Goal: Feedback & Contribution: Contribute content

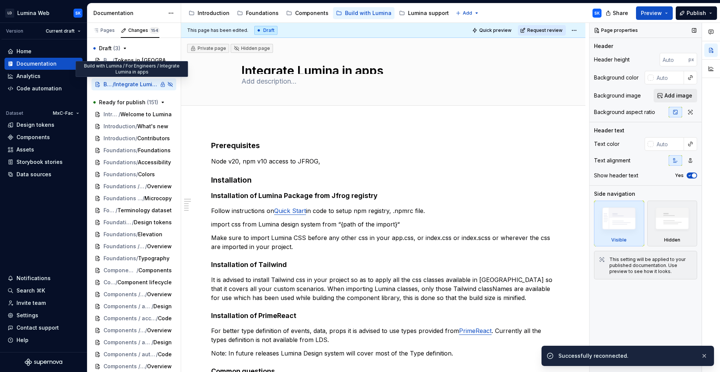
type textarea "*"
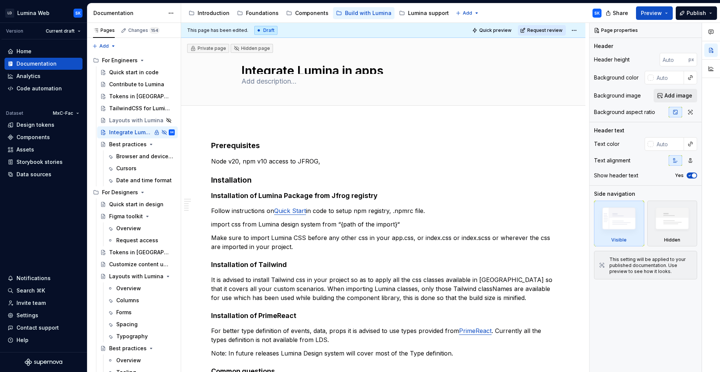
type textarea "*"
click at [44, 51] on div "Home" at bounding box center [44, 52] width 72 height 8
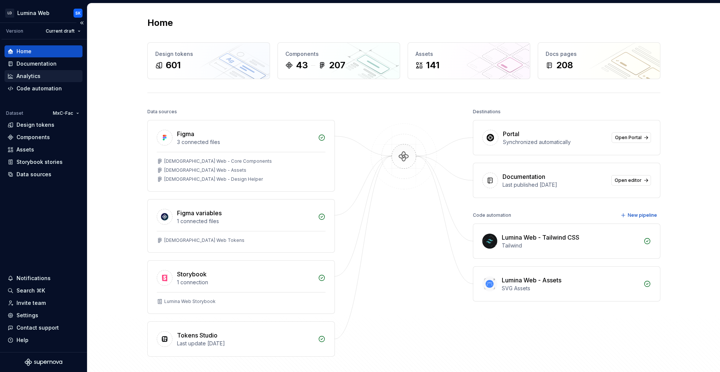
click at [48, 78] on div "Analytics" at bounding box center [44, 76] width 72 height 8
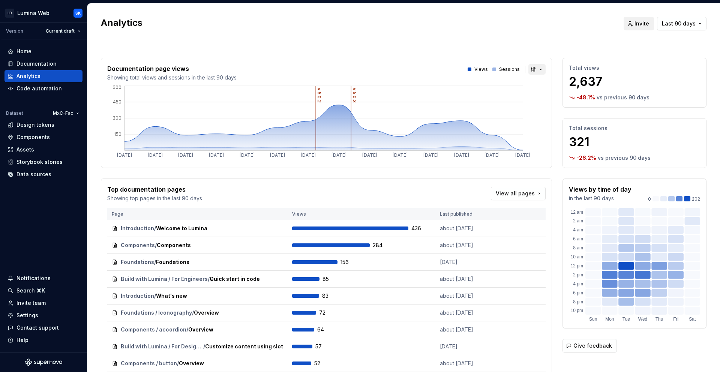
click at [529, 71] on button "button" at bounding box center [537, 69] width 17 height 11
click at [550, 99] on div "Bar chart" at bounding box center [549, 96] width 24 height 8
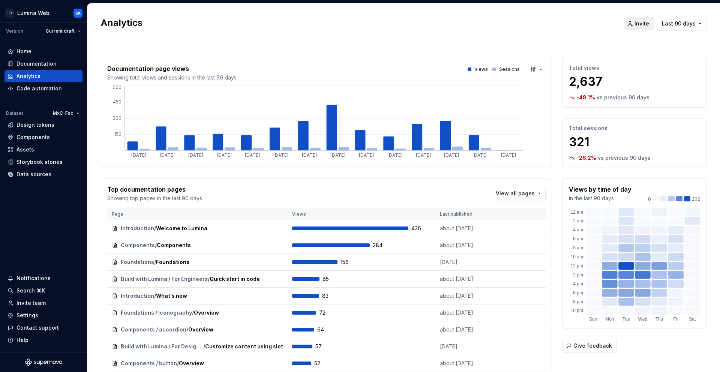
click at [687, 24] on span "Last 90 days" at bounding box center [679, 24] width 34 height 8
click at [683, 48] on div "Last 30 days" at bounding box center [665, 52] width 64 height 8
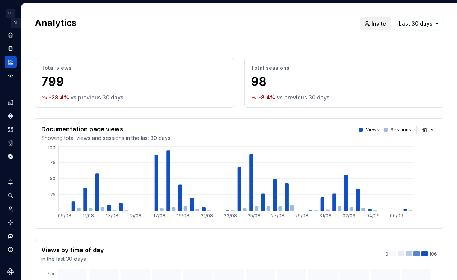
click at [13, 23] on button "Expand sidebar" at bounding box center [16, 23] width 11 height 11
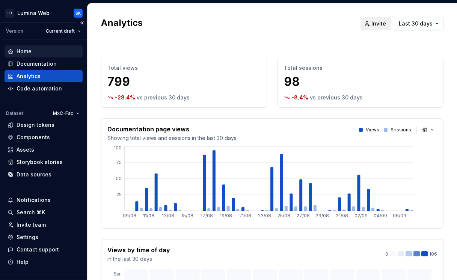
click at [41, 51] on div "Home" at bounding box center [44, 52] width 72 height 8
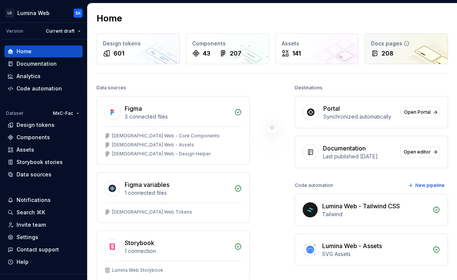
click at [411, 47] on div "Docs pages" at bounding box center [406, 44] width 71 height 8
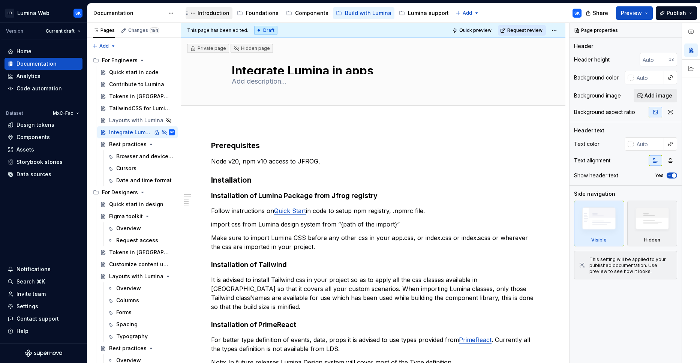
click at [211, 15] on div "Introduction" at bounding box center [214, 13] width 32 height 8
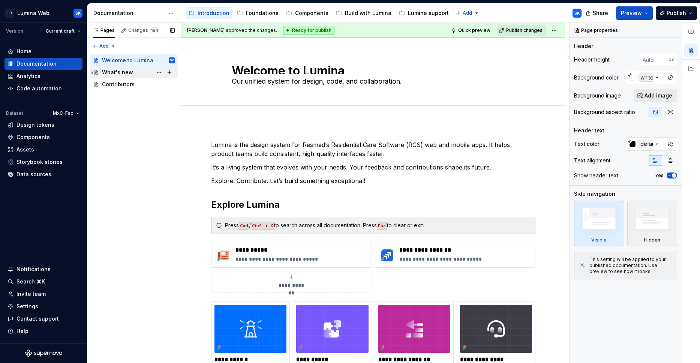
click at [127, 73] on div "What's new" at bounding box center [117, 73] width 31 height 8
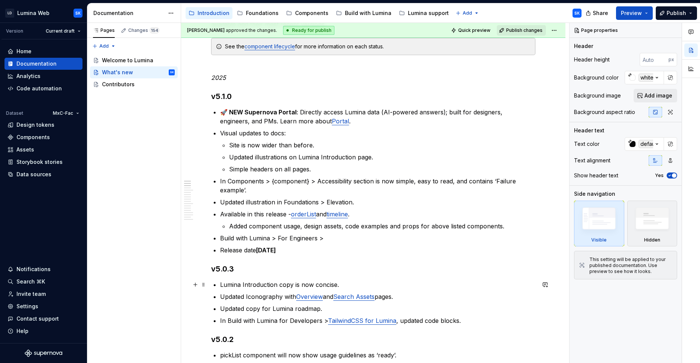
scroll to position [140, 0]
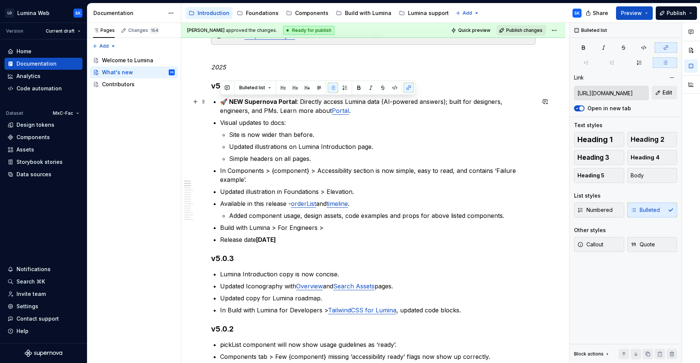
drag, startPoint x: 304, startPoint y: 241, endPoint x: 217, endPoint y: 104, distance: 161.7
copy ul "🚀 NEW Supernova Portal : Directly access Lumina data (AI-powered answers); buil…"
click at [334, 236] on p "Release date Sept 4, 2025" at bounding box center [378, 239] width 316 height 9
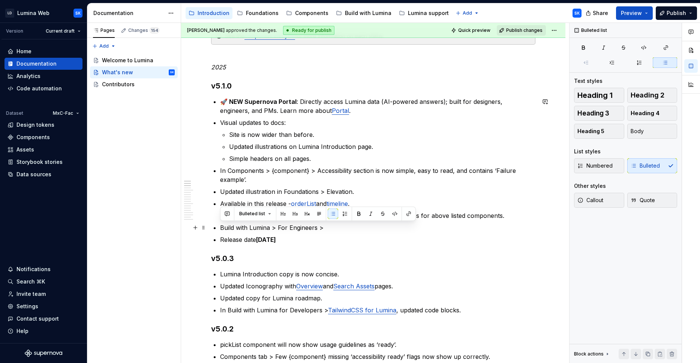
drag, startPoint x: 328, startPoint y: 228, endPoint x: 218, endPoint y: 231, distance: 109.6
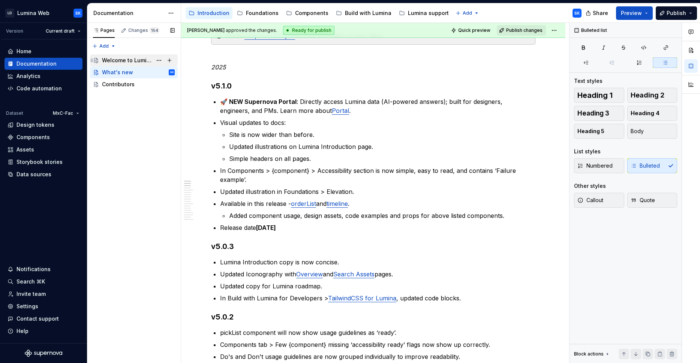
click at [132, 59] on div "Welcome to Lumina" at bounding box center [127, 61] width 50 height 8
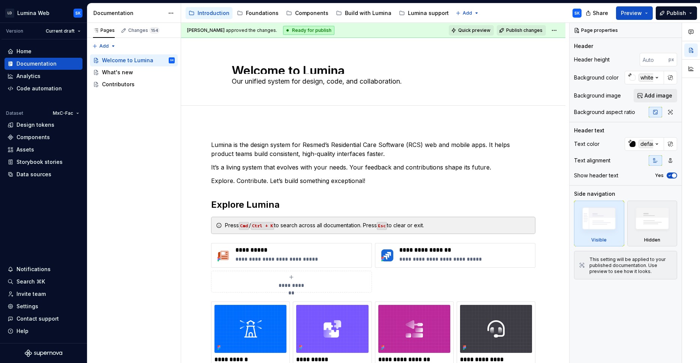
click at [481, 32] on span "Quick preview" at bounding box center [474, 30] width 32 height 6
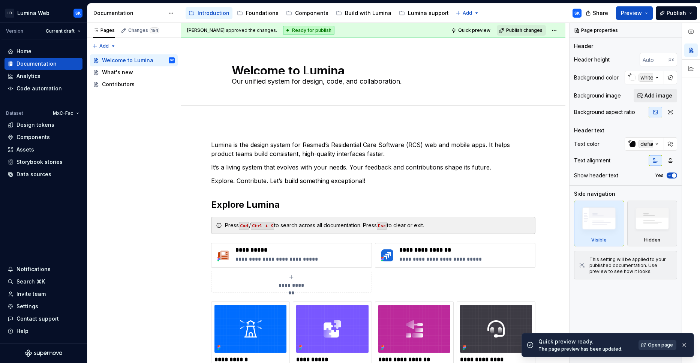
click at [661, 344] on span "Open page" at bounding box center [660, 345] width 25 height 6
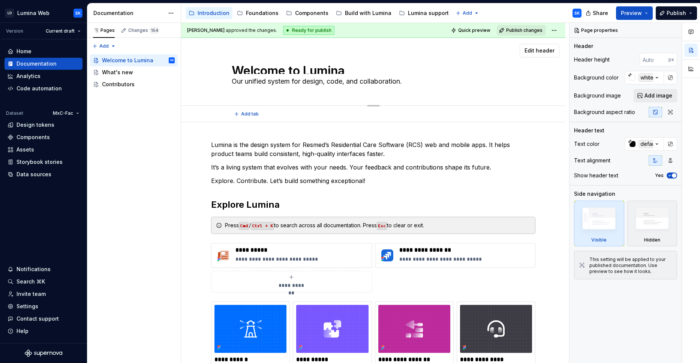
type textarea "*"
click at [74, 114] on html "LD Lumina Web SK Version Current draft Home Documentation Analytics Code automa…" at bounding box center [350, 181] width 700 height 363
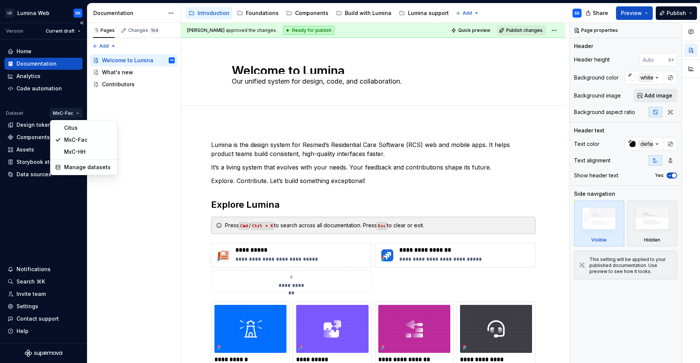
click at [73, 111] on html "LD Lumina Web SK Version Current draft Home Documentation Analytics Code automa…" at bounding box center [350, 181] width 700 height 363
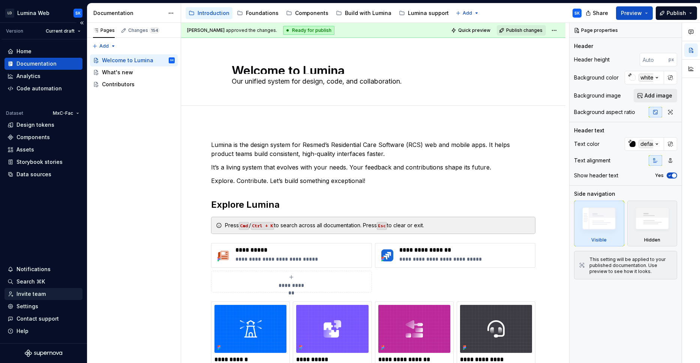
click at [48, 293] on div "Invite team" at bounding box center [44, 294] width 72 height 8
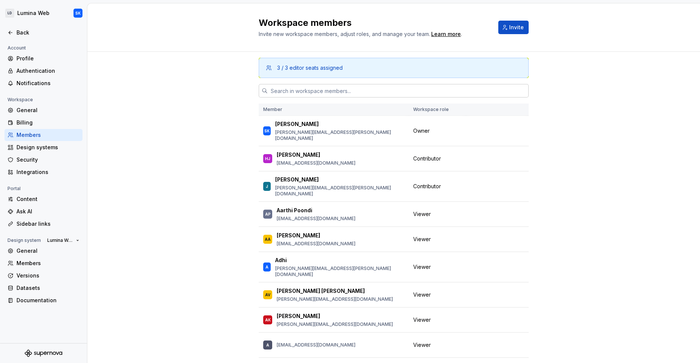
click at [322, 84] on input "text" at bounding box center [398, 91] width 261 height 14
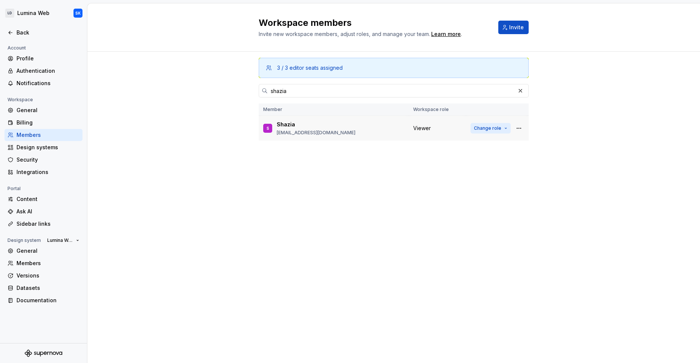
click at [493, 129] on span "Change role" at bounding box center [487, 128] width 27 height 6
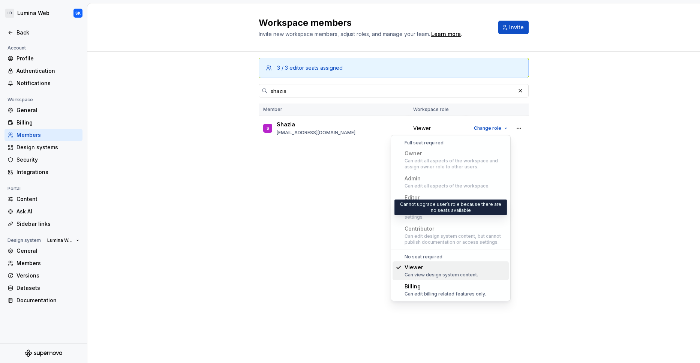
click at [355, 220] on div "3 / 3 editor seats assigned shazia Member Workspace role S Shazia shazia.bolwar…" at bounding box center [394, 193] width 270 height 283
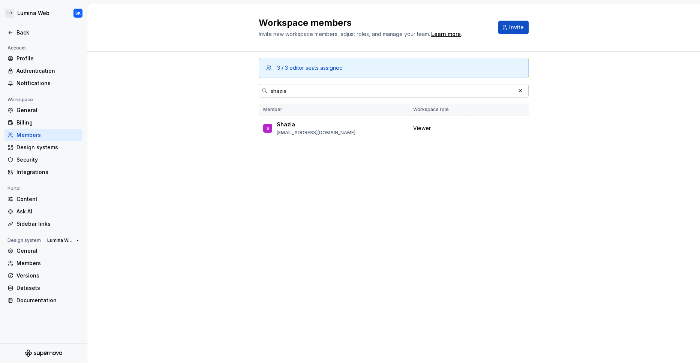
click at [401, 95] on input "shazia" at bounding box center [392, 91] width 248 height 14
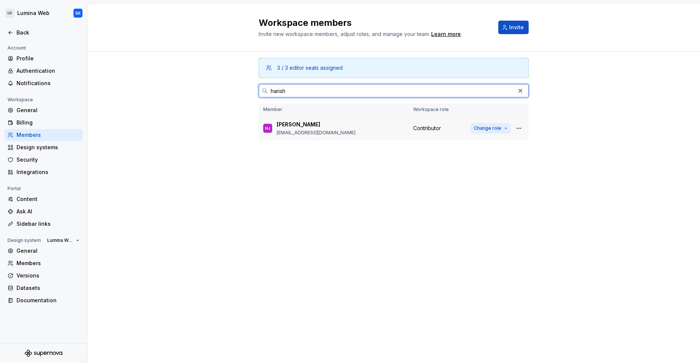
type input "harish"
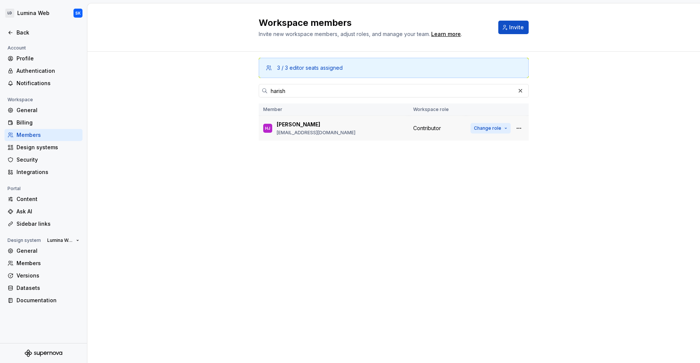
click at [481, 128] on span "Change role" at bounding box center [487, 128] width 27 height 6
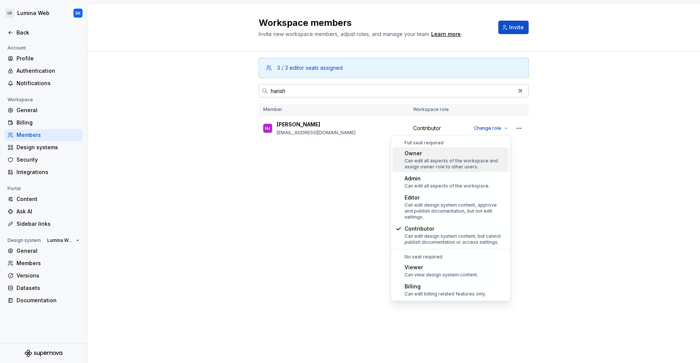
click at [402, 93] on input "harish" at bounding box center [392, 91] width 248 height 14
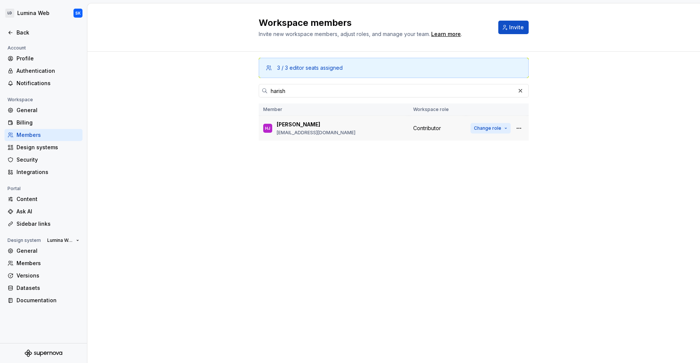
click at [479, 129] on span "Change role" at bounding box center [487, 128] width 27 height 6
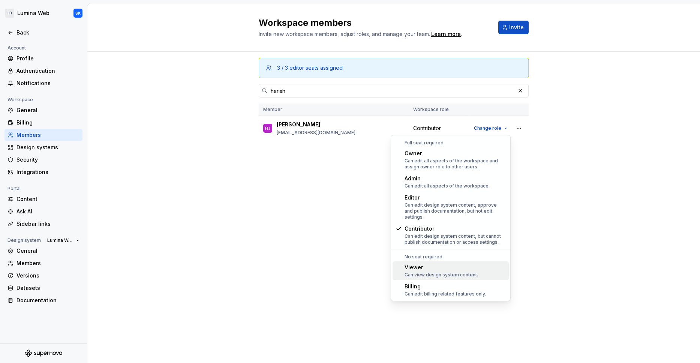
click at [478, 267] on div "Viewer Can view design system content." at bounding box center [455, 271] width 101 height 14
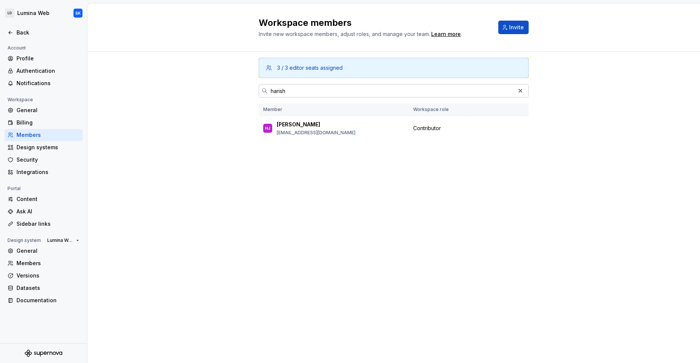
click at [302, 95] on input "harish" at bounding box center [392, 91] width 248 height 14
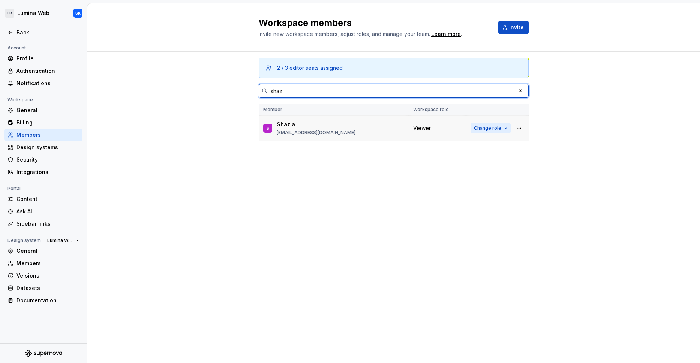
type input "shaz"
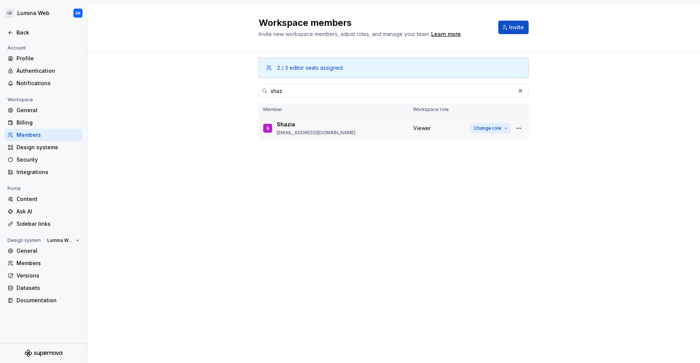
click at [487, 128] on span "Change role" at bounding box center [487, 128] width 27 height 6
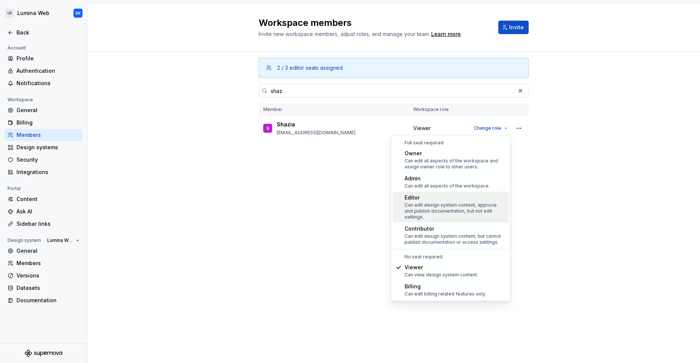
click at [489, 209] on div "Can edit design system content, approve and publish documentation, but not edit…" at bounding box center [455, 211] width 101 height 18
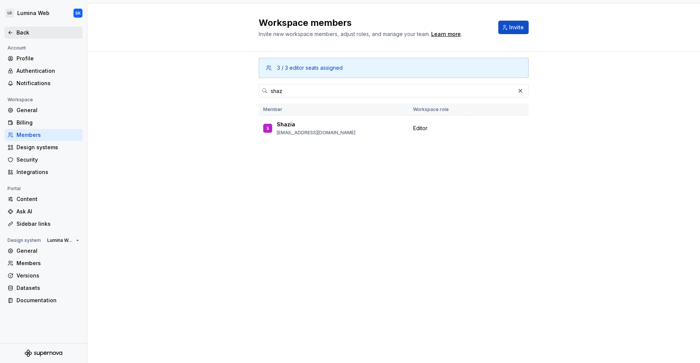
click at [21, 34] on div "Back" at bounding box center [48, 33] width 63 height 8
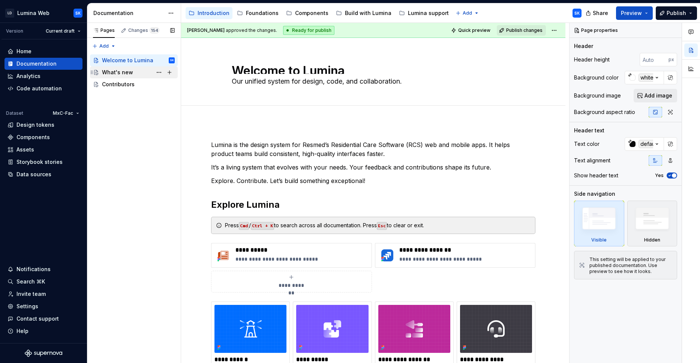
click at [129, 72] on div "What's new" at bounding box center [117, 73] width 31 height 8
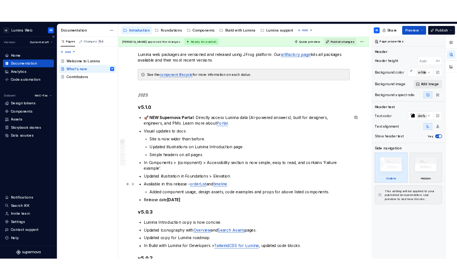
scroll to position [103, 0]
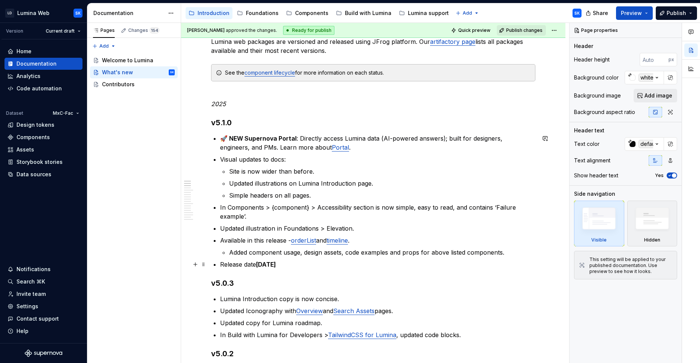
click at [299, 263] on p "Release date Sept 4, 2025" at bounding box center [378, 264] width 316 height 9
type textarea "*"
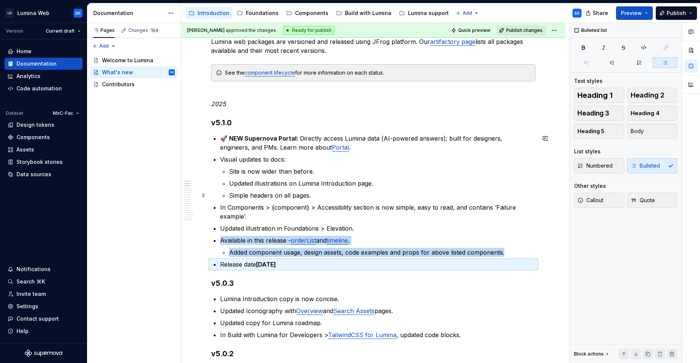
click at [325, 198] on p "Simple headers on all pages." at bounding box center [382, 195] width 307 height 9
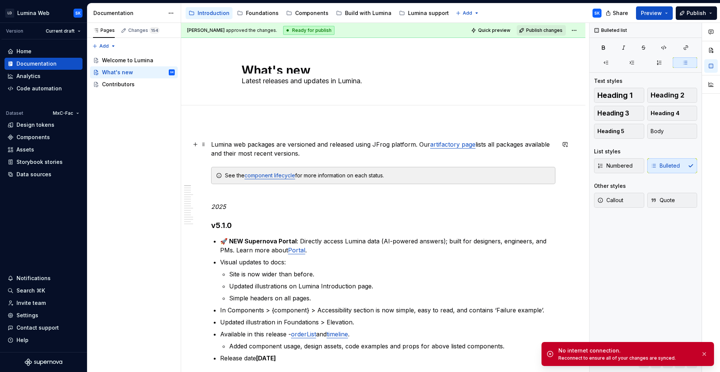
scroll to position [0, 0]
click at [136, 32] on div "Changes 154" at bounding box center [143, 30] width 31 height 6
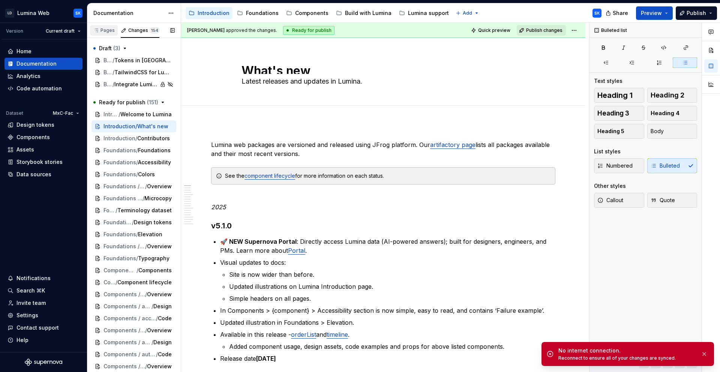
click at [105, 31] on div "Pages" at bounding box center [104, 30] width 22 height 6
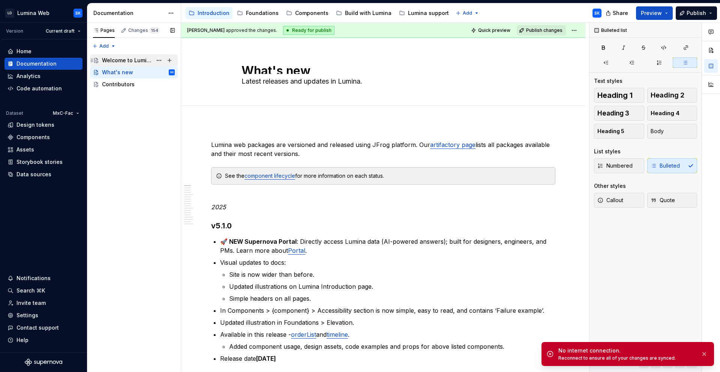
click at [124, 57] on div "Welcome to Lumina" at bounding box center [127, 61] width 50 height 8
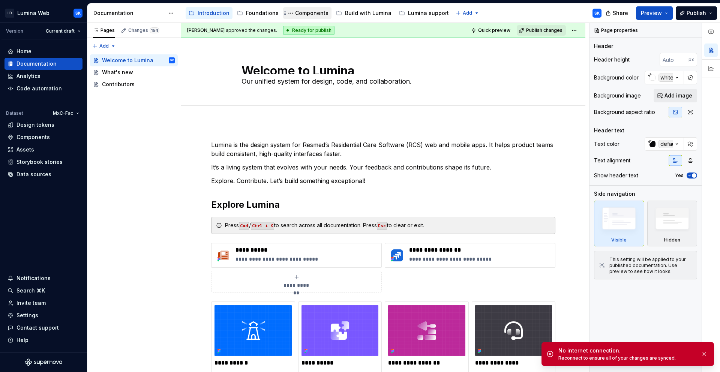
click at [312, 13] on div "Components" at bounding box center [311, 13] width 33 height 8
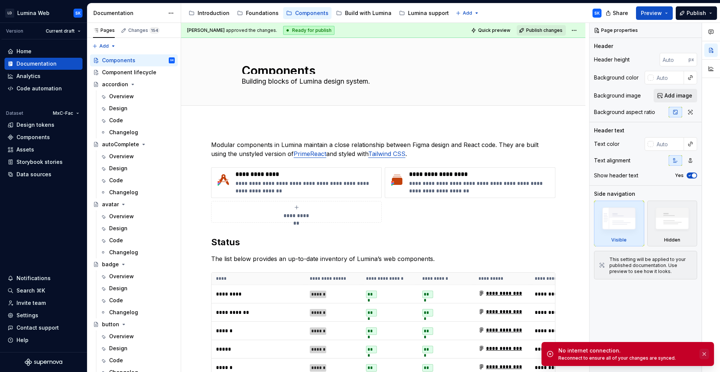
click at [705, 355] on button "button" at bounding box center [705, 354] width 10 height 11
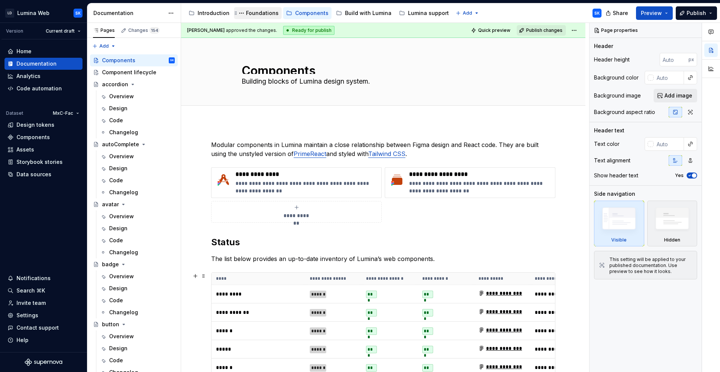
type textarea "*"
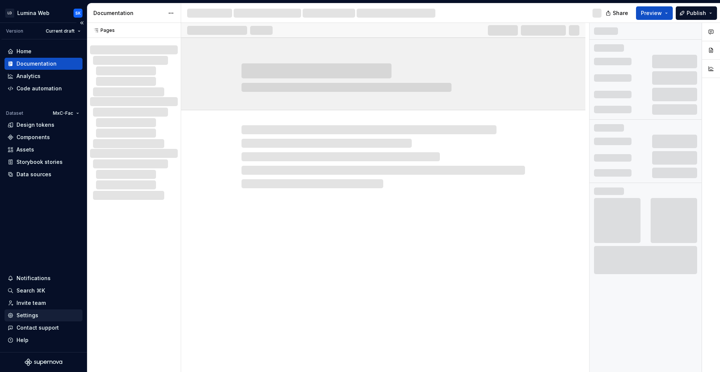
click at [42, 316] on div "Settings" at bounding box center [44, 316] width 72 height 8
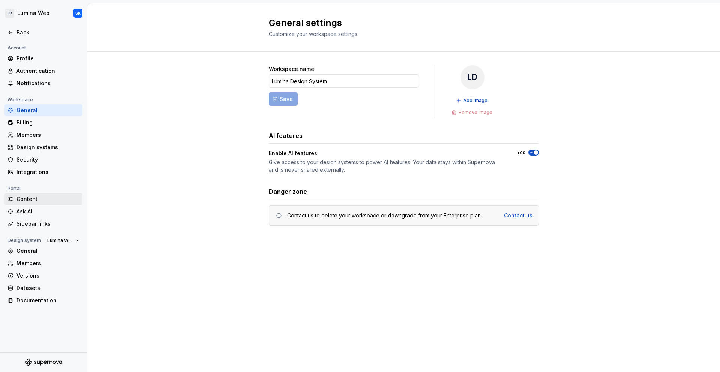
click at [41, 199] on div "Content" at bounding box center [48, 199] width 63 height 8
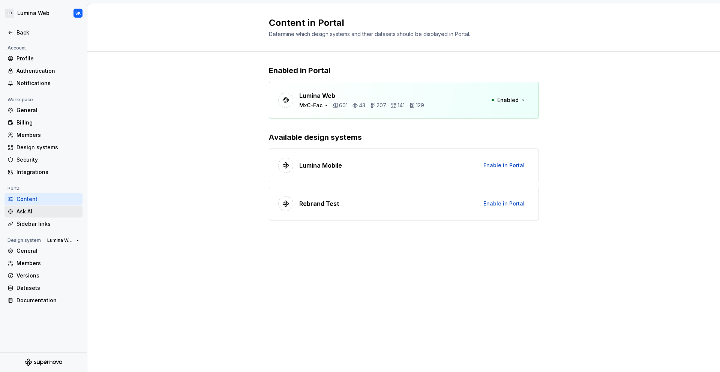
click at [44, 215] on div "Ask AI" at bounding box center [48, 212] width 63 height 8
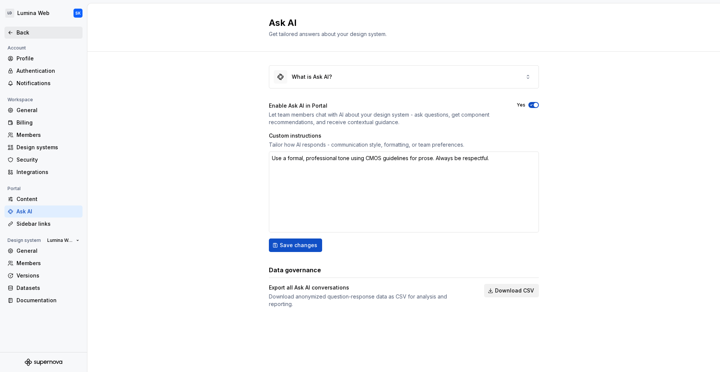
click at [38, 34] on div "Back" at bounding box center [48, 33] width 63 height 8
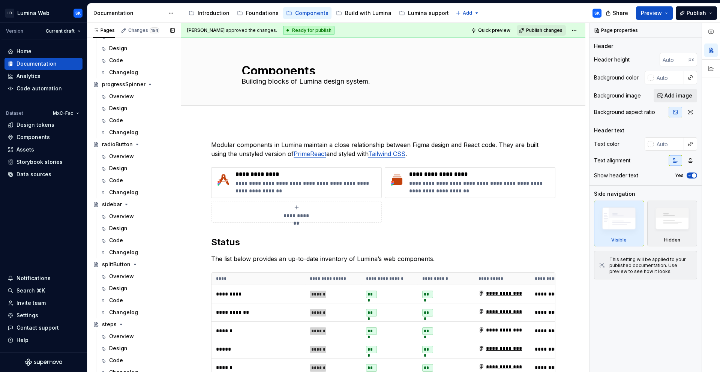
scroll to position [2166, 0]
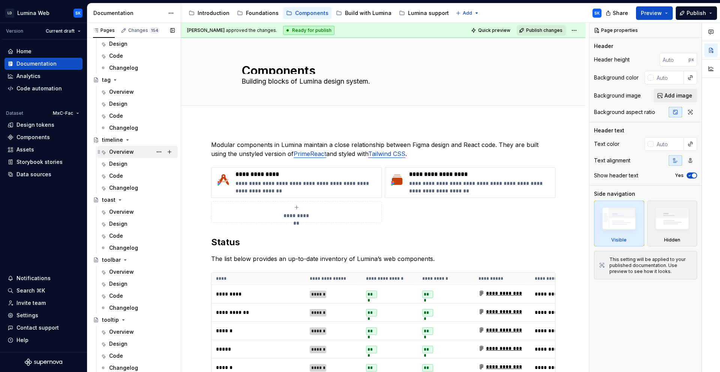
click at [138, 147] on div "Overview" at bounding box center [142, 152] width 66 height 11
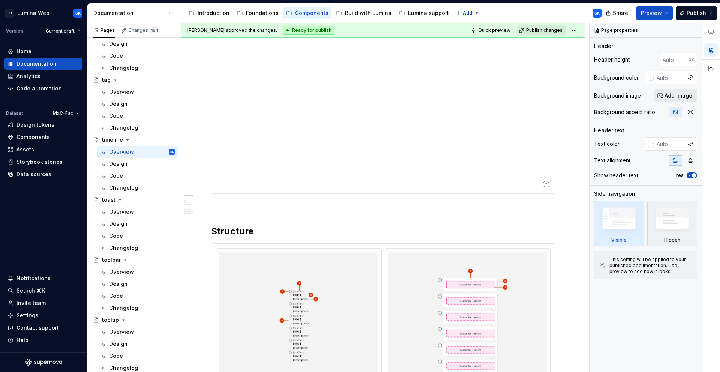
scroll to position [74, 0]
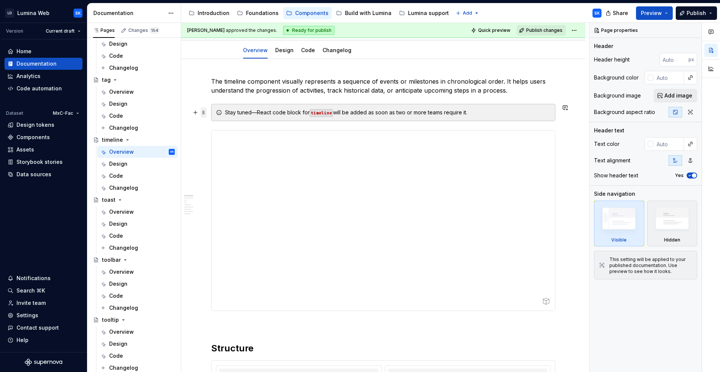
click at [205, 113] on span at bounding box center [204, 112] width 6 height 11
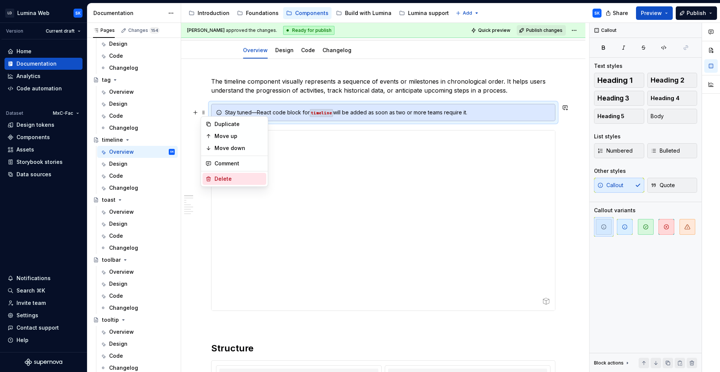
click at [238, 177] on div "Delete" at bounding box center [239, 179] width 49 height 8
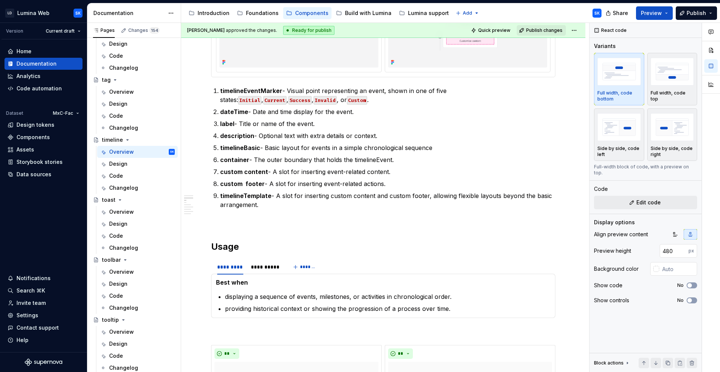
scroll to position [0, 0]
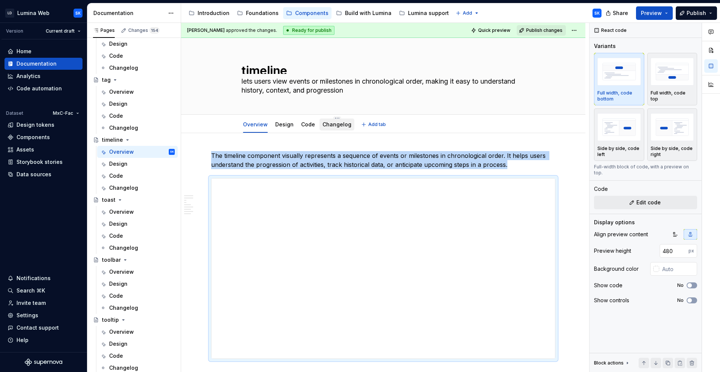
click at [333, 123] on link "Changelog" at bounding box center [337, 124] width 29 height 6
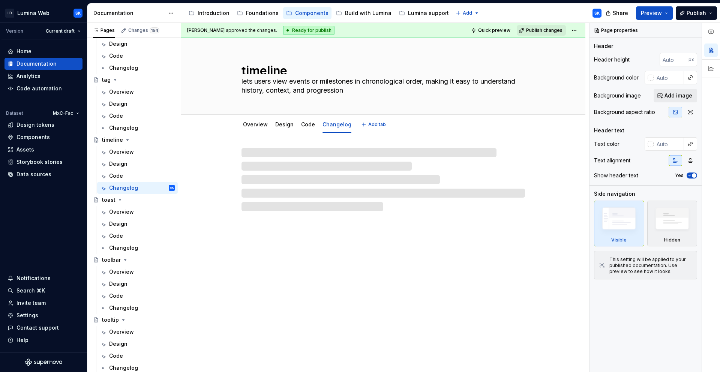
click at [305, 125] on link "Code" at bounding box center [308, 124] width 14 height 6
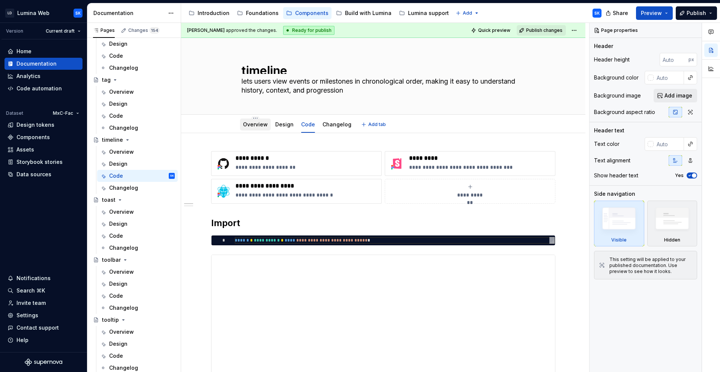
click at [257, 127] on link "Overview" at bounding box center [255, 124] width 25 height 6
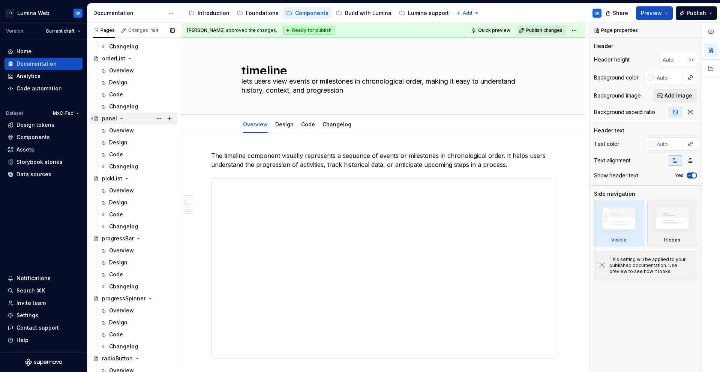
scroll to position [1524, 0]
click at [135, 76] on div "Overview" at bounding box center [142, 73] width 66 height 11
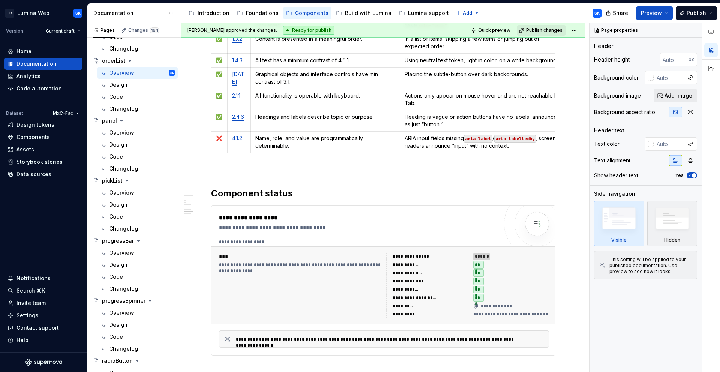
scroll to position [1412, 0]
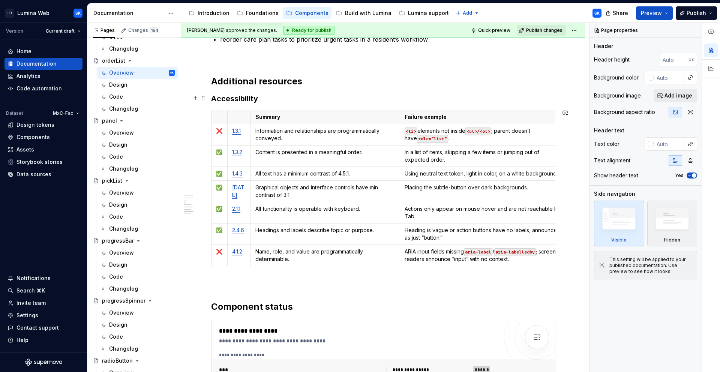
click at [261, 99] on h3 "Accessibility" at bounding box center [383, 98] width 344 height 11
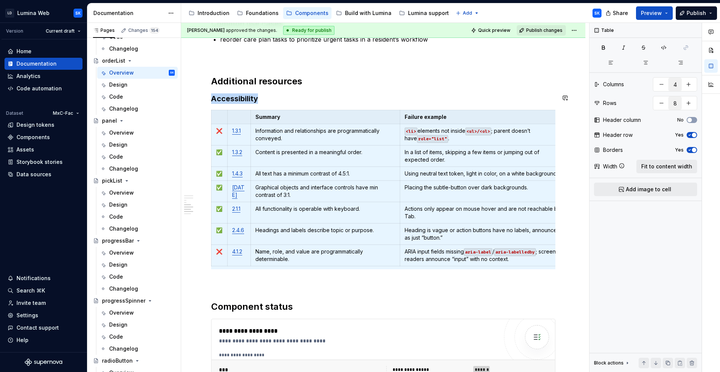
copy h3 "Accessibility"
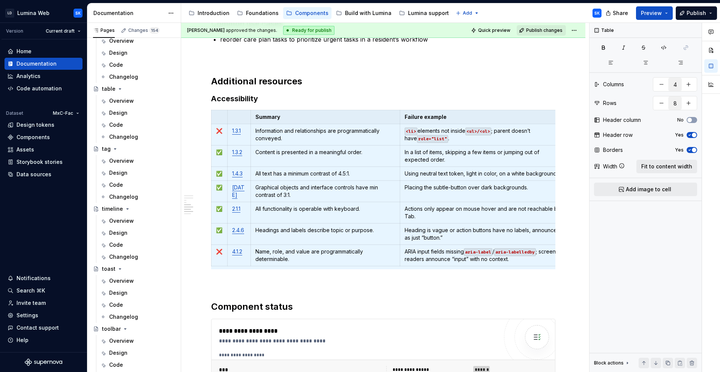
scroll to position [2122, 0]
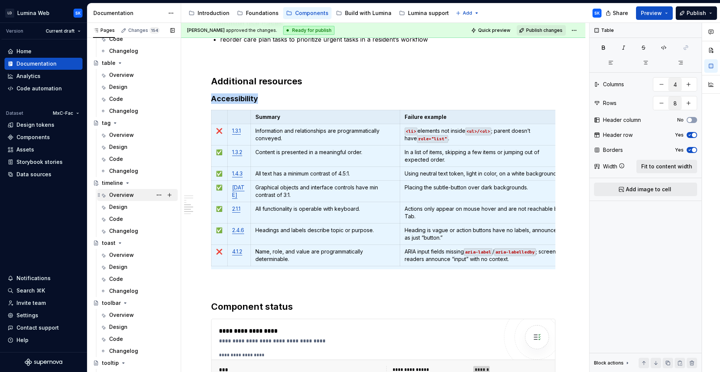
click at [138, 198] on div "Overview" at bounding box center [142, 195] width 66 height 11
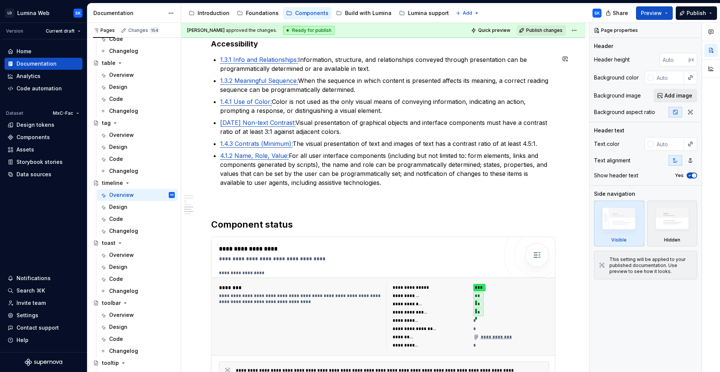
scroll to position [1705, 0]
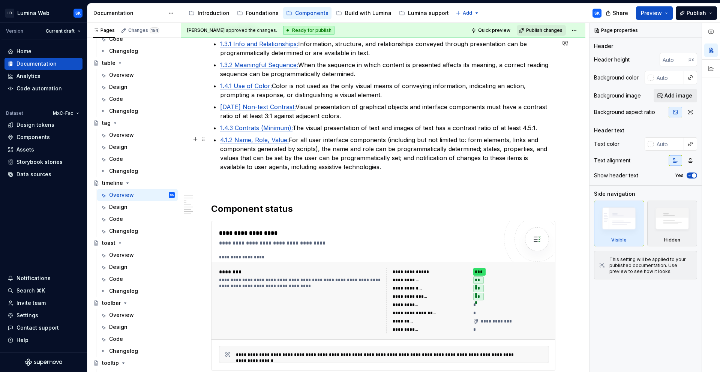
click at [365, 170] on p "4.1.2 Name, Role, Value: For all user interface components (including but not l…" at bounding box center [387, 153] width 335 height 36
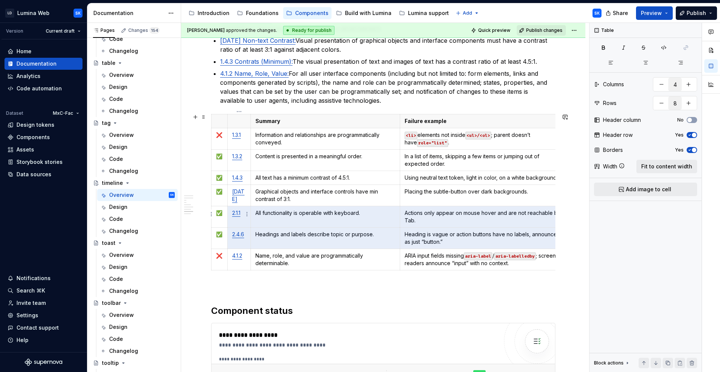
scroll to position [1773, 0]
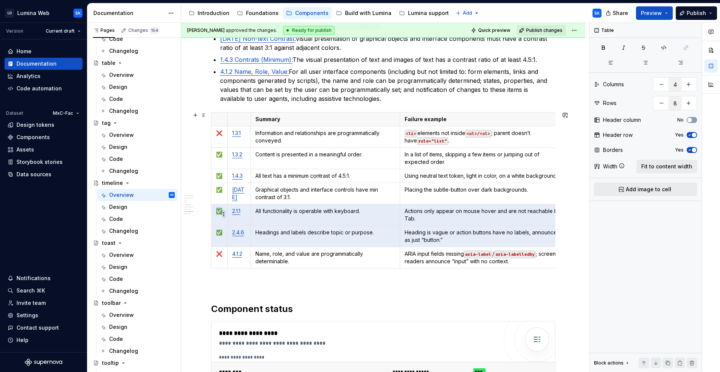
drag, startPoint x: 241, startPoint y: 210, endPoint x: 222, endPoint y: 210, distance: 18.4
click at [222, 210] on body "LD Lumina Web SK Version Current draft Home Documentation Analytics Code automa…" at bounding box center [360, 186] width 720 height 372
type textarea "*"
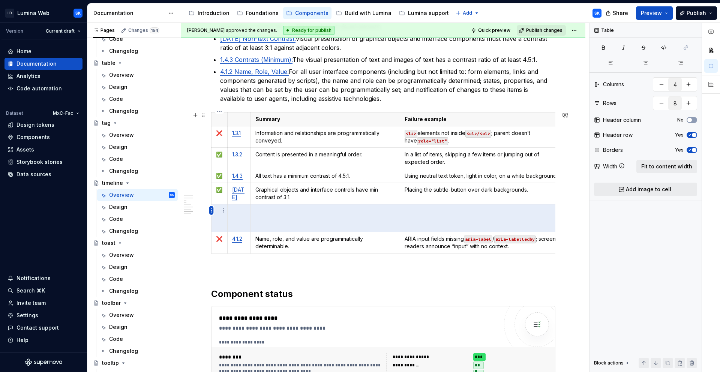
click at [210, 209] on html "LD Lumina Web SK Version Current draft Home Documentation Analytics Code automa…" at bounding box center [360, 186] width 720 height 372
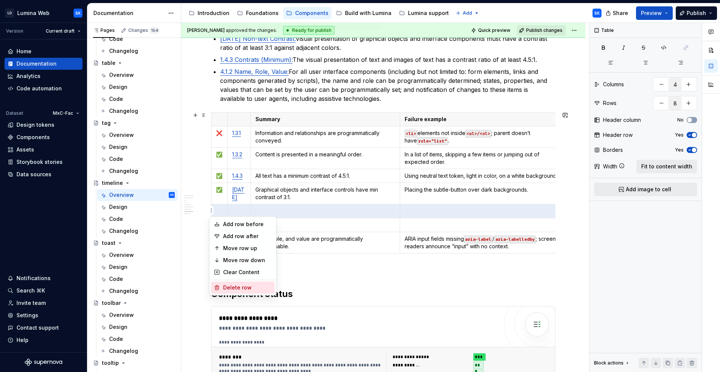
click at [249, 286] on div "Delete row" at bounding box center [247, 288] width 49 height 8
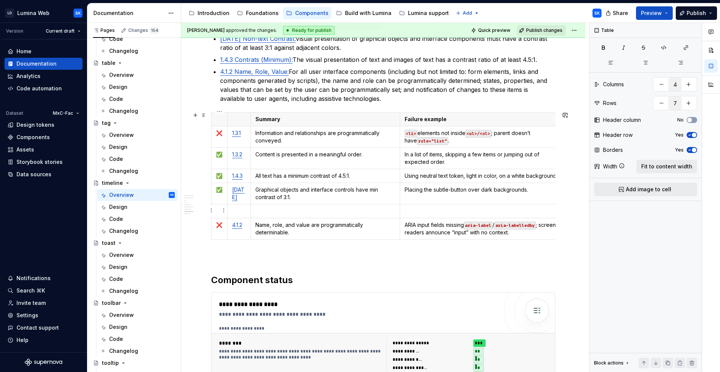
click at [210, 209] on html "LD Lumina Web SK Version Current draft Home Documentation Analytics Code automa…" at bounding box center [360, 186] width 720 height 372
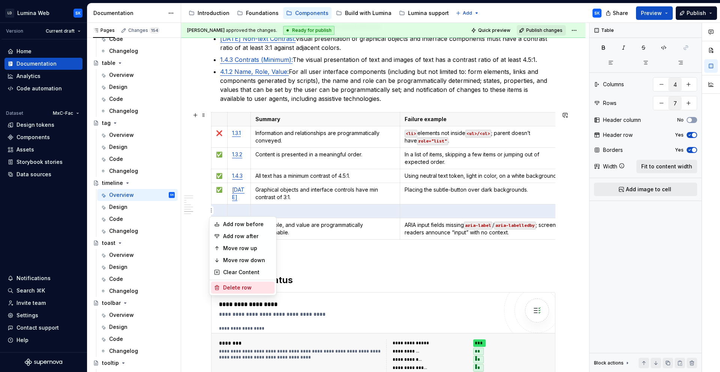
click at [243, 286] on div "Delete row" at bounding box center [247, 288] width 49 height 8
type input "6"
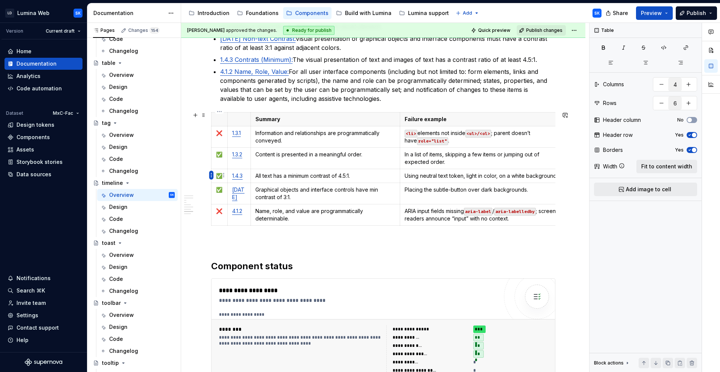
click at [210, 175] on html "LD Lumina Web SK Version Current draft Home Documentation Analytics Code automa…" at bounding box center [360, 186] width 720 height 372
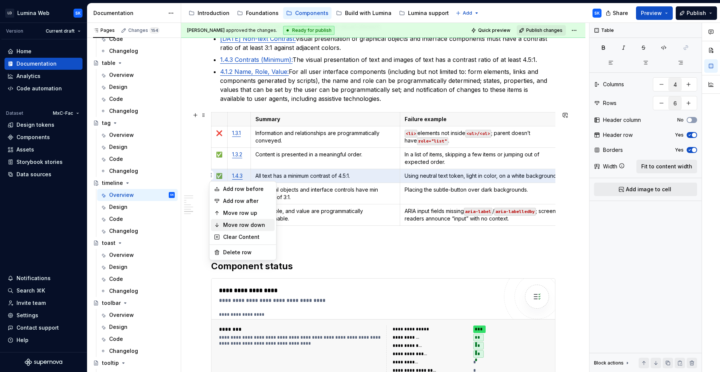
click at [258, 223] on div "Move row down" at bounding box center [247, 225] width 49 height 8
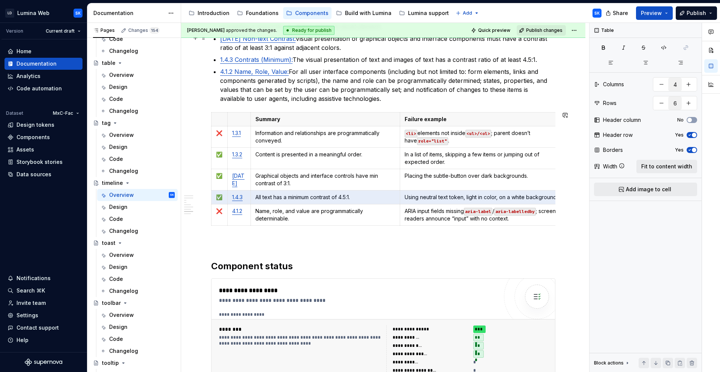
scroll to position [1629, 0]
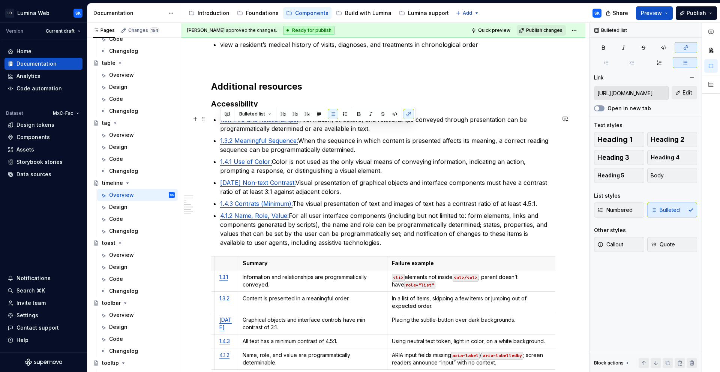
type input "https://www.w3.org/TR/WCAG22/#info-and-relationships"
drag, startPoint x: 363, startPoint y: 240, endPoint x: 206, endPoint y: 119, distance: 197.9
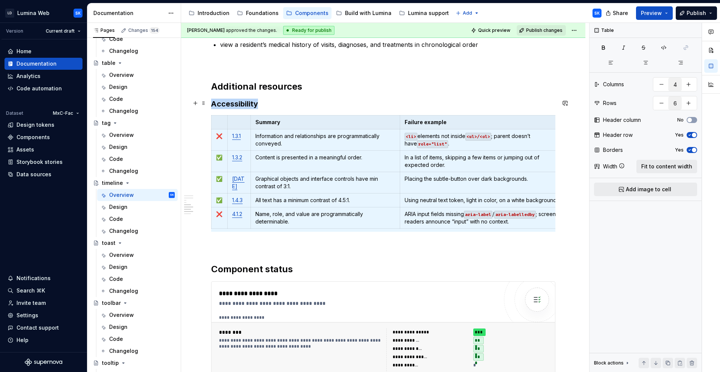
click at [272, 101] on h3 "Accessibility" at bounding box center [383, 104] width 344 height 11
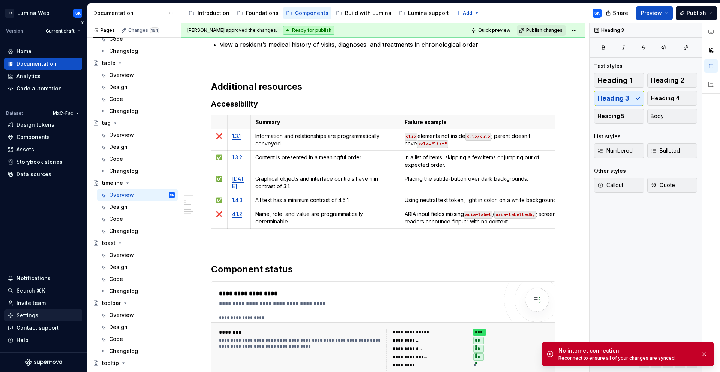
click at [33, 315] on div "Settings" at bounding box center [28, 316] width 22 height 8
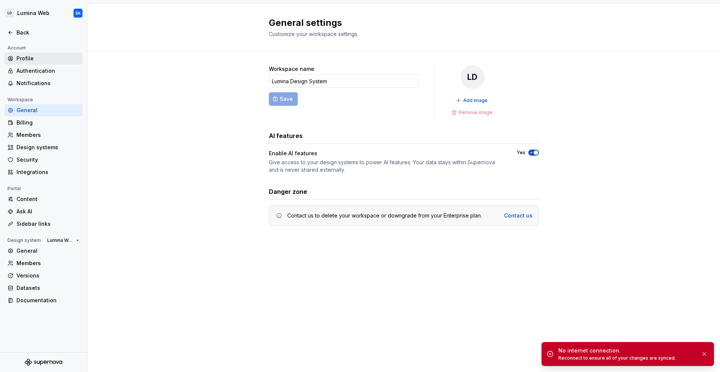
click at [35, 58] on div "Profile" at bounding box center [48, 59] width 63 height 8
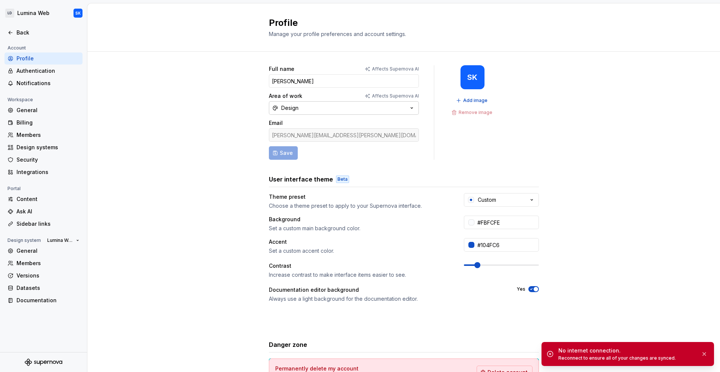
click at [287, 109] on div "Design" at bounding box center [289, 108] width 17 height 8
click at [32, 29] on div "Back" at bounding box center [48, 33] width 63 height 8
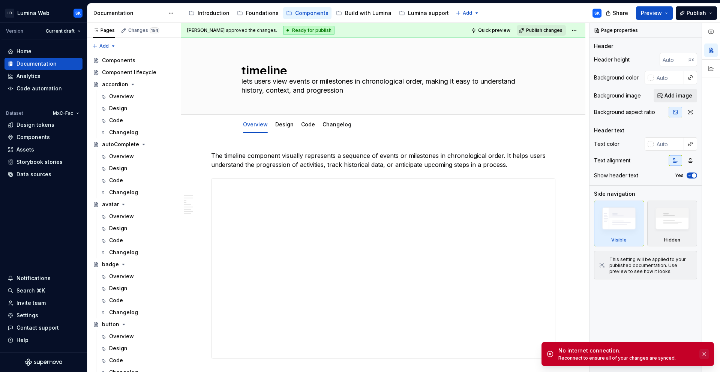
click at [706, 352] on button "button" at bounding box center [705, 354] width 10 height 11
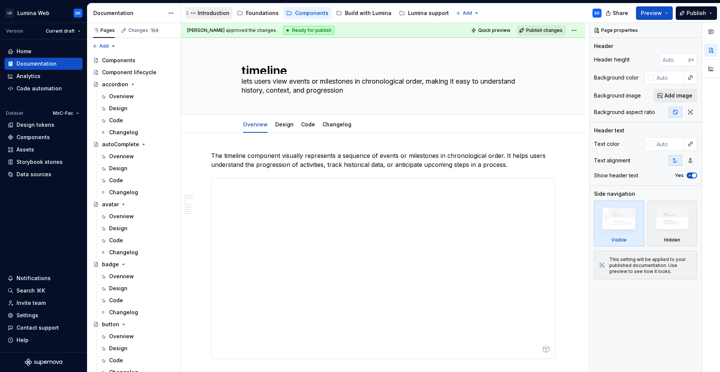
click at [209, 14] on div "Introduction" at bounding box center [214, 13] width 32 height 8
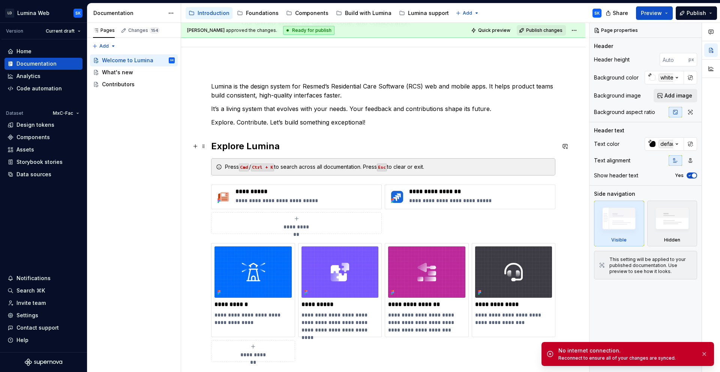
scroll to position [61, 0]
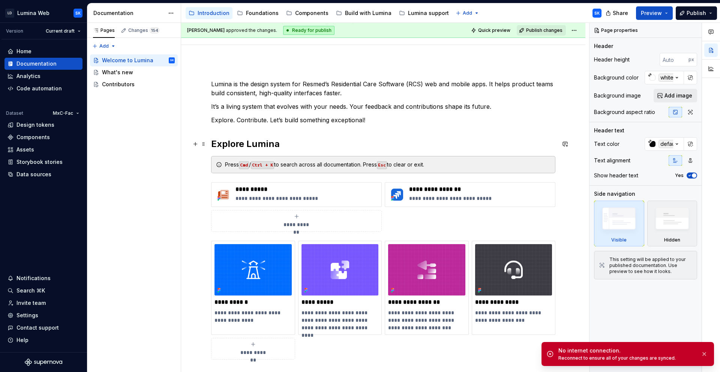
click at [294, 150] on div "**********" at bounding box center [383, 220] width 344 height 280
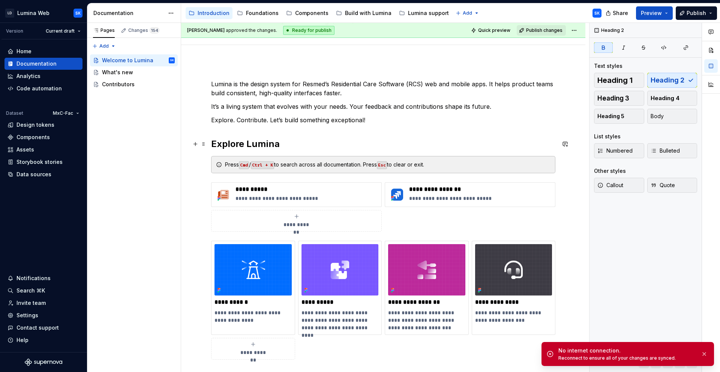
click at [291, 146] on h2 "Explore Lumina" at bounding box center [383, 144] width 344 height 12
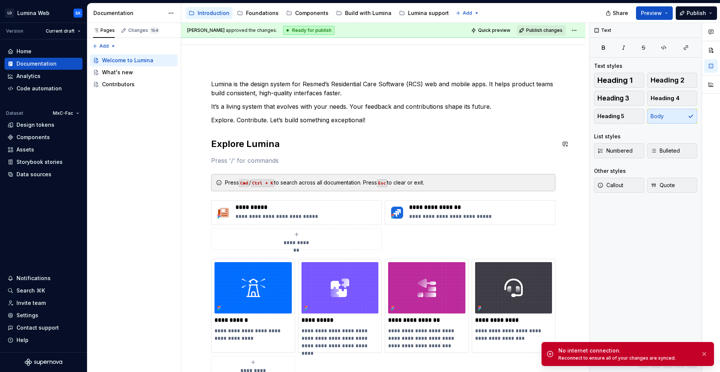
type textarea "*"
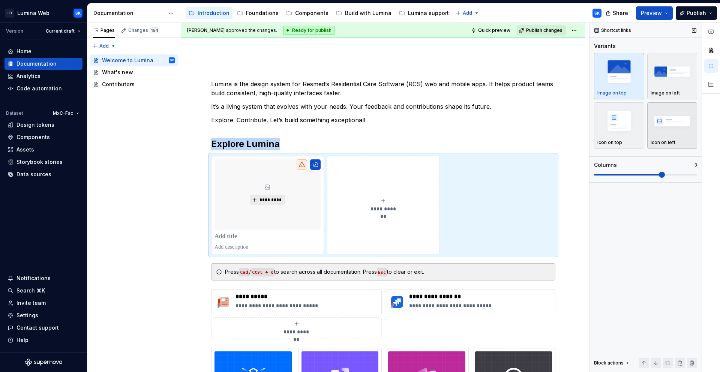
click at [673, 117] on img "button" at bounding box center [673, 120] width 44 height 27
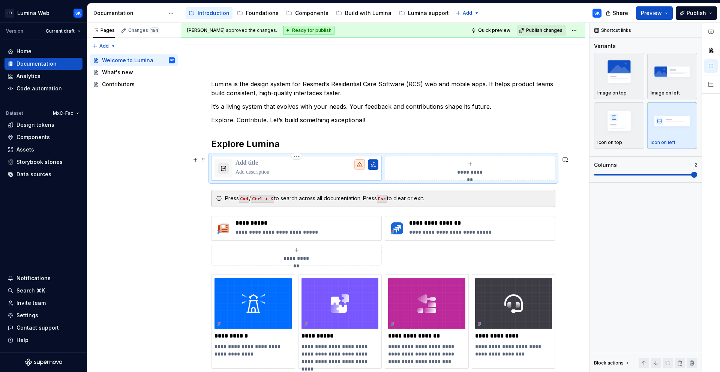
click at [278, 164] on p at bounding box center [307, 163] width 143 height 8
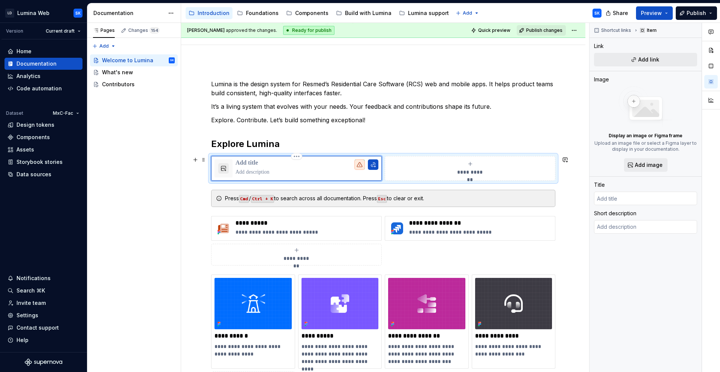
type textarea "*"
type input "S"
type textarea "*"
type input "Su"
type textarea "*"
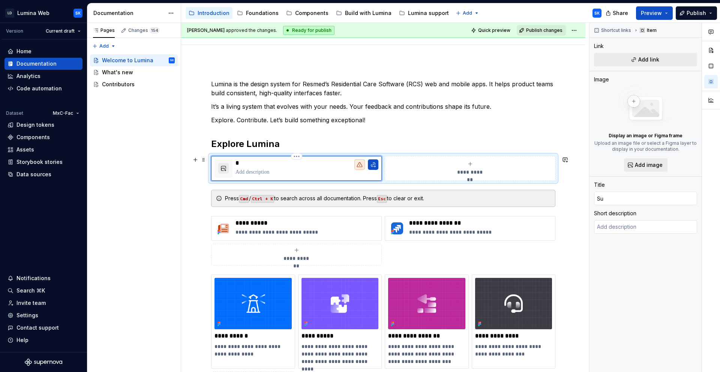
type input "Sup"
type textarea "*"
type input "Supe"
type textarea "*"
type input "Super"
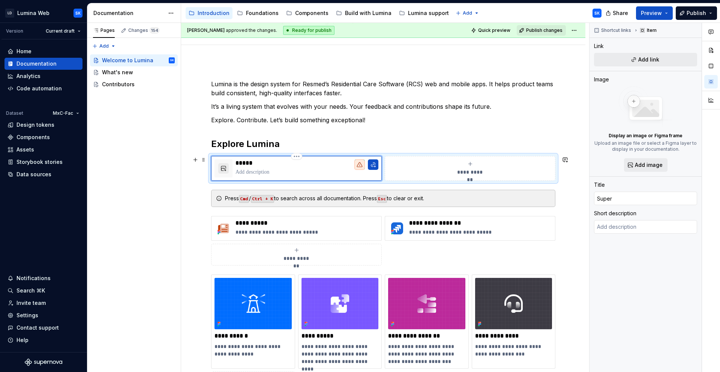
type textarea "*"
type input "Superv"
type textarea "*"
type input "Supervn"
type textarea "*"
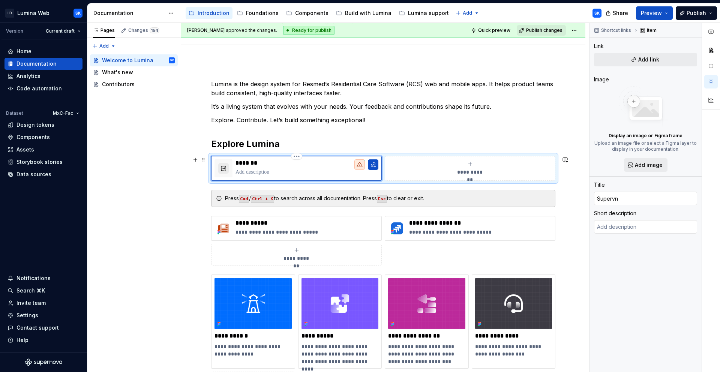
type input "Supervno"
type textarea "*"
type input "Supervn"
type textarea "*"
type input "Superv"
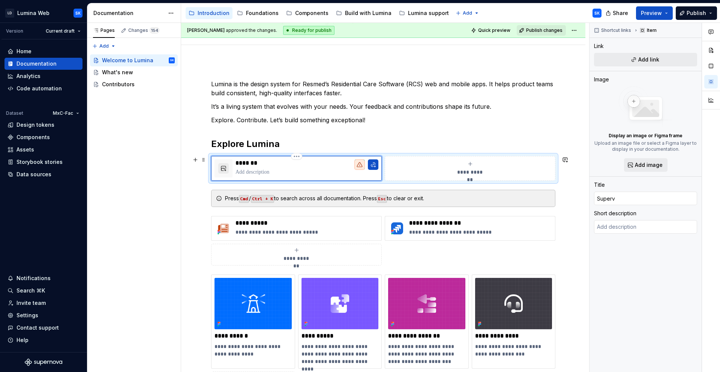
type textarea "*"
type input "Super"
type textarea "*"
type input "Supern"
type textarea "*"
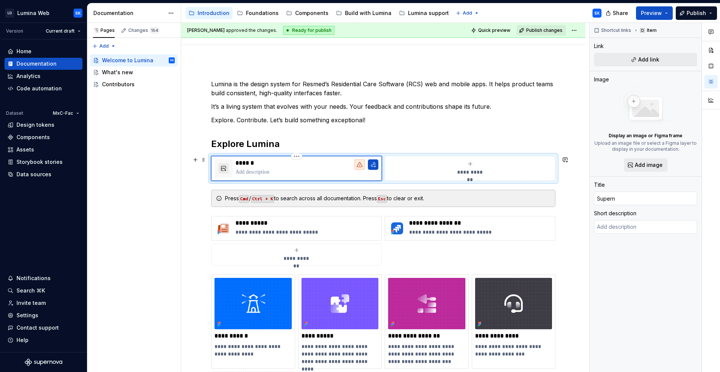
type input "Superno"
type textarea "*"
type input "Supernov"
type textarea "*"
type input "Supernova"
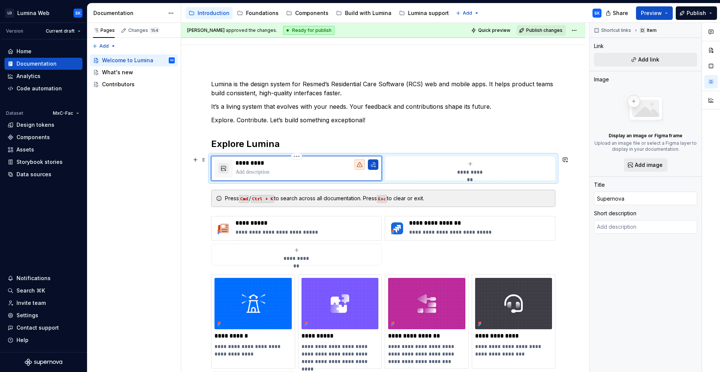
type textarea "*"
type input "Supernova"
type textarea "*"
type input "Supernova P"
type textarea "*"
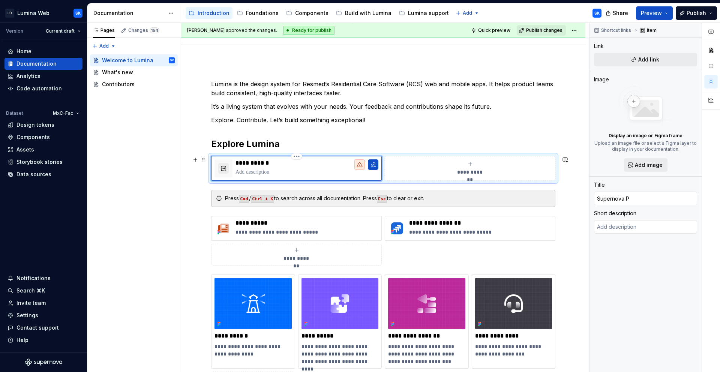
type input "Supernova Po"
type textarea "*"
type input "Supernova Por"
type textarea "*"
type input "Supernova Port"
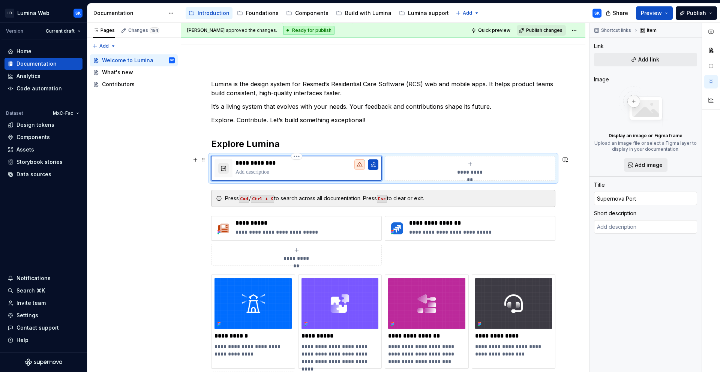
type textarea "*"
type input "Supernova Porta"
type textarea "*"
type input "Supernova Portal"
click at [257, 172] on p at bounding box center [307, 172] width 143 height 8
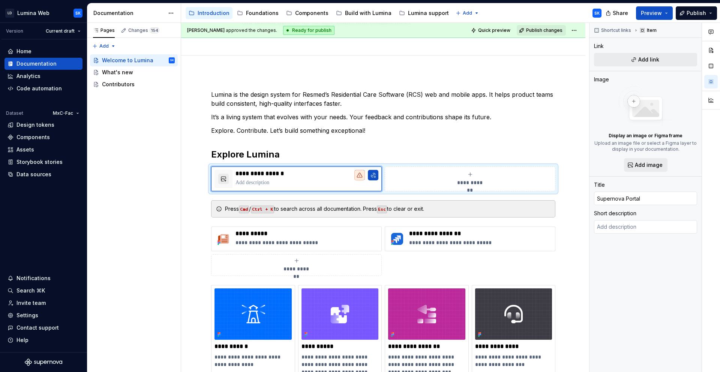
scroll to position [71, 0]
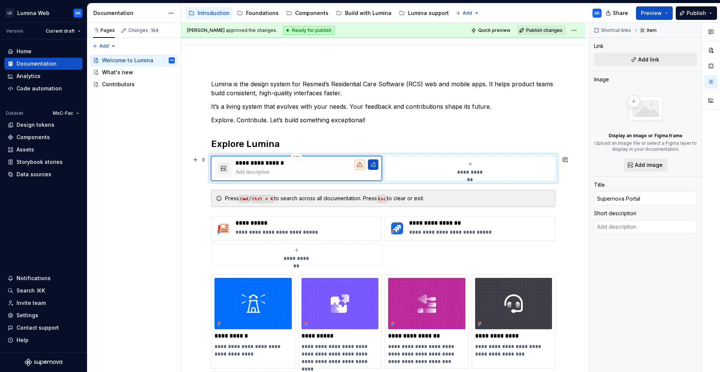
click at [249, 172] on p at bounding box center [307, 172] width 143 height 8
paste div
type textarea "*"
type textarea "single place to instantly search, browse, and explore every aspect of the desig…"
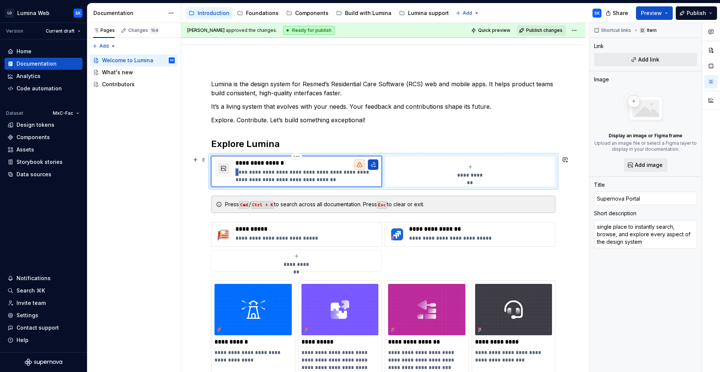
type textarea "*"
type textarea "Single place to instantly search, browse, and explore every aspect of the desig…"
click at [275, 183] on div "**********" at bounding box center [296, 171] width 171 height 31
click at [274, 179] on p "**********" at bounding box center [307, 175] width 143 height 15
type textarea "*"
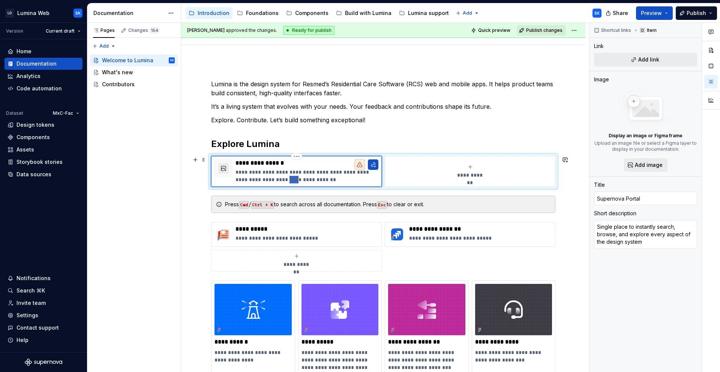
type textarea "Single place to instantly search, browse, and explore every aspect of o design …"
type textarea "*"
type textarea "Single place to instantly search, browse, and explore every aspect of ou design…"
type textarea "*"
type textarea "Single place to instantly search, browse, and explore every aspect of our desig…"
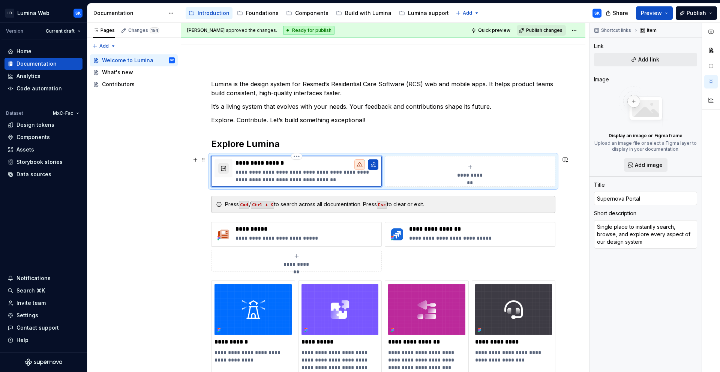
type textarea "*"
type textarea "Single place to instantly search, browse, and explore every aspect of our desig…"
type textarea "*"
type textarea "Single place to instantly search, browse, and explore every aspect of our desig…"
drag, startPoint x: 248, startPoint y: 171, endPoint x: 234, endPoint y: 171, distance: 13.2
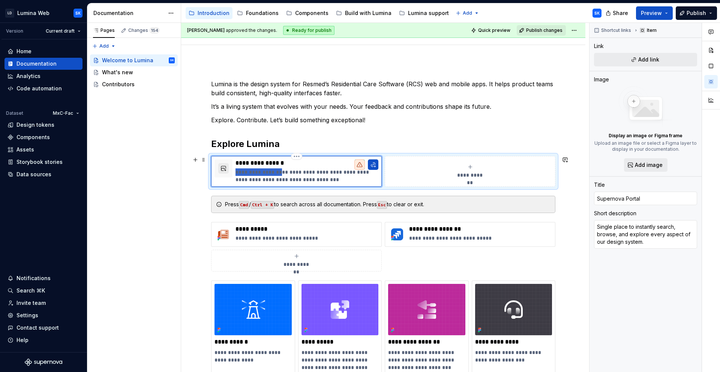
click at [234, 171] on div "**********" at bounding box center [297, 171] width 164 height 24
type textarea "*"
type textarea "Instantly search, browse, and explore every aspect of our design system."
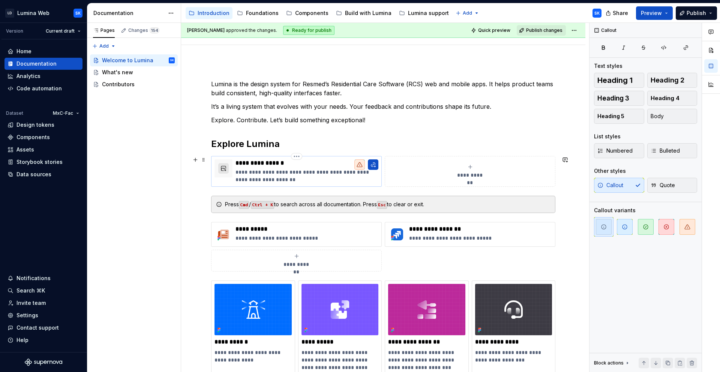
click at [227, 168] on button "button" at bounding box center [223, 168] width 11 height 11
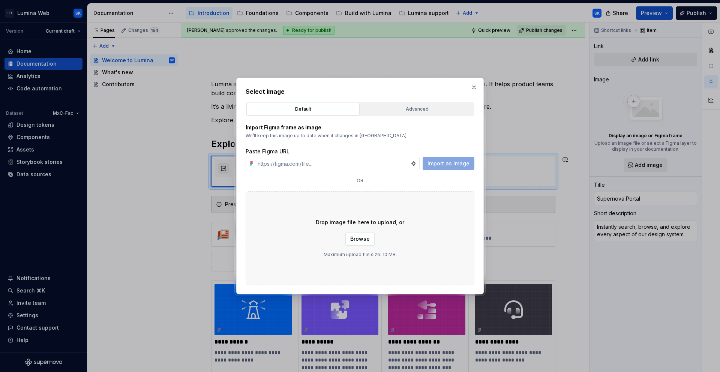
click at [440, 114] on button "Advanced" at bounding box center [417, 109] width 113 height 13
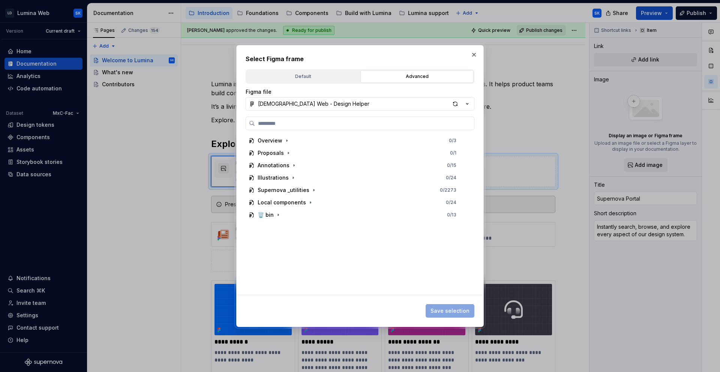
click at [379, 51] on div "Select Figma frame Default Advanced Import Figma frame as image We’ll keep this…" at bounding box center [360, 186] width 248 height 282
click at [457, 103] on div "button" at bounding box center [455, 104] width 11 height 11
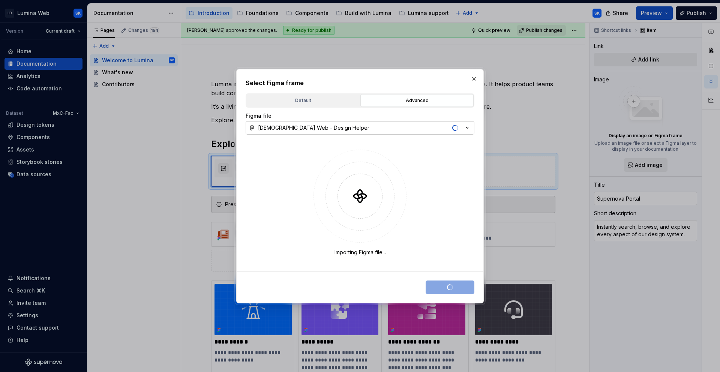
type textarea "*"
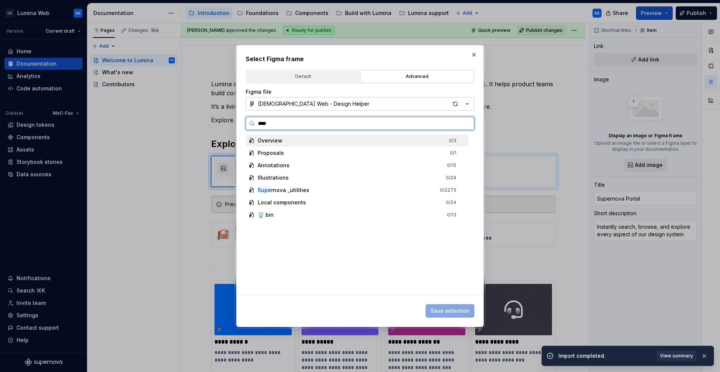
type input "*****"
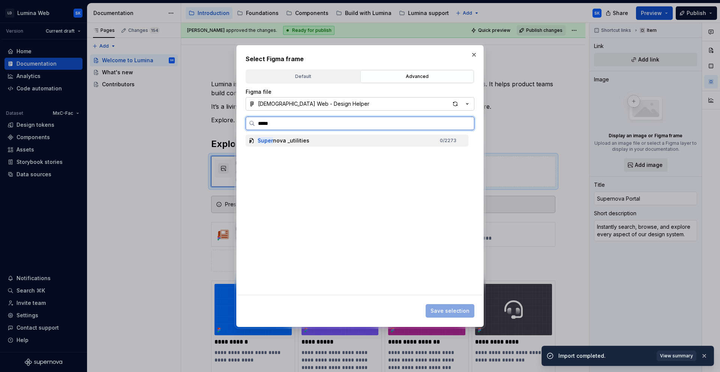
type textarea "*"
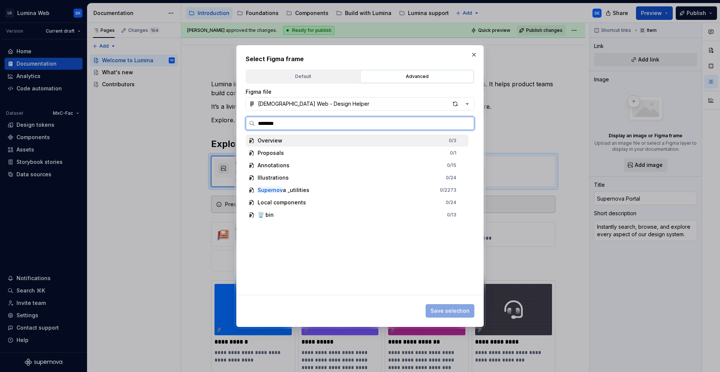
type input "*********"
type input "****"
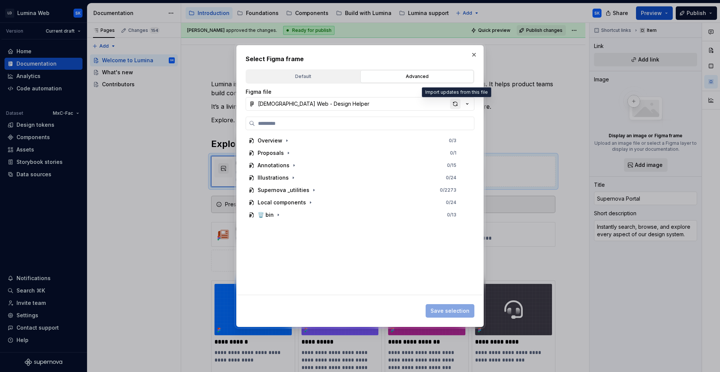
click at [457, 106] on div "button" at bounding box center [455, 104] width 11 height 11
click at [314, 190] on icon "button" at bounding box center [314, 190] width 1 height 2
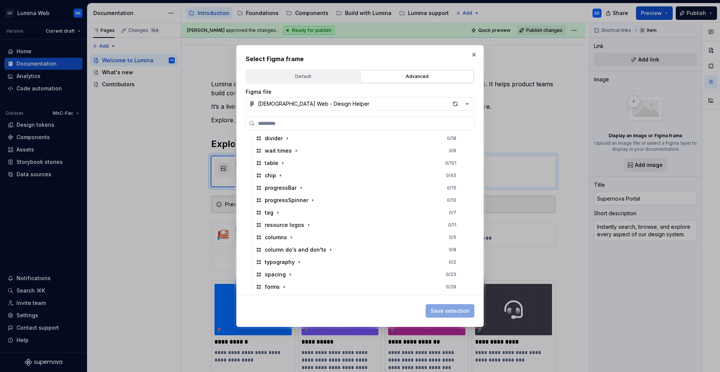
scroll to position [780, 0]
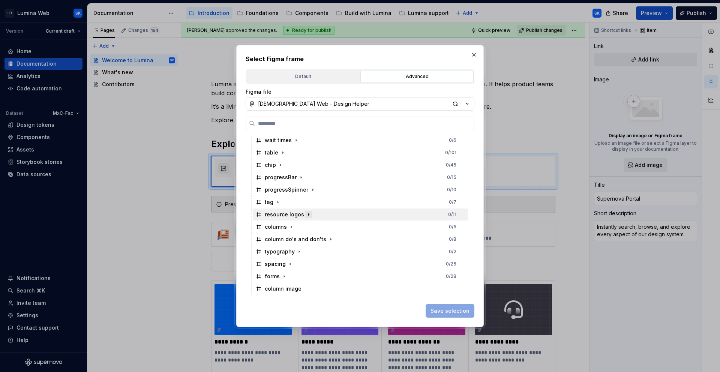
click at [308, 214] on icon "button" at bounding box center [308, 215] width 1 height 2
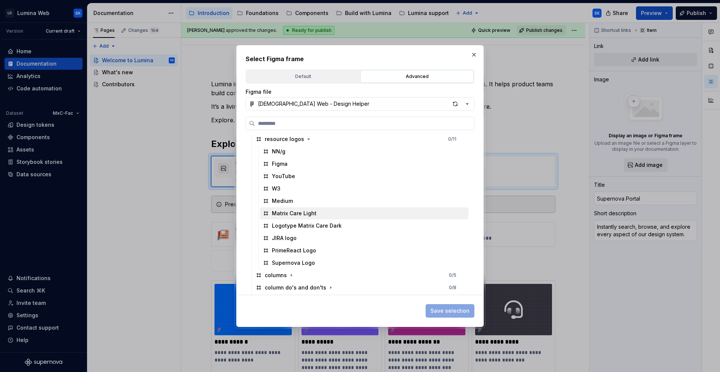
scroll to position [858, 0]
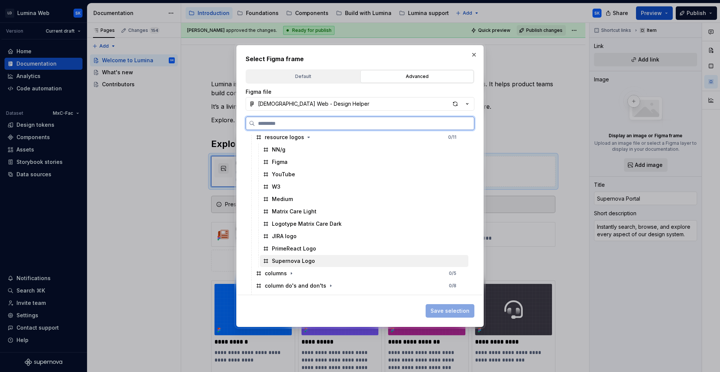
click at [324, 263] on div "Supernova Logo" at bounding box center [364, 261] width 209 height 12
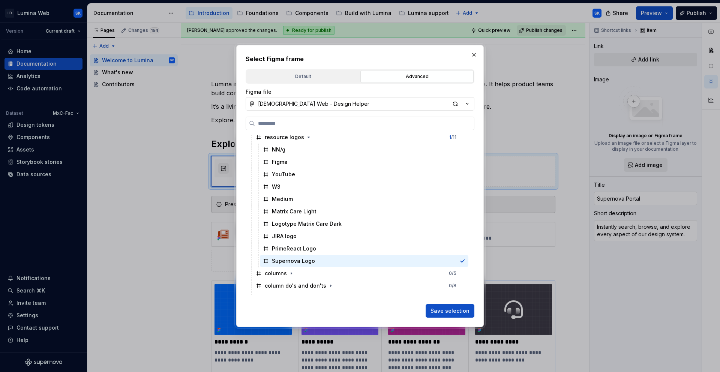
drag, startPoint x: 466, startPoint y: 306, endPoint x: 473, endPoint y: 306, distance: 7.5
click at [466, 306] on button "Save selection" at bounding box center [450, 311] width 49 height 14
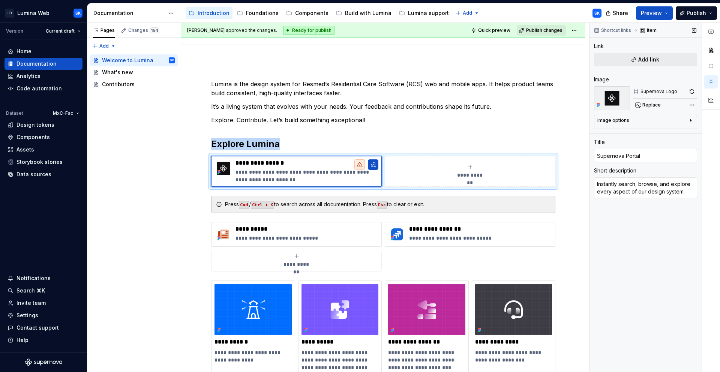
click at [692, 92] on button "button" at bounding box center [692, 91] width 11 height 11
click at [373, 165] on button "button" at bounding box center [373, 164] width 11 height 11
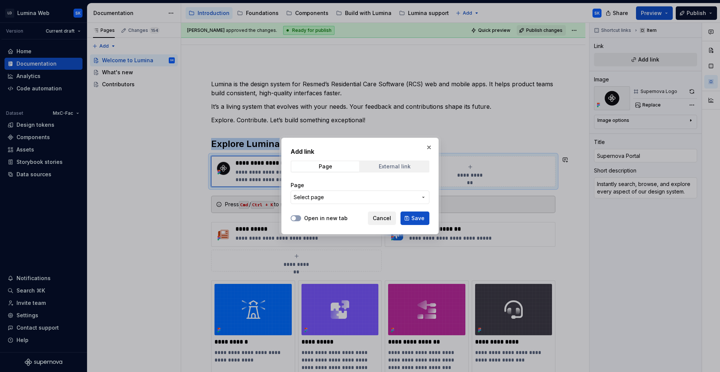
click at [392, 166] on div "External link" at bounding box center [395, 167] width 32 height 6
click at [325, 219] on label "Open in new tab" at bounding box center [326, 219] width 44 height 8
click at [301, 219] on button "Open in new tab" at bounding box center [296, 218] width 11 height 6
click at [346, 200] on input "URL" at bounding box center [360, 198] width 139 height 14
click at [385, 216] on span "Cancel" at bounding box center [382, 219] width 18 height 8
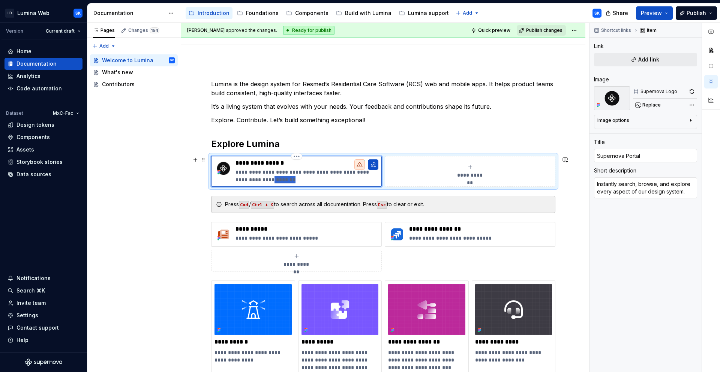
drag, startPoint x: 272, startPoint y: 179, endPoint x: 253, endPoint y: 178, distance: 19.5
click at [253, 178] on p "**********" at bounding box center [307, 175] width 143 height 15
click at [287, 179] on p "**********" at bounding box center [307, 175] width 143 height 15
click at [647, 59] on span "Add link" at bounding box center [649, 60] width 21 height 8
type textarea "*"
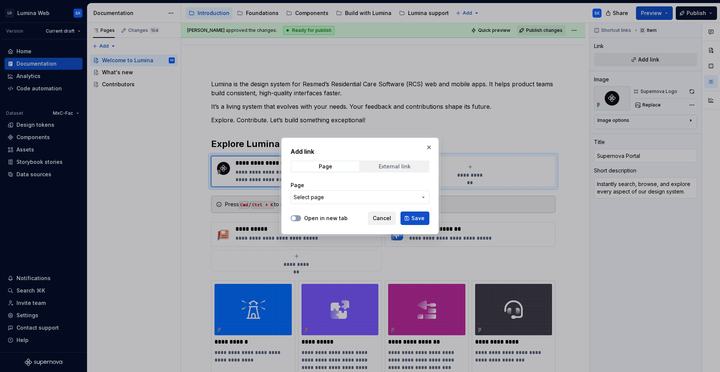
click at [395, 162] on span "External link" at bounding box center [395, 166] width 68 height 11
click at [378, 199] on input "URL" at bounding box center [360, 198] width 139 height 14
click at [332, 221] on label "Open in new tab" at bounding box center [326, 219] width 44 height 8
click at [301, 221] on button "Open in new tab" at bounding box center [296, 218] width 11 height 6
type button "on"
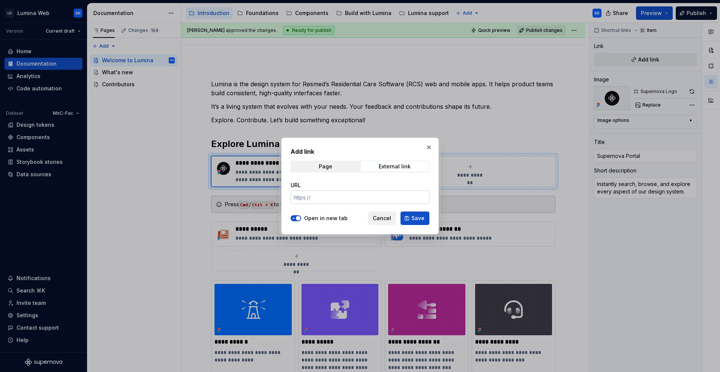
type textarea "*"
click at [354, 198] on input "URL" at bounding box center [360, 198] width 139 height 14
paste input "https://portal.supernova.io/171591/190961/199758"
type input "https://portal.supernova.io/171591/190961/199758"
click at [410, 219] on button "Save" at bounding box center [415, 219] width 29 height 14
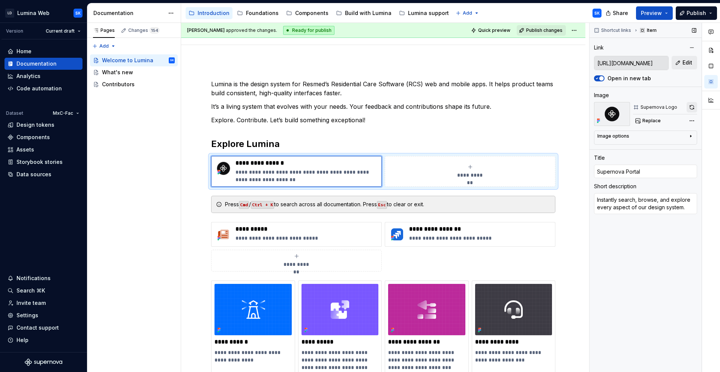
click at [690, 107] on button "button" at bounding box center [692, 107] width 11 height 11
click at [691, 120] on div "Comments Open comments No comments yet Select ‘Comment’ from the block context …" at bounding box center [655, 198] width 131 height 350
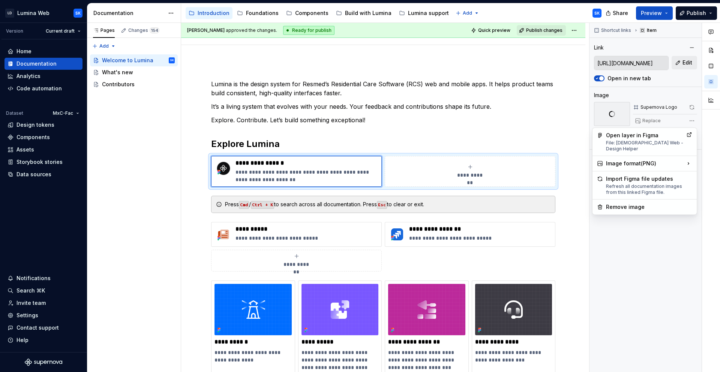
click at [713, 142] on div at bounding box center [711, 198] width 18 height 350
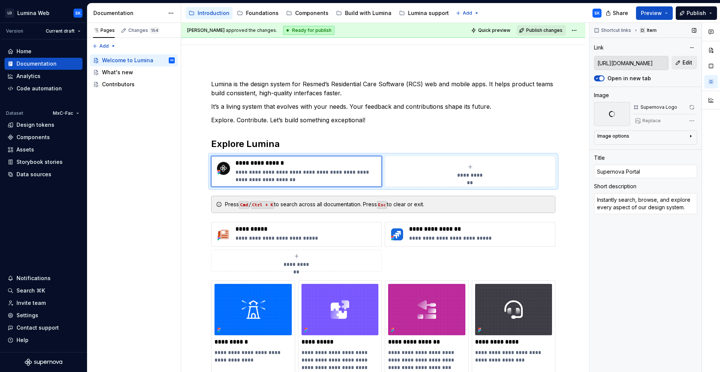
click at [689, 137] on icon "button" at bounding box center [691, 136] width 6 height 6
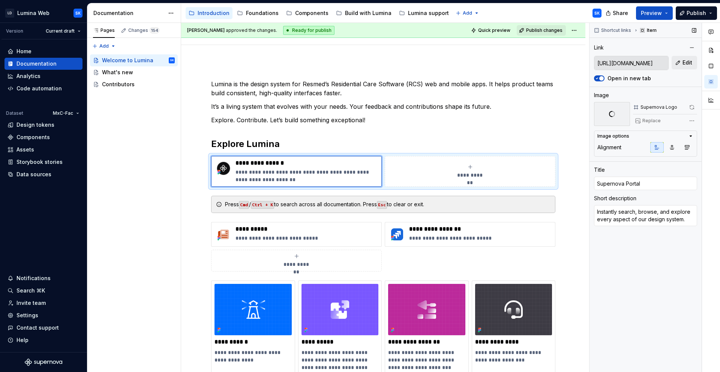
click at [691, 136] on icon "button" at bounding box center [691, 136] width 2 height 1
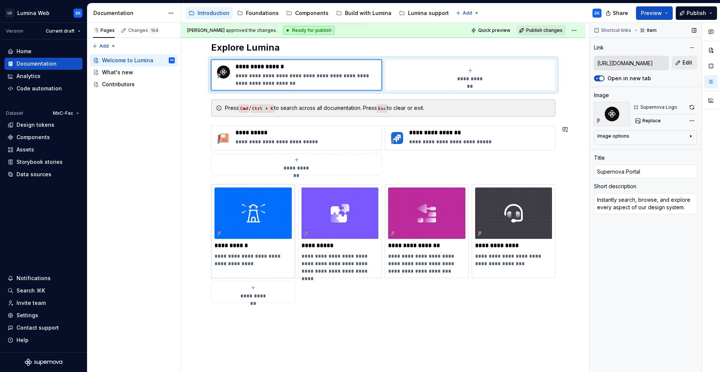
scroll to position [95, 0]
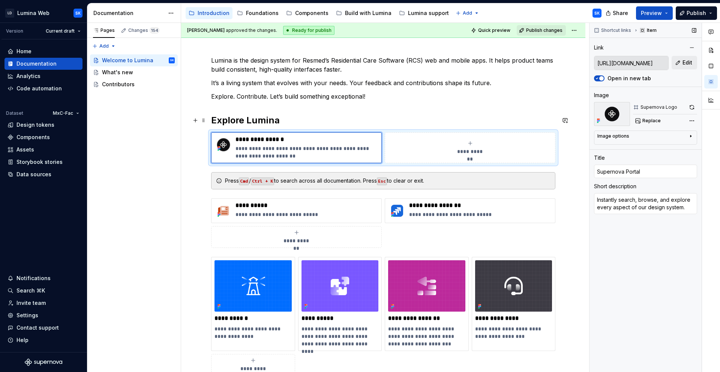
click at [286, 122] on h2 "Explore Lumina" at bounding box center [383, 120] width 344 height 12
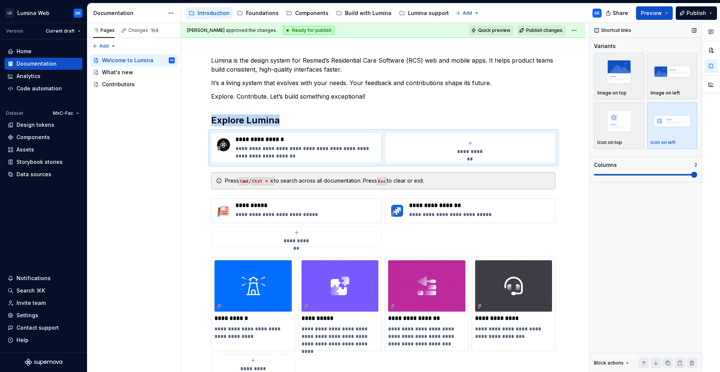
click at [499, 32] on span "Quick preview" at bounding box center [494, 30] width 32 height 6
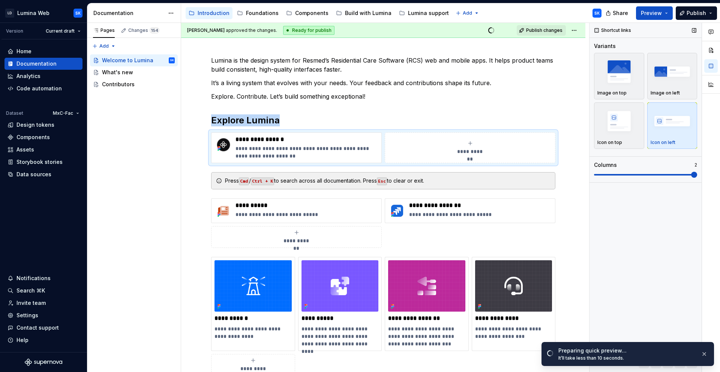
scroll to position [84, 0]
click at [679, 354] on span "Open page" at bounding box center [680, 354] width 25 height 6
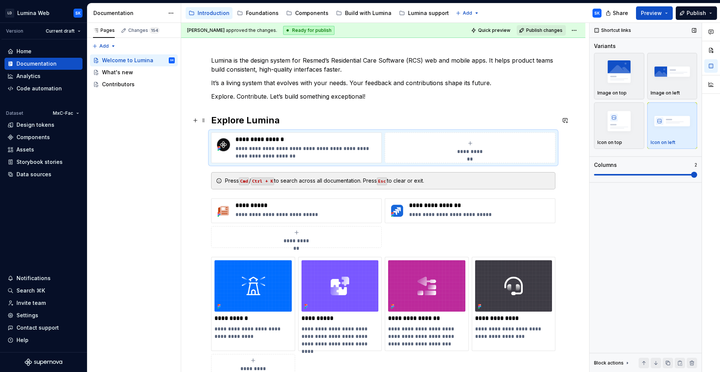
click at [283, 120] on h2 "Explore Lumina" at bounding box center [383, 120] width 344 height 12
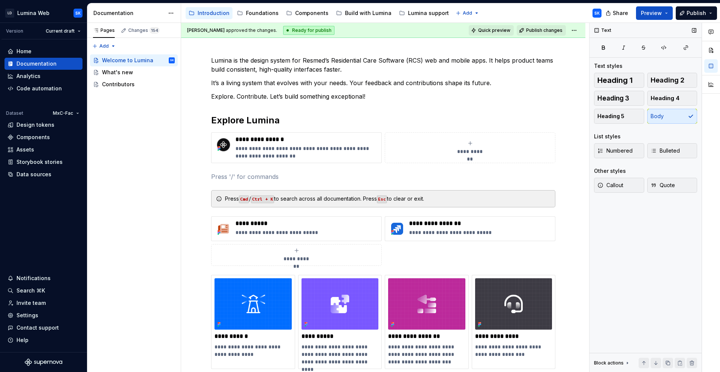
click at [493, 27] on span "Quick preview" at bounding box center [494, 30] width 32 height 6
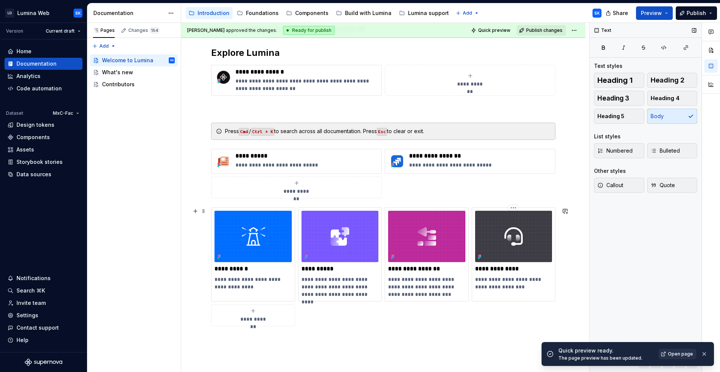
scroll to position [226, 0]
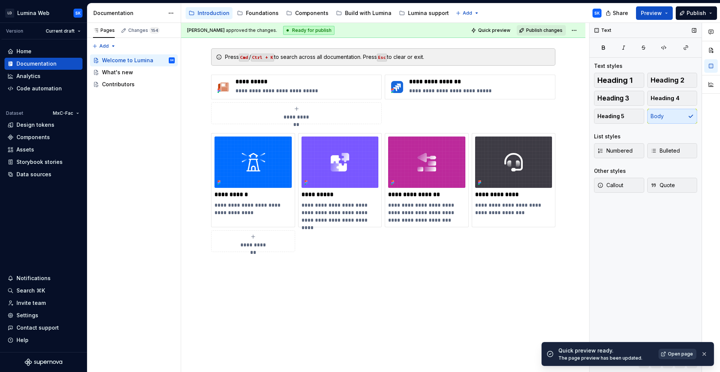
click at [679, 356] on span "Open page" at bounding box center [680, 354] width 25 height 6
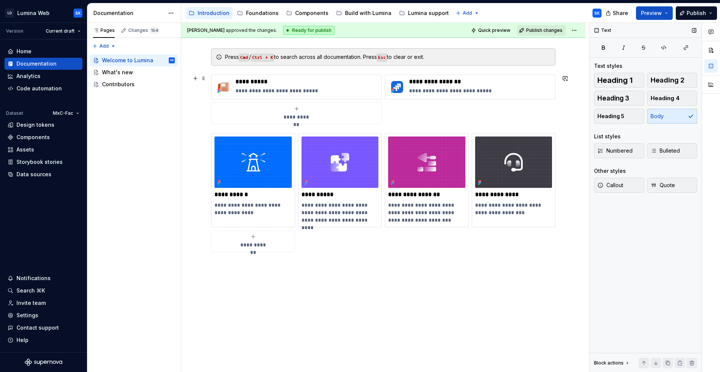
click at [412, 108] on div "**********" at bounding box center [383, 100] width 344 height 50
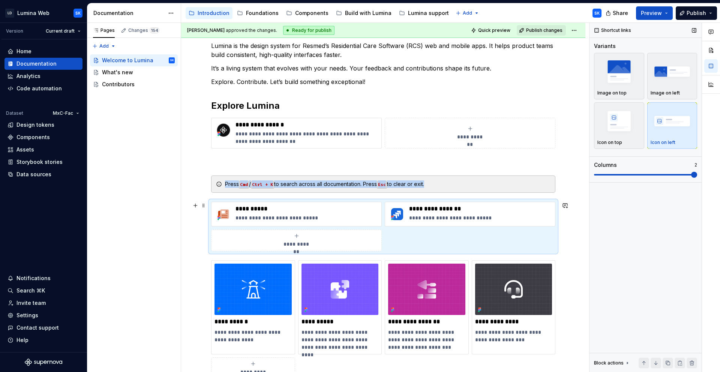
scroll to position [89, 0]
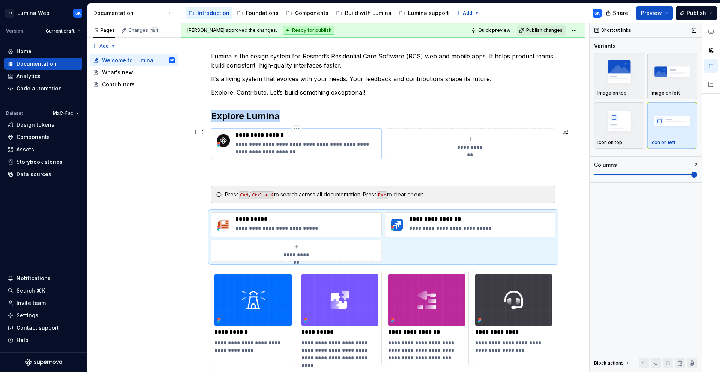
click at [276, 130] on div "**********" at bounding box center [296, 143] width 171 height 31
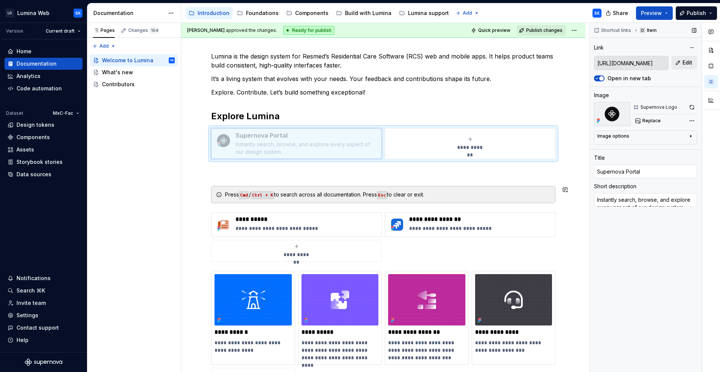
drag, startPoint x: 244, startPoint y: 130, endPoint x: 383, endPoint y: 242, distance: 178.5
click at [383, 242] on body "LD Lumina Web SK Version Current draft Home Documentation Analytics Code automa…" at bounding box center [360, 186] width 720 height 372
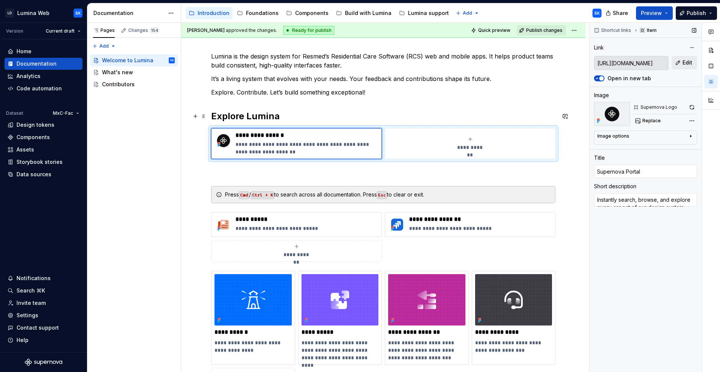
click at [286, 114] on h2 "Explore Lumina" at bounding box center [383, 116] width 344 height 12
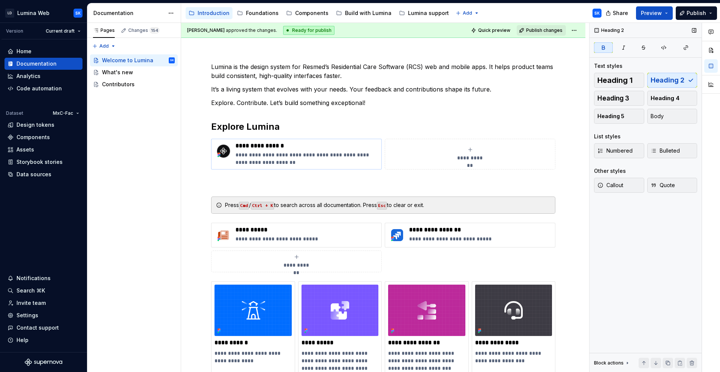
scroll to position [99, 0]
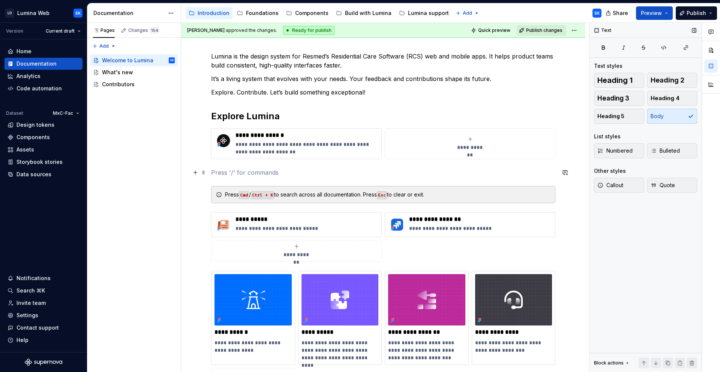
click at [238, 169] on p at bounding box center [383, 172] width 344 height 9
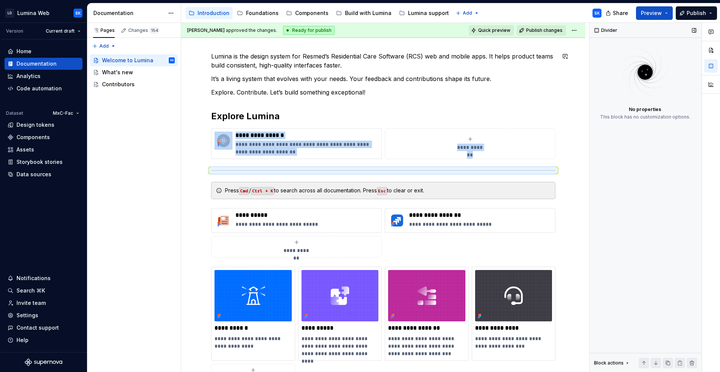
click at [501, 33] on button "Quick preview" at bounding box center [491, 30] width 45 height 11
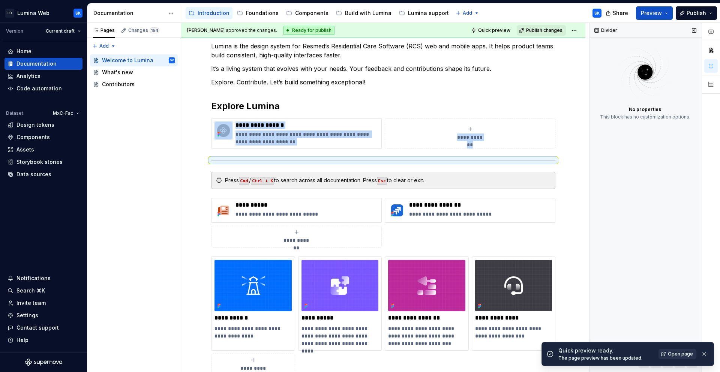
scroll to position [89, 0]
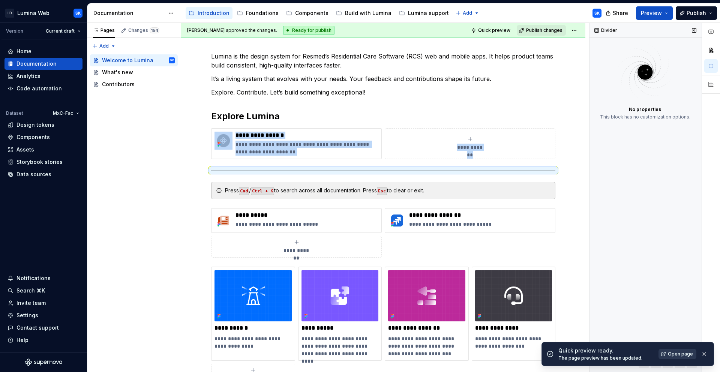
click at [673, 356] on span "Open page" at bounding box center [680, 354] width 25 height 6
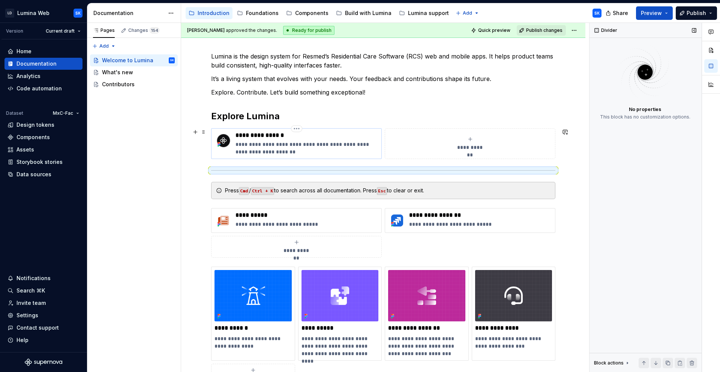
click at [280, 152] on p "**********" at bounding box center [307, 148] width 143 height 15
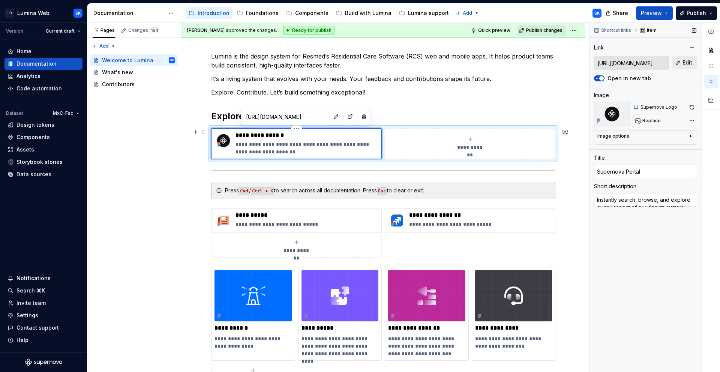
click at [236, 145] on p "**********" at bounding box center [307, 148] width 143 height 15
type textarea "*"
type textarea "UsiInstantly search, browse, and explore every aspect of our design system."
type textarea "*"
type textarea "UsinInstantly search, browse, and explore every aspect of our design system."
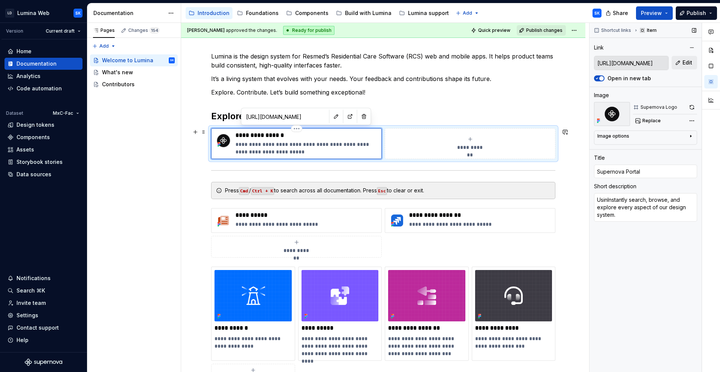
type textarea "*"
type textarea "UsingInstantly search, browse, and explore every aspect of our design system."
type textarea "*"
type textarea "Using Instantly search, browse, and explore every aspect of our design system."
type textarea "*"
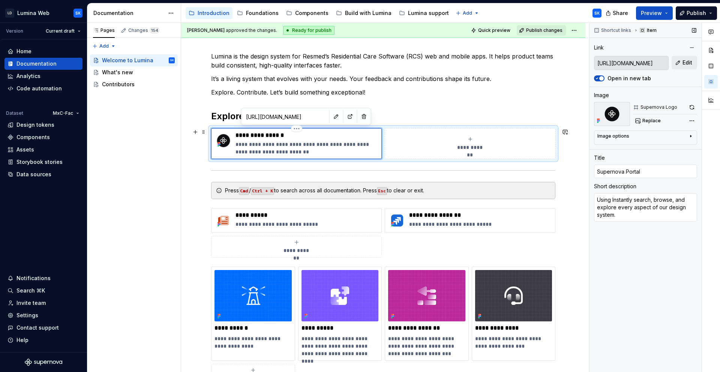
type textarea "Using AInstantly search, browse, and explore every aspect of our design system."
type textarea "*"
type textarea "Using AIInstantly search, browse, and explore every aspect of our design system."
type textarea "*"
type textarea "Using AI,Instantly search, browse, and explore every aspect of our design syste…"
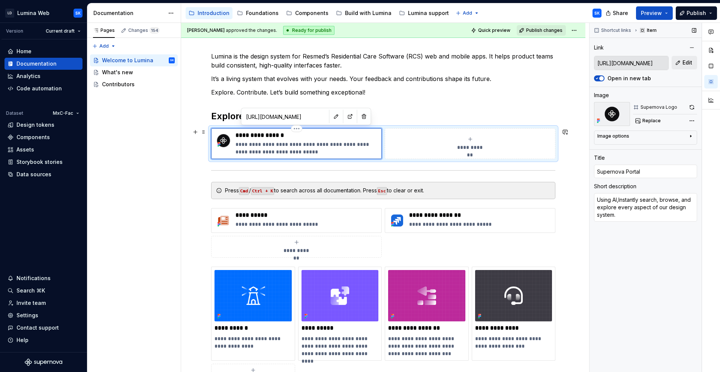
type textarea "*"
type textarea "Using AI, Instantly search, browse, and explore every aspect of our design syst…"
type textarea "*"
type textarea "Using AI, instantly search, browse, and explore every aspect of our design syst…"
click at [256, 146] on p "**********" at bounding box center [307, 148] width 143 height 15
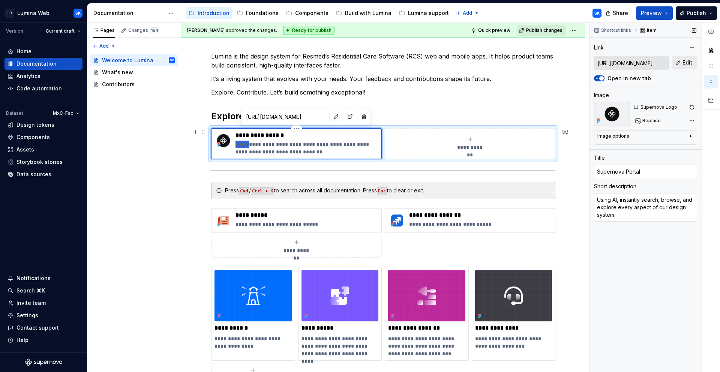
type textarea "*"
type textarea "U AI, instantly search, browse, and explore every aspect of our design system."
type textarea "*"
type textarea "Us AI, instantly search, browse, and explore every aspect of our design system."
type textarea "*"
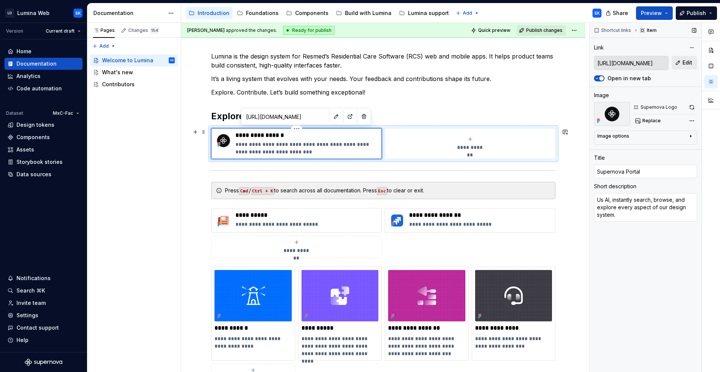
type textarea "Use AI, instantly search, browse, and explore every aspect of our design system."
type textarea "*"
type textarea "Use AI instantly search, browse, and explore every aspect of our design system."
type textarea "*"
type textarea "Use AI t instantly search, browse, and explore every aspect of our design syste…"
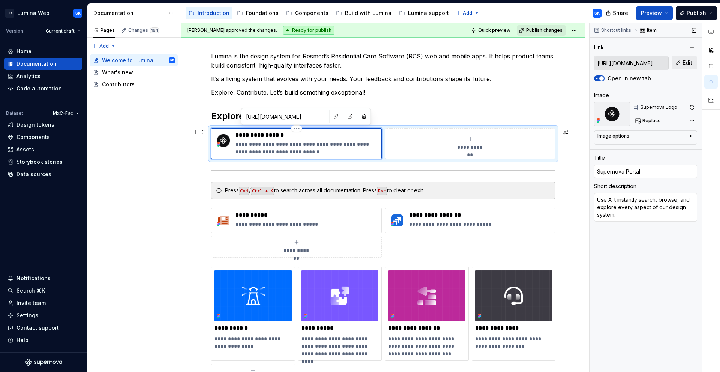
type textarea "*"
type textarea "Use AI to instantly search, browse, and explore every aspect of our design syst…"
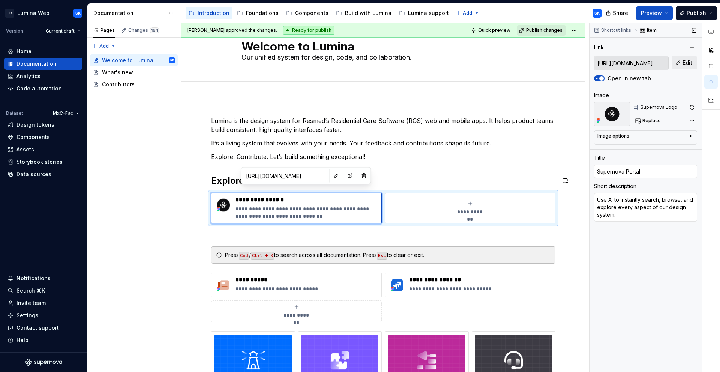
scroll to position [0, 0]
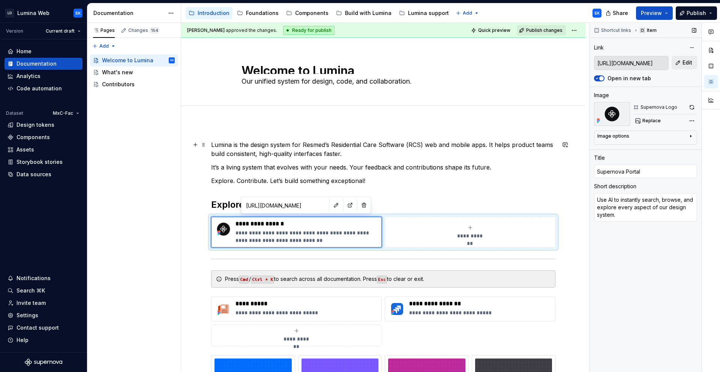
click at [359, 156] on p "Lumina is the design system for Resmed’s Residential Care Software (RCS) web an…" at bounding box center [383, 149] width 344 height 18
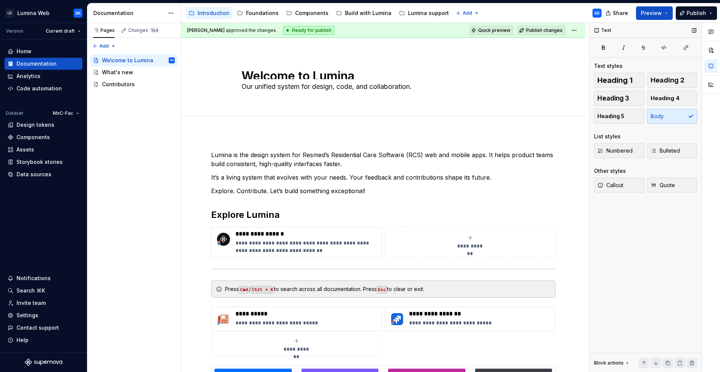
click at [495, 30] on span "Quick preview" at bounding box center [494, 30] width 32 height 6
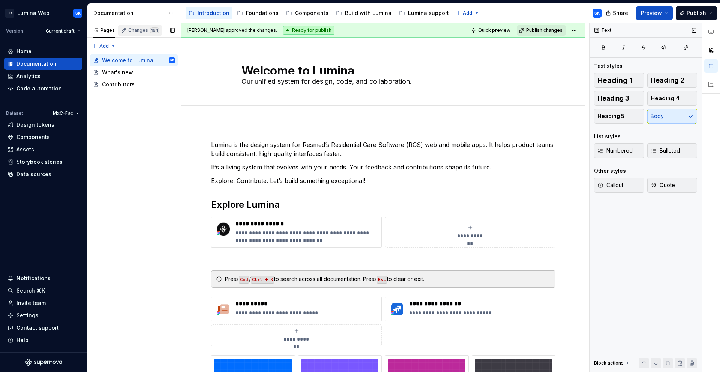
click at [140, 28] on div "Changes 154" at bounding box center [143, 30] width 31 height 6
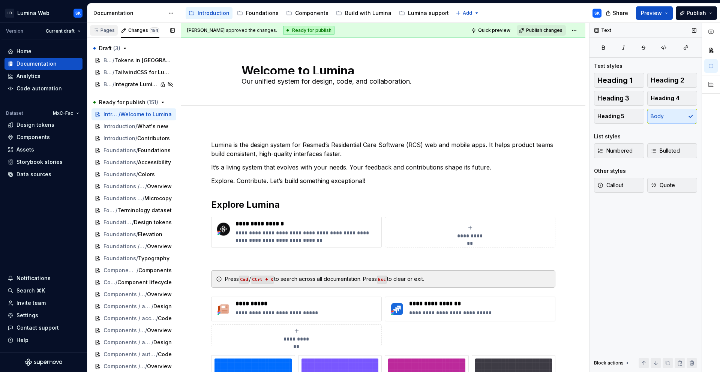
click at [107, 33] on div "Pages" at bounding box center [104, 30] width 22 height 6
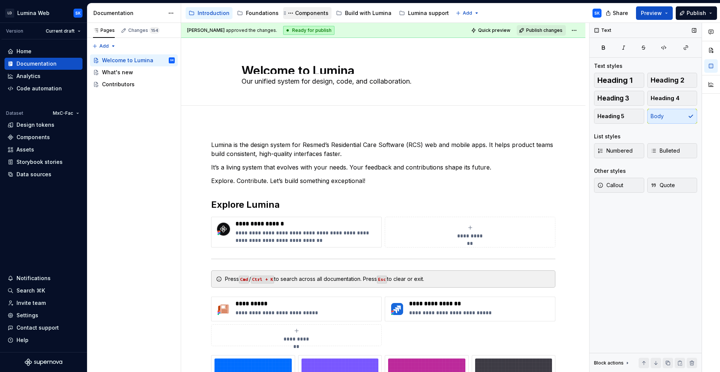
click at [302, 12] on div "Components" at bounding box center [311, 13] width 33 height 8
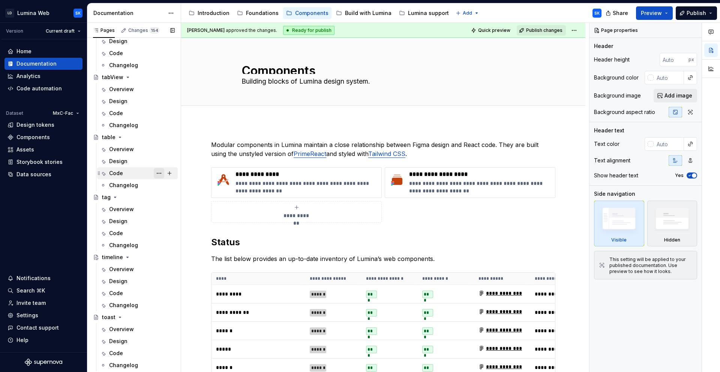
scroll to position [2116, 0]
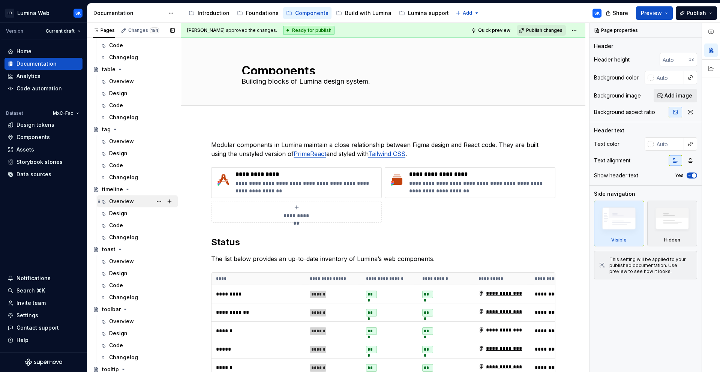
click at [128, 203] on div "Overview" at bounding box center [121, 202] width 25 height 8
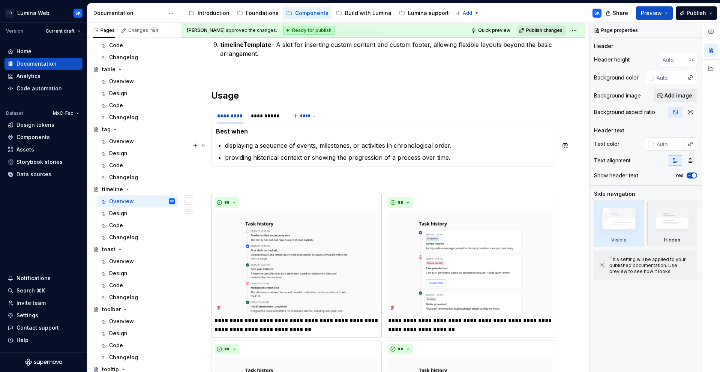
scroll to position [636, 0]
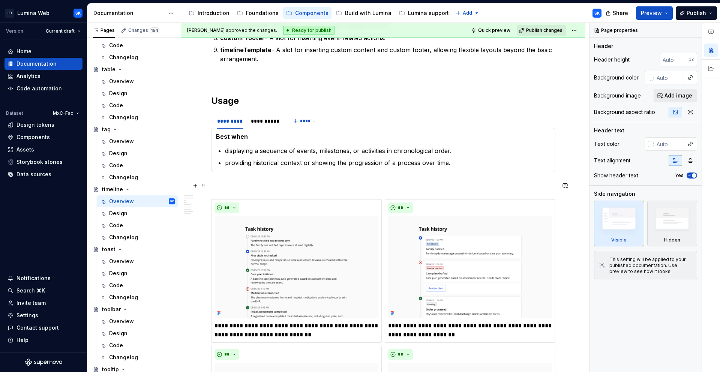
click at [224, 182] on p at bounding box center [383, 185] width 344 height 9
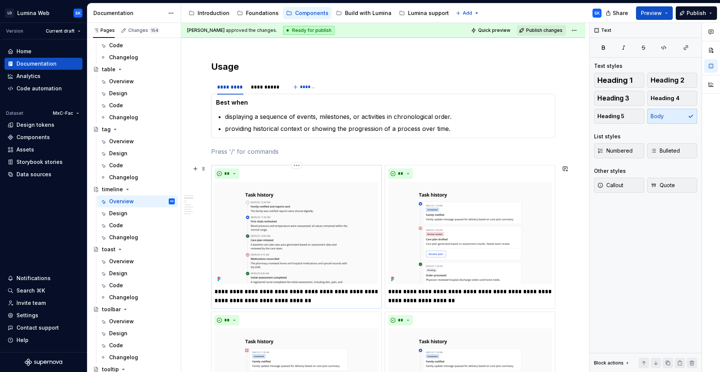
scroll to position [644, 0]
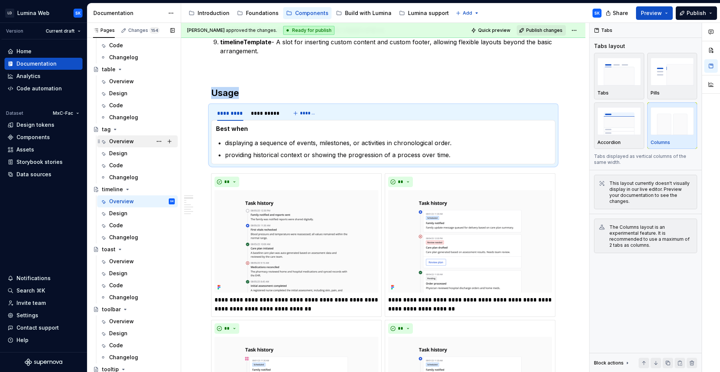
click at [131, 142] on div "Overview" at bounding box center [121, 142] width 25 height 8
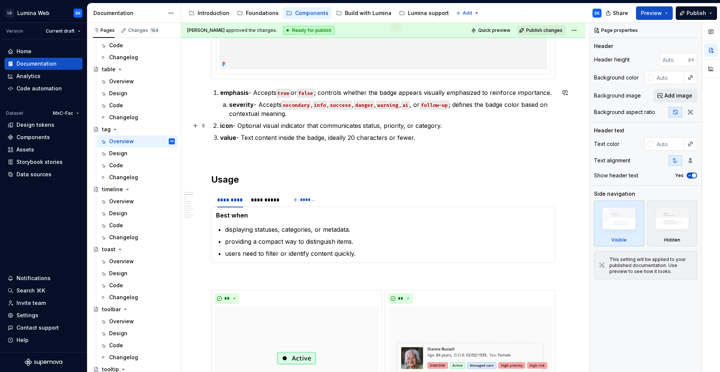
scroll to position [476, 0]
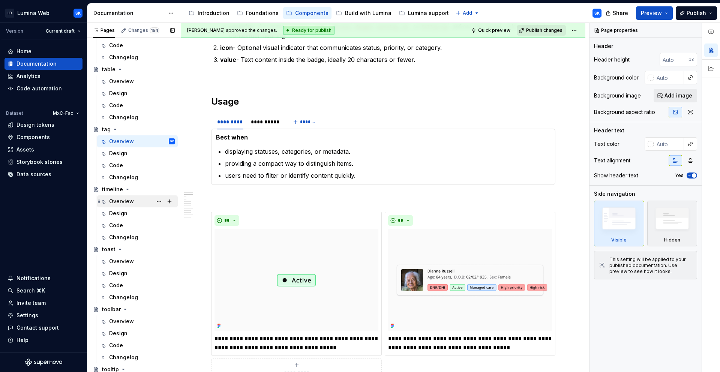
click at [127, 200] on div "Overview" at bounding box center [121, 202] width 25 height 8
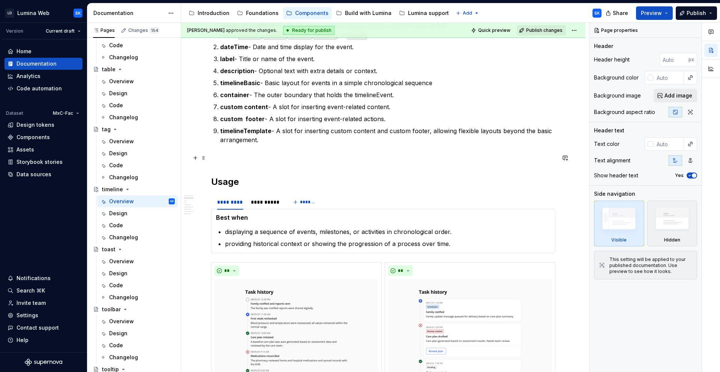
scroll to position [582, 0]
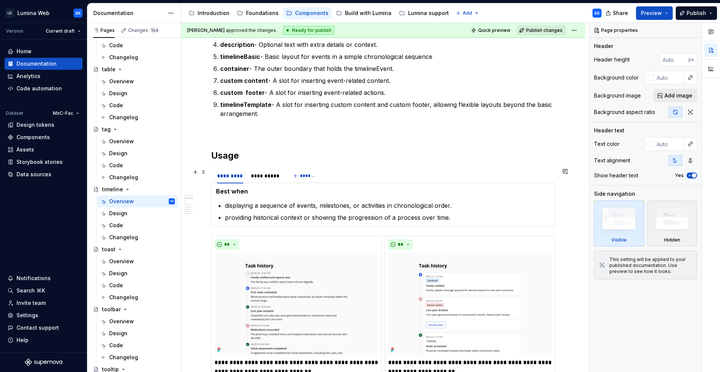
click at [340, 176] on div "**********" at bounding box center [383, 175] width 344 height 15
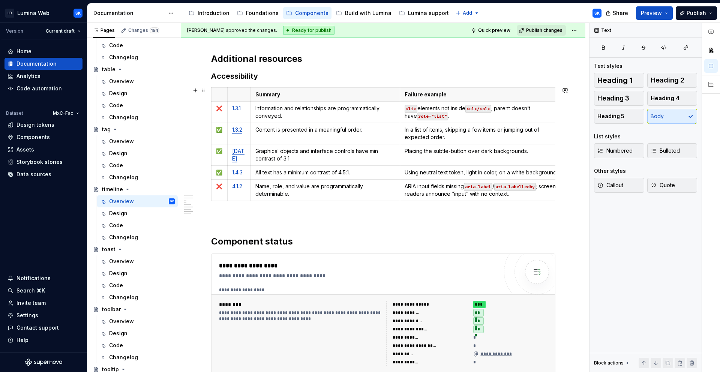
scroll to position [1611, 0]
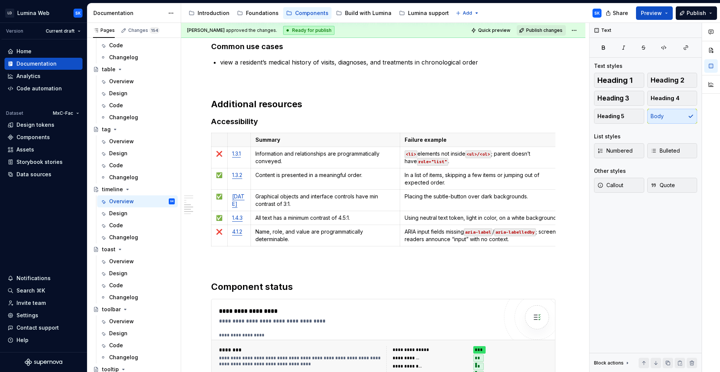
click at [0, 0] on button "Collapse sidebar" at bounding box center [0, 0] width 0 height 0
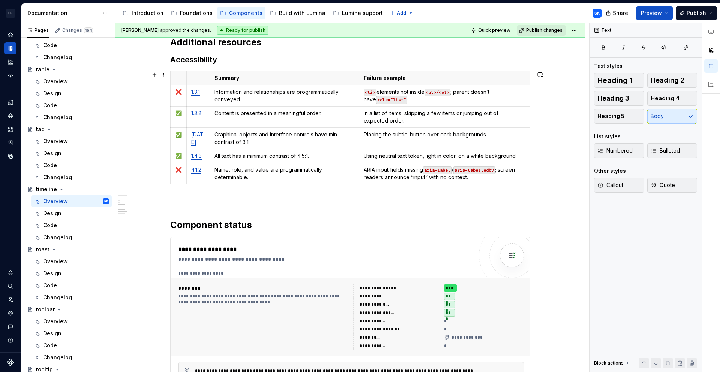
scroll to position [1650, 0]
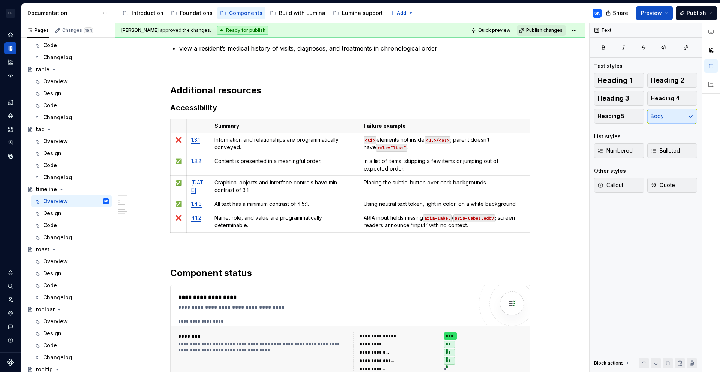
click at [410, 150] on p "<li> elements not inside <ul>/<ol> ; parent doesn’t have role="list" ." at bounding box center [444, 143] width 161 height 15
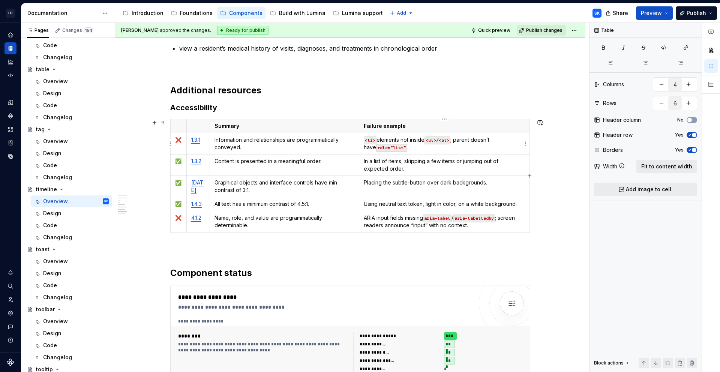
type textarea "*"
drag, startPoint x: 404, startPoint y: 149, endPoint x: 363, endPoint y: 140, distance: 41.7
click at [363, 140] on td "<li> elements not inside <ul>/<ol> ; parent doesn’t have role="list" ." at bounding box center [444, 143] width 171 height 21
paste div
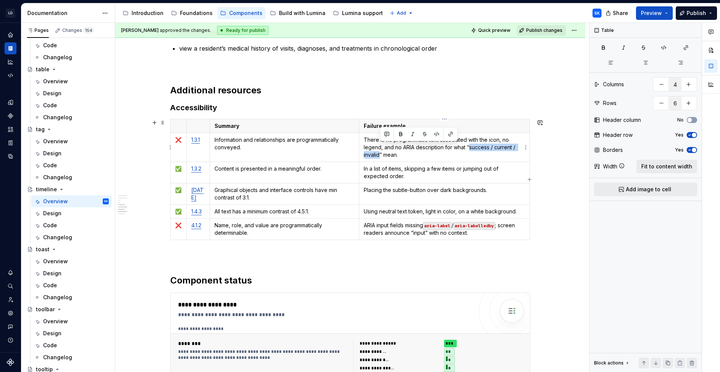
drag, startPoint x: 470, startPoint y: 147, endPoint x: 379, endPoint y: 153, distance: 91.0
click at [379, 153] on p "There is no programmatic text associated with the icon, no legend, and no ARIA …" at bounding box center [444, 147] width 161 height 23
click at [439, 134] on button "button" at bounding box center [437, 134] width 11 height 11
drag, startPoint x: 491, startPoint y: 148, endPoint x: 506, endPoint y: 149, distance: 15.0
click at [492, 148] on code "success / current / invalid" at bounding box center [443, 151] width 159 height 15
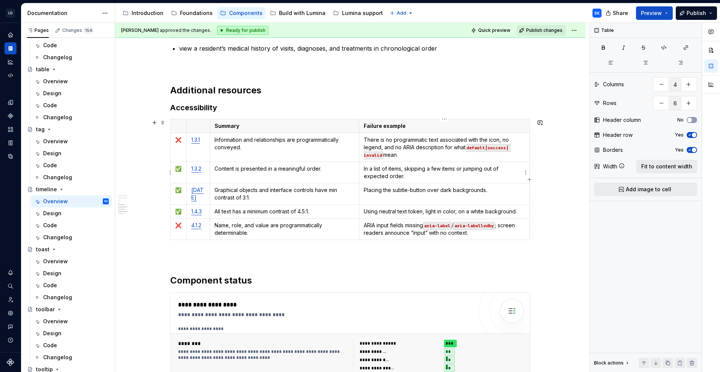
click at [364, 168] on p "In a list of items, skipping a few items or jumping out of expected order." at bounding box center [444, 172] width 161 height 15
click at [397, 175] on p "In a list of items, skipping a few items or jumping out of expected order." at bounding box center [444, 172] width 161 height 15
drag, startPoint x: 404, startPoint y: 176, endPoint x: 362, endPoint y: 168, distance: 42.7
click at [362, 168] on td "In a list of items, skipping a few items or jumping out of expected order." at bounding box center [444, 172] width 171 height 21
drag, startPoint x: 364, startPoint y: 190, endPoint x: 483, endPoint y: 195, distance: 119.0
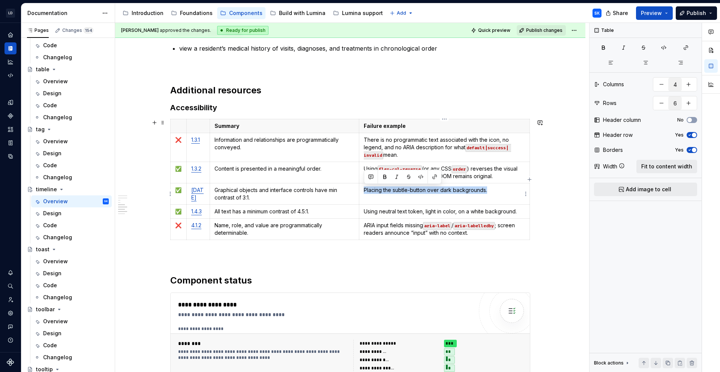
click at [483, 195] on td "Placing the subtle-button over dark backgrounds." at bounding box center [444, 193] width 171 height 21
click at [176, 169] on p "✅" at bounding box center [178, 169] width 7 height 8
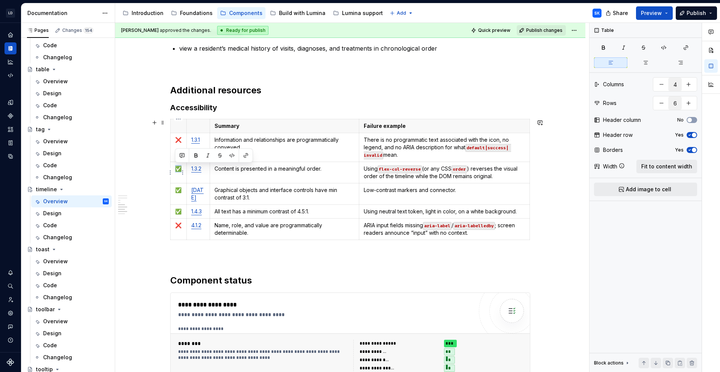
drag, startPoint x: 175, startPoint y: 169, endPoint x: 180, endPoint y: 169, distance: 4.5
click at [180, 169] on p "✅" at bounding box center [178, 169] width 7 height 8
click at [179, 140] on p "❌" at bounding box center [178, 140] width 7 height 8
copy p "❌"
click at [176, 169] on p at bounding box center [178, 169] width 7 height 8
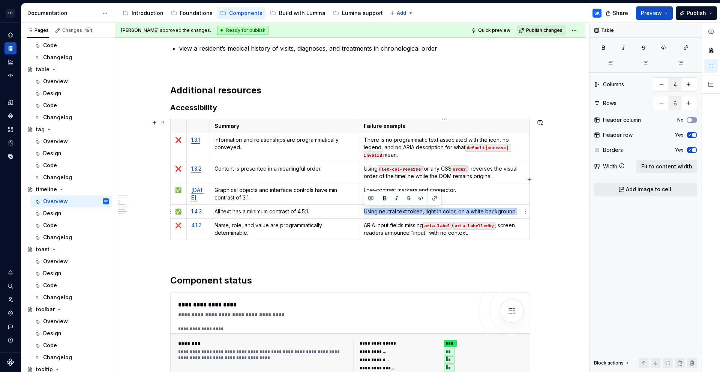
drag, startPoint x: 365, startPoint y: 211, endPoint x: 517, endPoint y: 212, distance: 152.0
click at [517, 212] on p "Using neutral text token, light in color, on a white background." at bounding box center [444, 212] width 161 height 8
drag, startPoint x: 476, startPoint y: 236, endPoint x: 446, endPoint y: 231, distance: 30.3
click at [475, 235] on p "ARIA input fields missing aria-label / aria-labelledby ; screen readers announc…" at bounding box center [444, 229] width 161 height 15
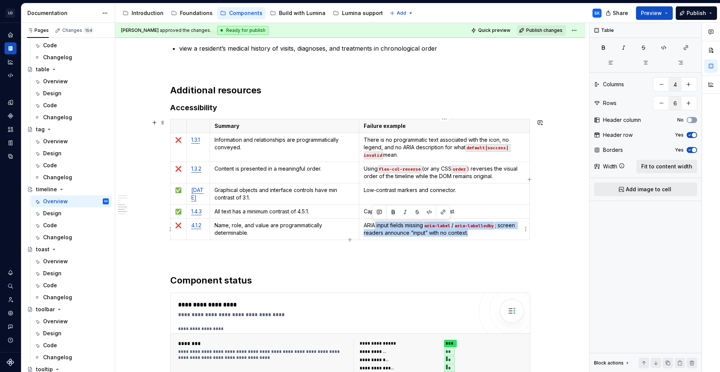
drag, startPoint x: 446, startPoint y: 231, endPoint x: 365, endPoint y: 225, distance: 81.6
click at [365, 225] on p "ARIA input fields missing aria-label / aria-labelledby ; screen readers announc…" at bounding box center [444, 229] width 161 height 15
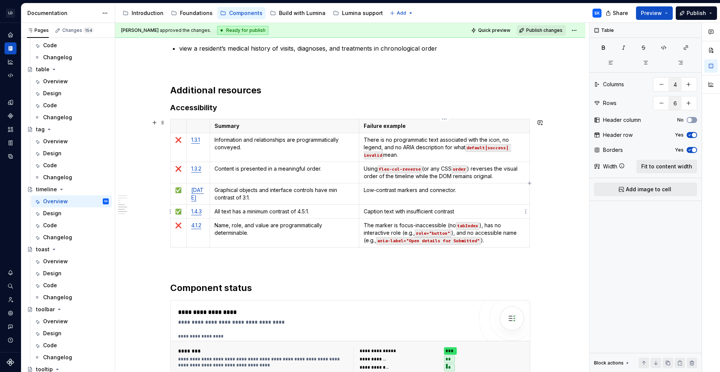
click at [458, 208] on p "Caption text with insufficient contrast" at bounding box center [444, 212] width 161 height 8
click at [502, 240] on p "The marker is focus-inaccessible (no tabIndex ), has no interactive role (e.g.,…" at bounding box center [444, 233] width 161 height 23
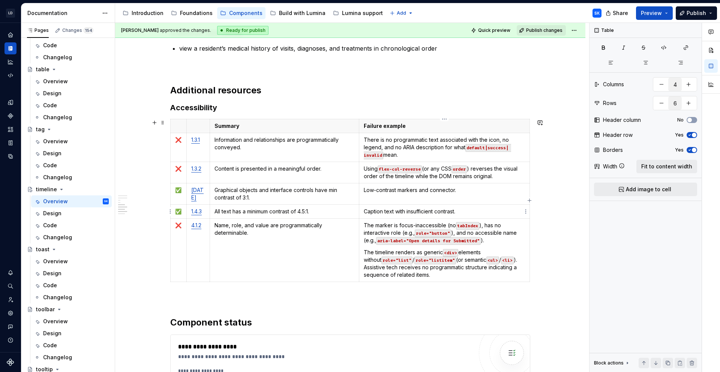
click at [364, 212] on p "Caption text with insufficient contrast." at bounding box center [444, 212] width 161 height 8
click at [479, 192] on p "Low-contrast markers and connector." at bounding box center [444, 190] width 161 height 8
click at [365, 191] on p "Low-contrast markers and connector." at bounding box center [444, 190] width 161 height 8
drag, startPoint x: 402, startPoint y: 126, endPoint x: 420, endPoint y: 156, distance: 35.2
click at [402, 126] on p "Failure example" at bounding box center [444, 126] width 161 height 8
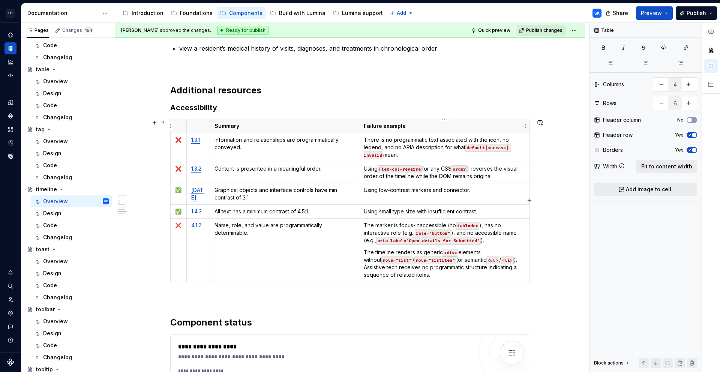
click at [402, 125] on p "Failure example" at bounding box center [444, 126] width 161 height 8
click at [420, 156] on p "There is no programmatic text associated with the icon, no legend, and no ARIA …" at bounding box center [444, 147] width 161 height 23
click at [395, 128] on p "Failure example" at bounding box center [444, 126] width 161 height 8
click at [496, 176] on p "Using flex-col-reverse (or any CSS order ) reverses the visual order of the tim…" at bounding box center [444, 172] width 161 height 15
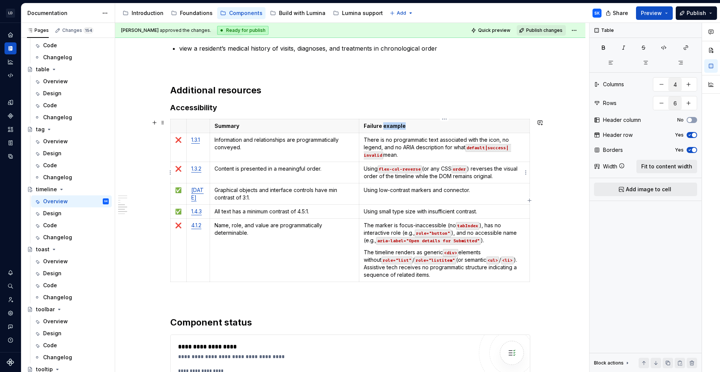
click at [363, 167] on td "Using flex-col-reverse (or any CSS order ) reverses the visual order of the tim…" at bounding box center [444, 172] width 171 height 21
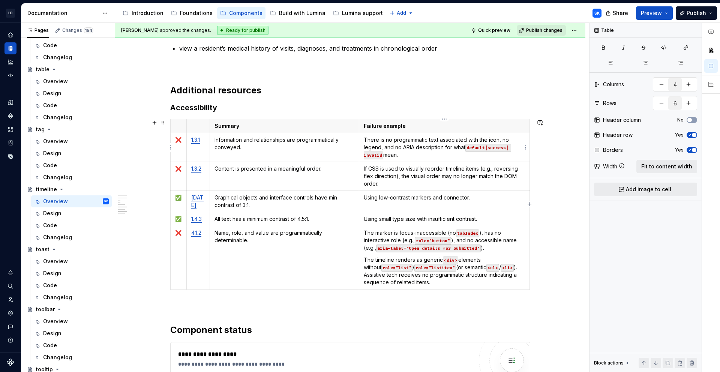
click at [406, 158] on p "There is no programmatic text associated with the icon, no legend, and no ARIA …" at bounding box center [444, 147] width 161 height 23
click at [428, 183] on p "If CSS is used to visually reorder timeline items (e.g., reversing flex directi…" at bounding box center [444, 176] width 161 height 23
drag, startPoint x: 449, startPoint y: 195, endPoint x: 382, endPoint y: 195, distance: 67.2
click at [368, 193] on td "Using low-contrast markers and connector." at bounding box center [444, 201] width 171 height 21
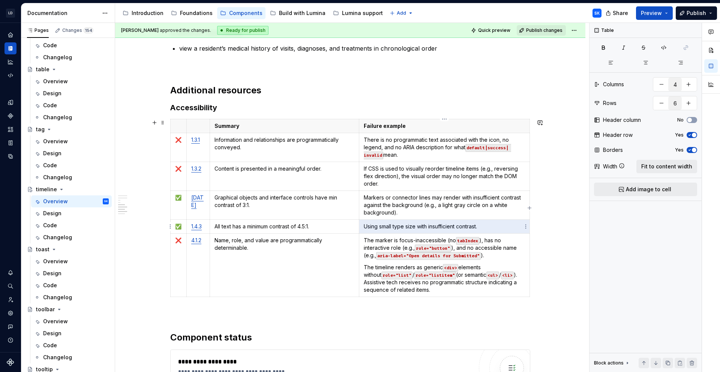
drag, startPoint x: 421, startPoint y: 221, endPoint x: 366, endPoint y: 222, distance: 55.2
click at [366, 223] on p "Using small type size with insufficient contrast." at bounding box center [444, 227] width 161 height 8
click at [368, 227] on p "Using small type size with insufficient contrast." at bounding box center [444, 227] width 161 height 8
drag, startPoint x: 364, startPoint y: 226, endPoint x: 483, endPoint y: 228, distance: 119.0
click at [483, 228] on p "Using small type size with insufficient contrast." at bounding box center [444, 227] width 161 height 8
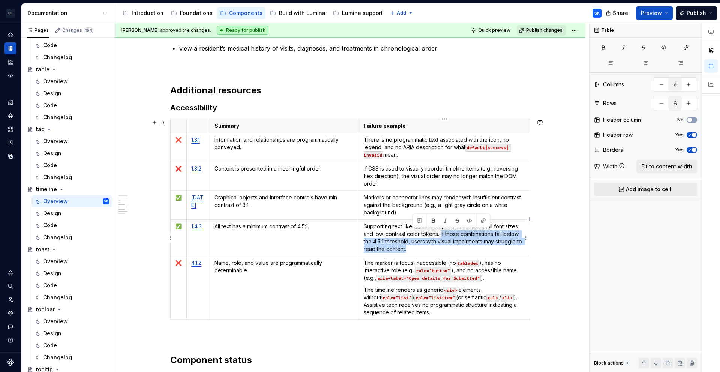
click at [449, 248] on p "Supporting text like dates or captions may use small font sizes and low-contras…" at bounding box center [444, 238] width 161 height 30
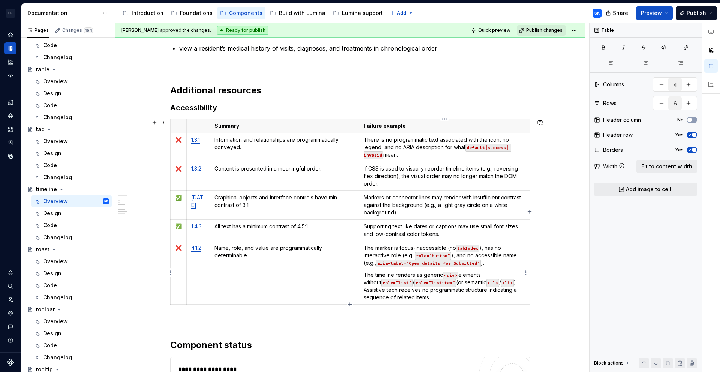
click at [436, 299] on p "The timeline renders as generic <div> elements without role="list" / role="list…" at bounding box center [444, 286] width 161 height 30
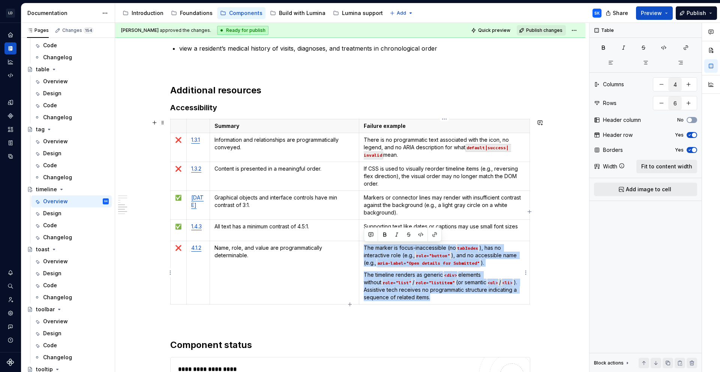
drag, startPoint x: 403, startPoint y: 278, endPoint x: 364, endPoint y: 247, distance: 50.4
click at [364, 247] on td "The marker is focus-inaccessible (no tabIndex ), has no interactive role (e.g.,…" at bounding box center [444, 272] width 171 height 63
click at [445, 296] on p "The timeline renders as generic <div> elements without role="list" / role="list…" at bounding box center [444, 286] width 161 height 30
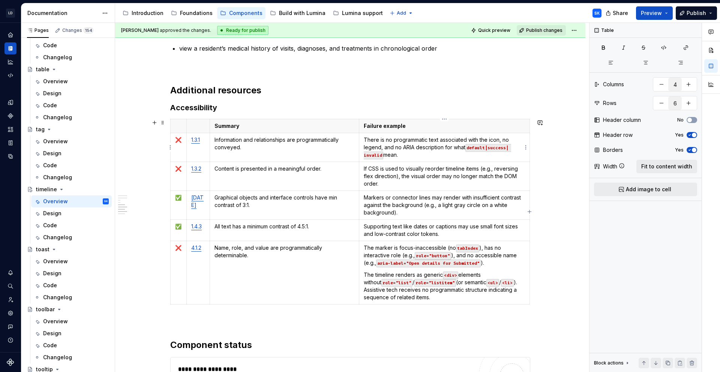
click at [417, 157] on p "There is no programmatic text associated with the icon, no legend, and no ARIA …" at bounding box center [444, 147] width 161 height 23
drag, startPoint x: 409, startPoint y: 156, endPoint x: 362, endPoint y: 140, distance: 49.0
click at [362, 140] on td "There is no programmatic text associated with the icon, no legend, and no ARIA …" at bounding box center [444, 147] width 171 height 29
click at [422, 155] on p "There is no programmatic text associated with the icon, no legend, and no ARIA …" at bounding box center [444, 147] width 161 height 23
click at [401, 182] on p "If CSS is used to visually reorder timeline items (e.g., reversing flex directi…" at bounding box center [444, 176] width 161 height 23
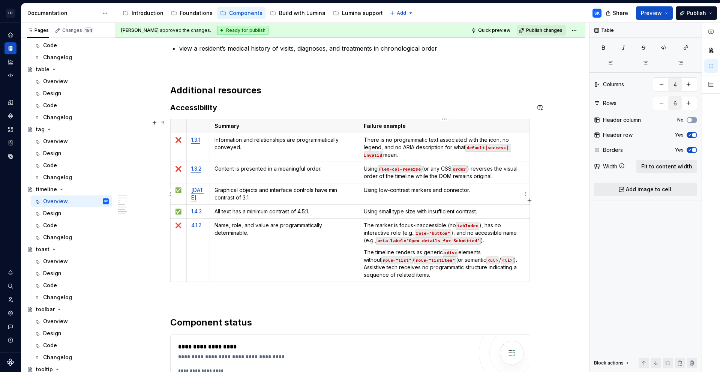
click at [460, 197] on td "Using low-contrast markers and connector." at bounding box center [444, 193] width 171 height 21
drag, startPoint x: 476, startPoint y: 191, endPoint x: 373, endPoint y: 188, distance: 103.2
click at [364, 188] on p "Using low-contrast markers and connector." at bounding box center [444, 190] width 161 height 8
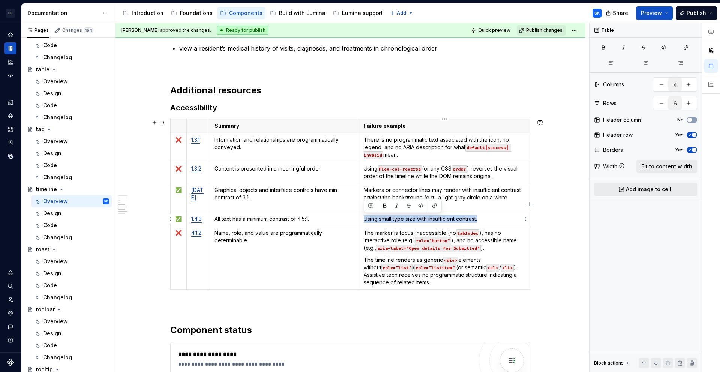
drag, startPoint x: 485, startPoint y: 220, endPoint x: 365, endPoint y: 219, distance: 120.4
click at [365, 219] on p "Using small type size with insufficient contrast." at bounding box center [444, 219] width 161 height 8
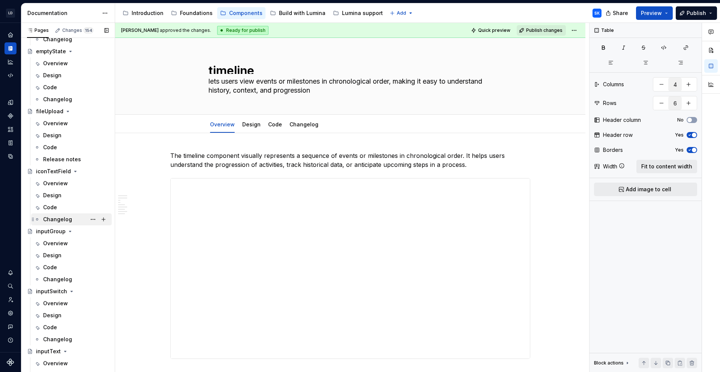
scroll to position [894, 0]
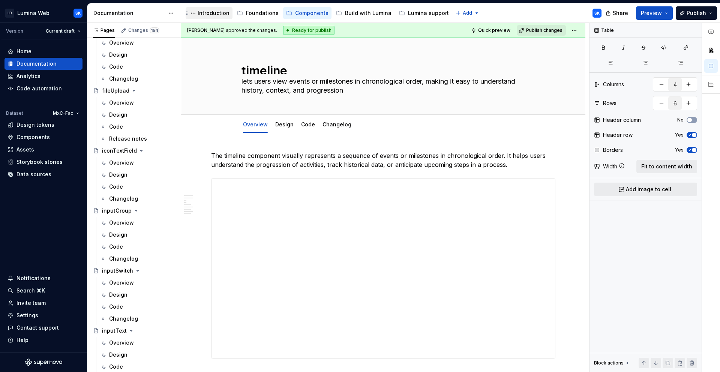
click at [219, 12] on div "Introduction" at bounding box center [214, 13] width 32 height 8
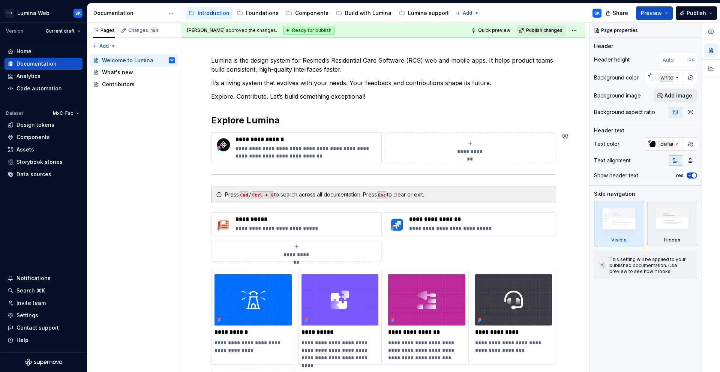
scroll to position [126, 0]
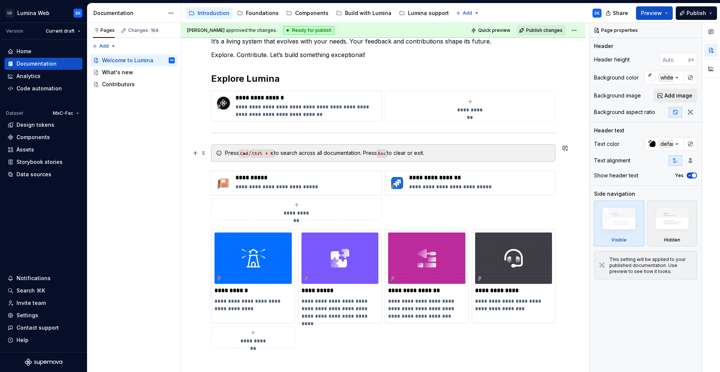
click at [485, 152] on div "Press Cmd / Ctrl + K to search across all documentation. Press Esc to clear or …" at bounding box center [388, 153] width 326 height 8
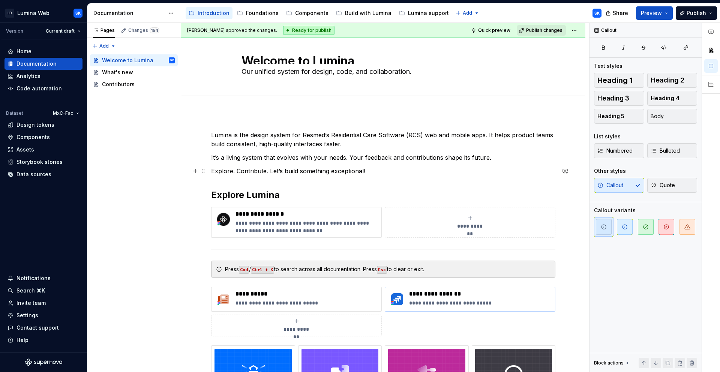
scroll to position [0, 0]
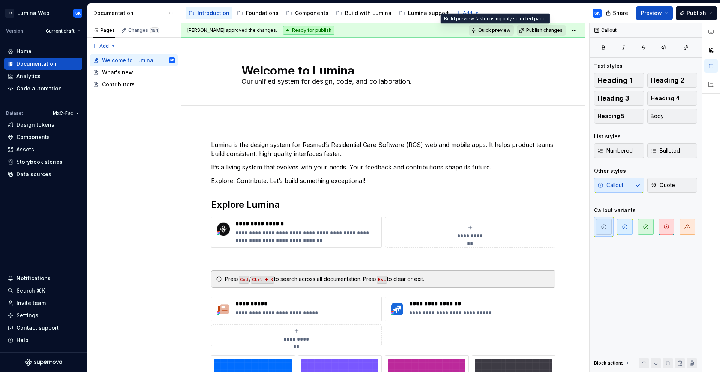
click at [500, 32] on span "Quick preview" at bounding box center [494, 30] width 32 height 6
click at [669, 17] on button "Preview" at bounding box center [654, 13] width 37 height 14
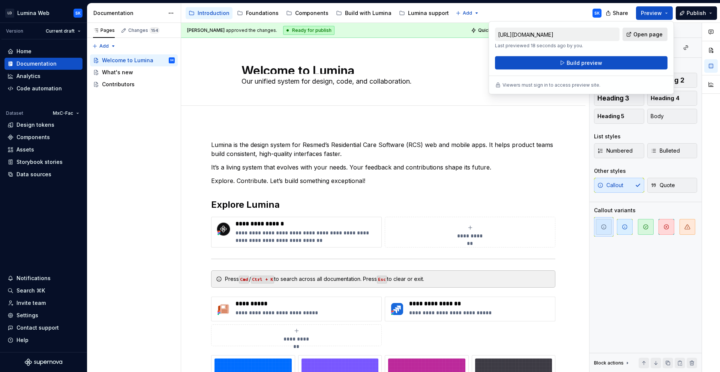
click at [656, 36] on span "Open page" at bounding box center [648, 35] width 29 height 8
click at [541, 17] on div "Accessibility guide for tree Page tree. Navigate the tree with the arrow keys. …" at bounding box center [394, 13] width 427 height 20
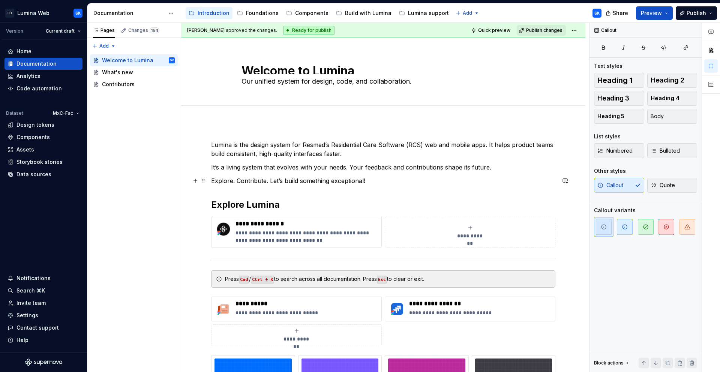
click at [380, 176] on p "Explore. Contribute. Let’s build something exceptional!" at bounding box center [383, 180] width 344 height 9
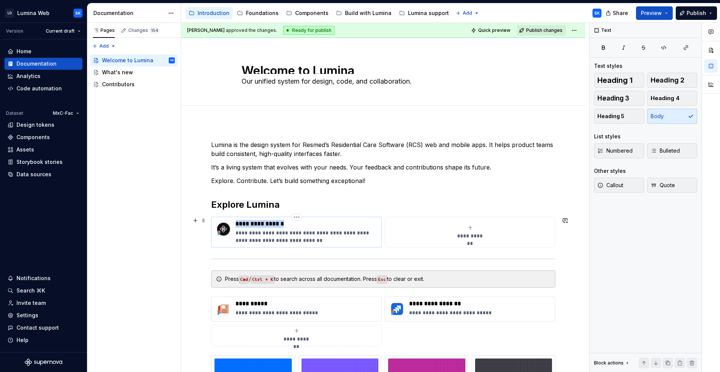
drag, startPoint x: 289, startPoint y: 223, endPoint x: 236, endPoint y: 222, distance: 53.7
click at [236, 222] on p "**********" at bounding box center [307, 224] width 143 height 8
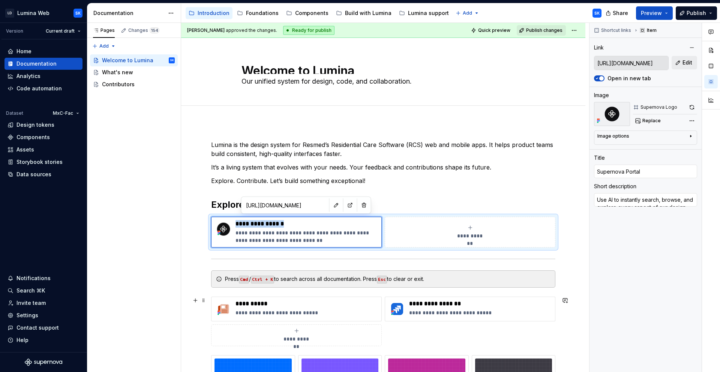
click at [299, 329] on icon "submit" at bounding box center [297, 331] width 6 height 6
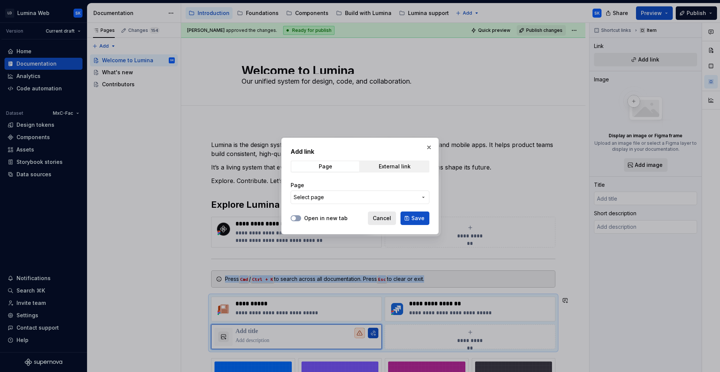
click at [388, 215] on span "Cancel" at bounding box center [382, 219] width 18 height 8
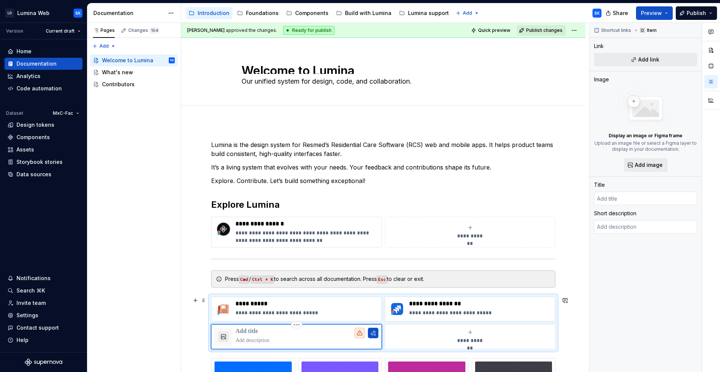
click at [271, 328] on p at bounding box center [307, 332] width 143 height 8
type textarea "*"
type input "Supernova Portal"
drag, startPoint x: 308, startPoint y: 240, endPoint x: 233, endPoint y: 234, distance: 76.1
click at [233, 234] on div "**********" at bounding box center [297, 232] width 164 height 24
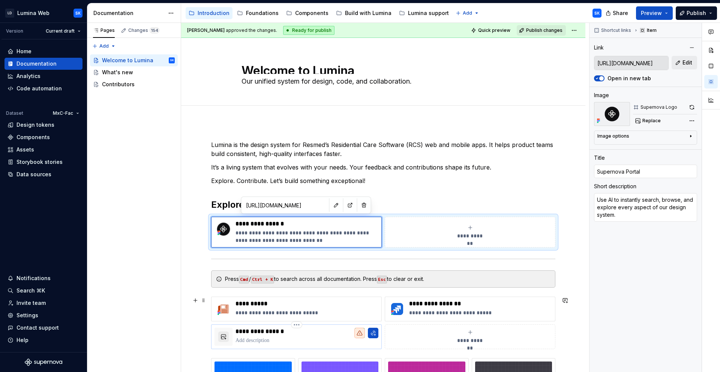
click at [261, 340] on p at bounding box center [307, 341] width 143 height 8
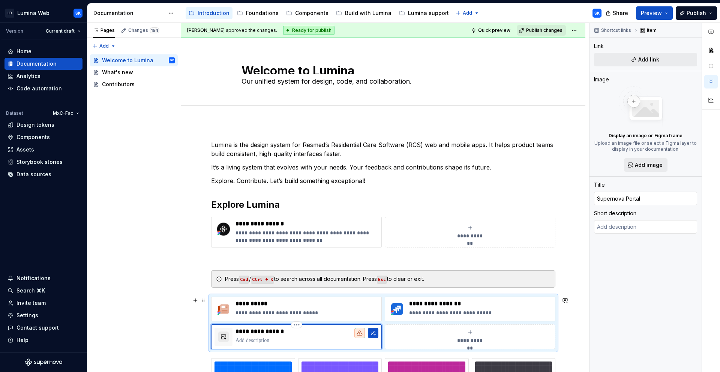
type textarea "*"
type textarea "Use AI to instantly search, browse, and explore every aspect of our design syst…"
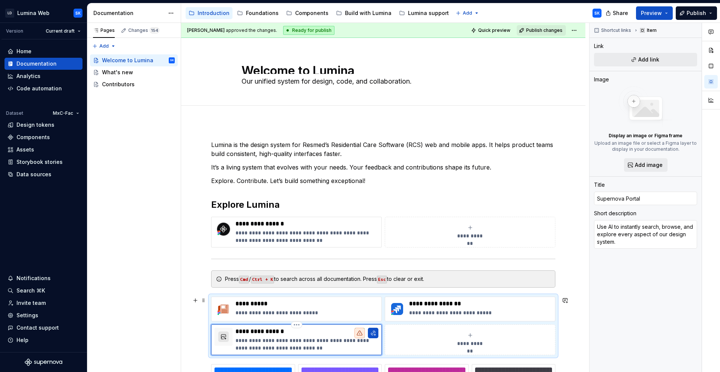
click at [223, 337] on button "button" at bounding box center [223, 337] width 11 height 11
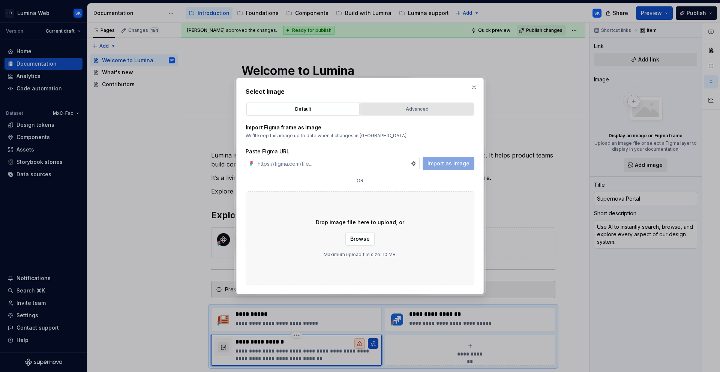
click at [414, 113] on button "Advanced" at bounding box center [417, 109] width 113 height 13
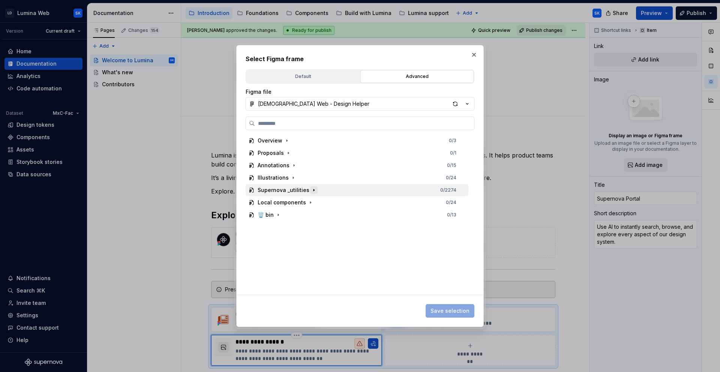
click at [311, 188] on icon "button" at bounding box center [314, 190] width 6 height 6
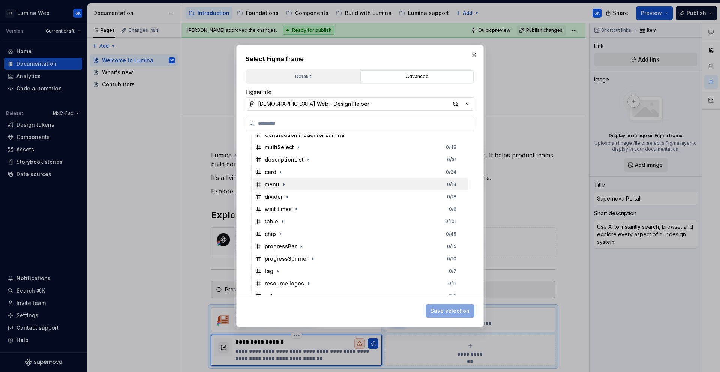
scroll to position [738, 0]
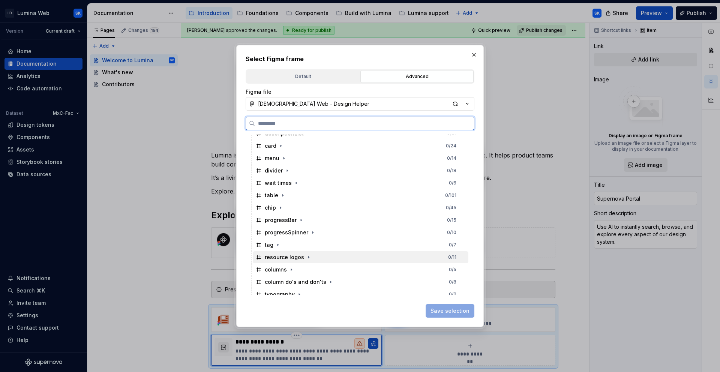
click at [364, 257] on div "resource logos 0 / 11" at bounding box center [361, 257] width 216 height 12
drag, startPoint x: 329, startPoint y: 258, endPoint x: 323, endPoint y: 259, distance: 6.0
click at [329, 258] on div "resource logos 1 / 11" at bounding box center [361, 257] width 216 height 12
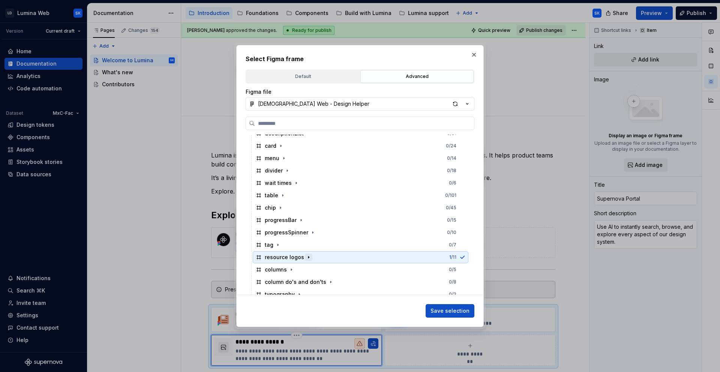
click at [306, 256] on icon "button" at bounding box center [309, 257] width 6 height 6
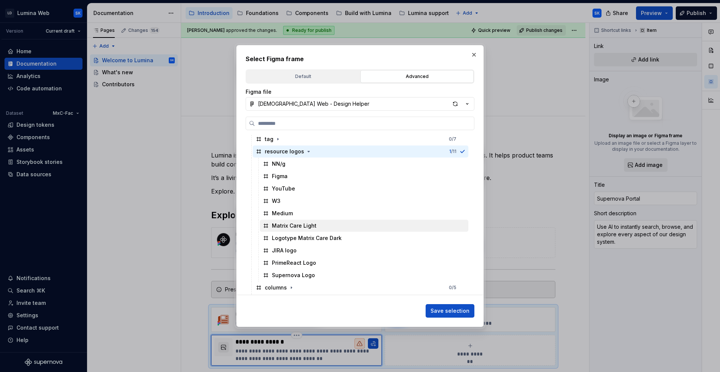
scroll to position [844, 0]
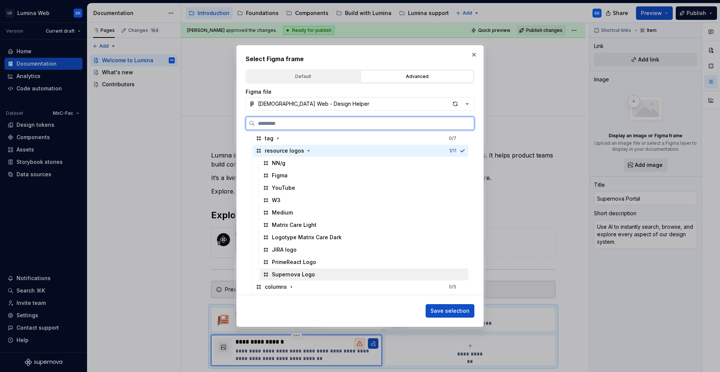
click at [355, 272] on div "Supernova Logo" at bounding box center [364, 275] width 209 height 12
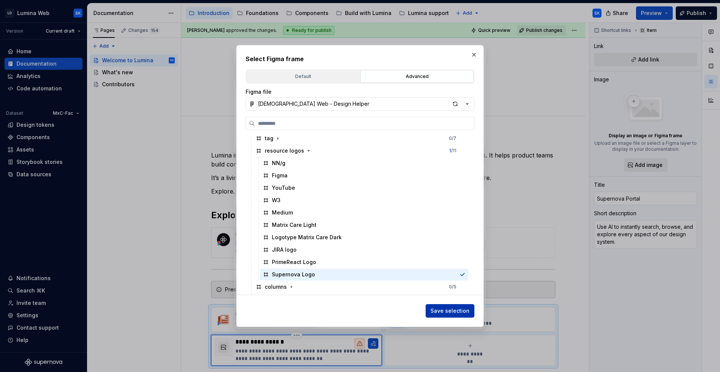
click at [457, 309] on span "Save selection" at bounding box center [450, 311] width 39 height 8
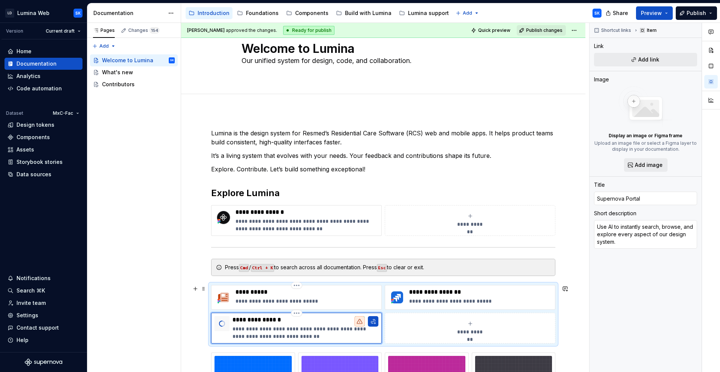
scroll to position [48, 0]
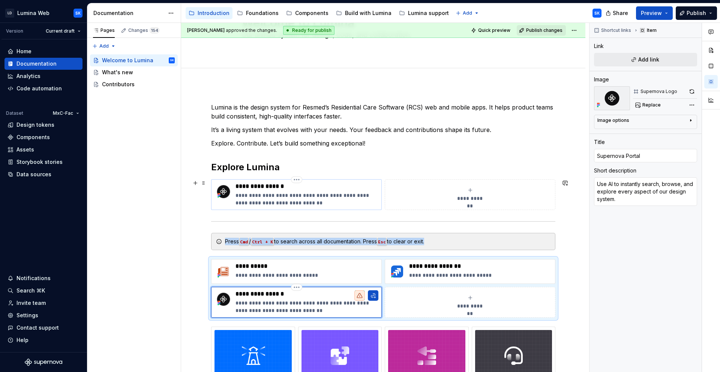
click at [346, 197] on p "**********" at bounding box center [307, 199] width 143 height 15
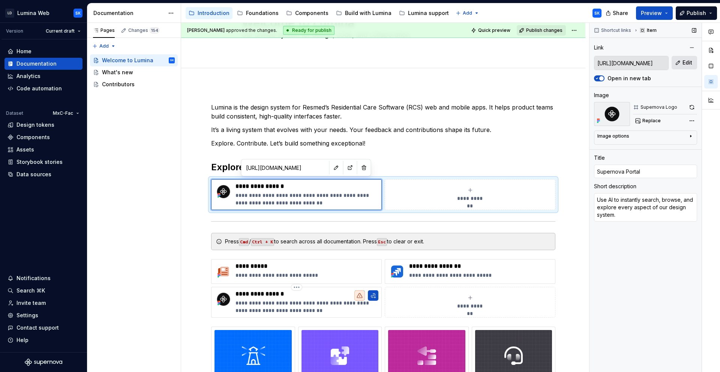
click at [685, 66] on button "Edit" at bounding box center [685, 63] width 26 height 14
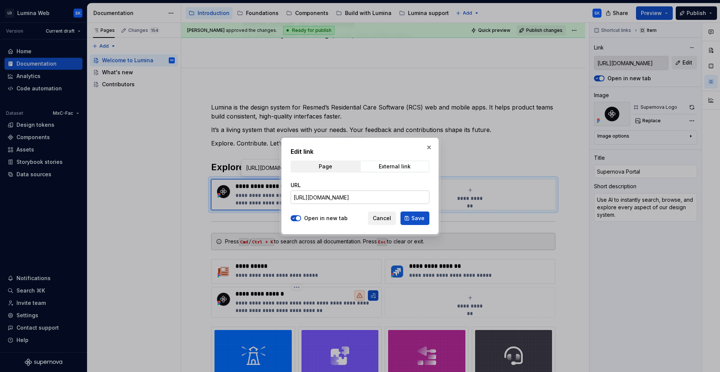
click at [406, 195] on input "https://portal.supernova.io/171591/190961/199758" at bounding box center [360, 198] width 139 height 14
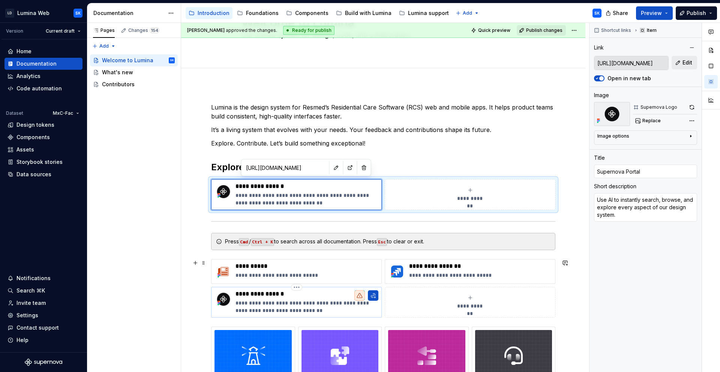
click at [337, 306] on p "**********" at bounding box center [307, 306] width 143 height 15
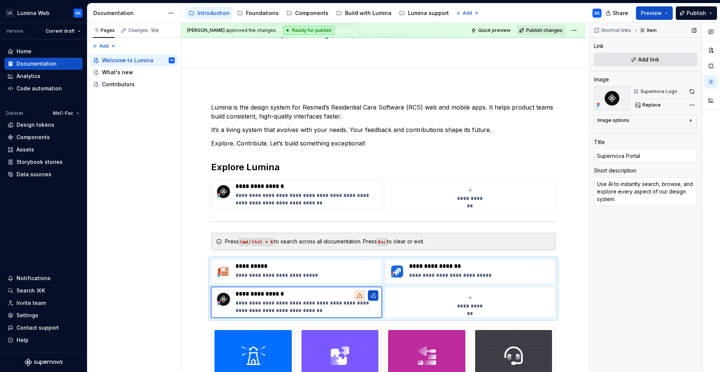
click at [655, 60] on span "Add link" at bounding box center [649, 60] width 21 height 8
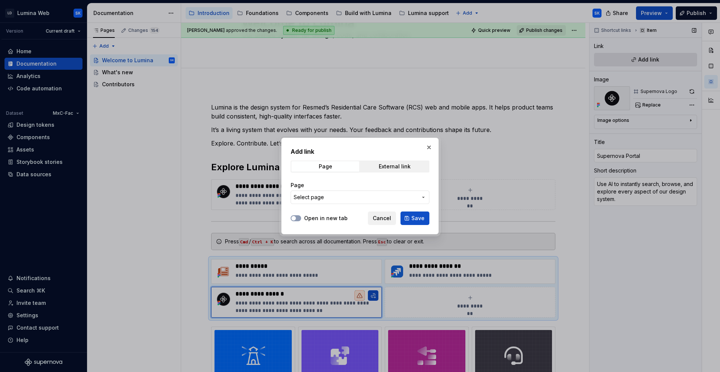
type textarea "*"
click at [386, 171] on span "External link" at bounding box center [395, 166] width 68 height 11
click at [371, 189] on div "URL" at bounding box center [360, 193] width 139 height 23
click at [376, 195] on input "URL" at bounding box center [360, 198] width 139 height 14
paste input "https://portal.supernova.io/171591/190961/199758"
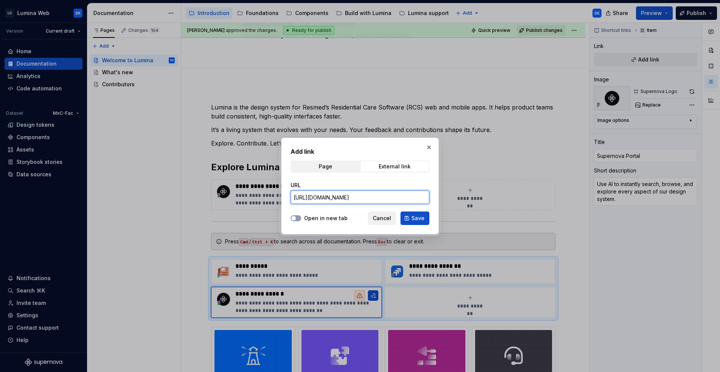
type input "https://portal.supernova.io/171591/190961/199758"
click at [338, 213] on div "Open in new tab Cancel Save" at bounding box center [360, 217] width 139 height 17
click at [338, 218] on label "Open in new tab" at bounding box center [326, 219] width 44 height 8
click at [301, 218] on button "Open in new tab" at bounding box center [296, 218] width 11 height 6
click at [402, 220] on button "Save" at bounding box center [415, 219] width 29 height 14
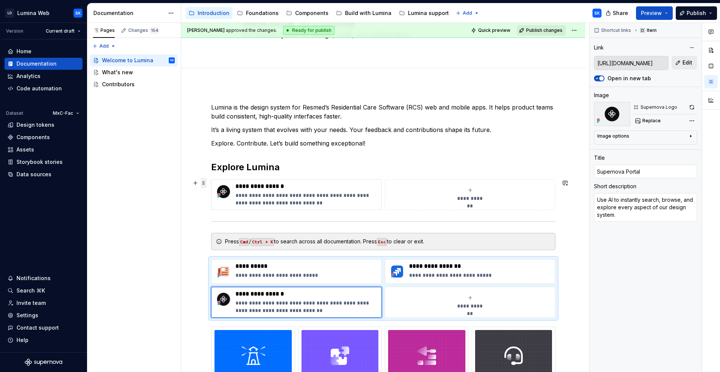
click at [205, 182] on span at bounding box center [204, 183] width 6 height 11
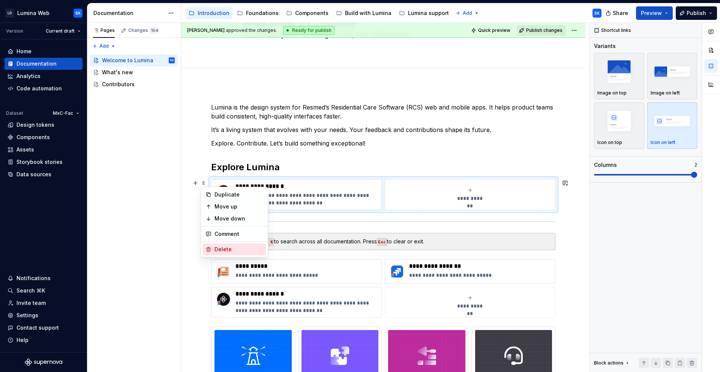
click at [244, 247] on div "Delete" at bounding box center [239, 250] width 49 height 8
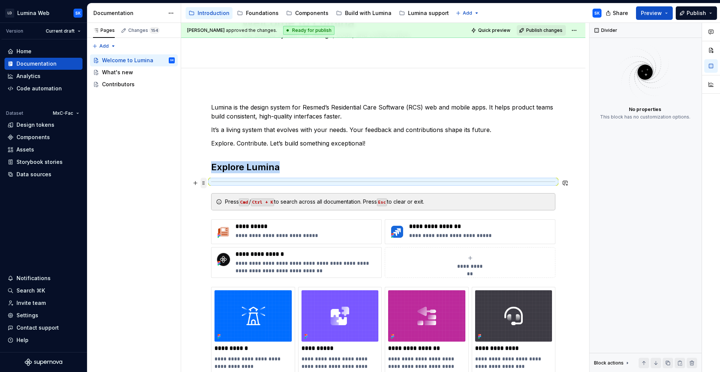
click at [203, 182] on span at bounding box center [204, 183] width 6 height 11
click at [249, 249] on div "Delete" at bounding box center [239, 250] width 49 height 8
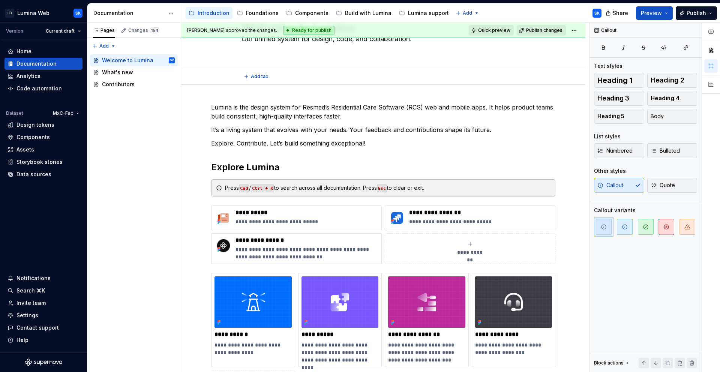
scroll to position [38, 0]
click at [499, 32] on span "Quick preview" at bounding box center [494, 30] width 32 height 6
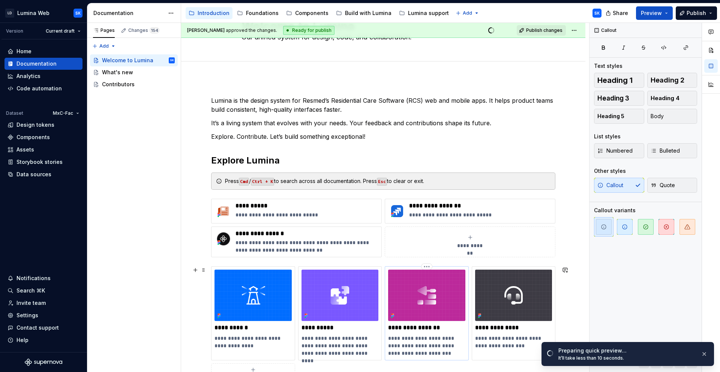
scroll to position [0, 0]
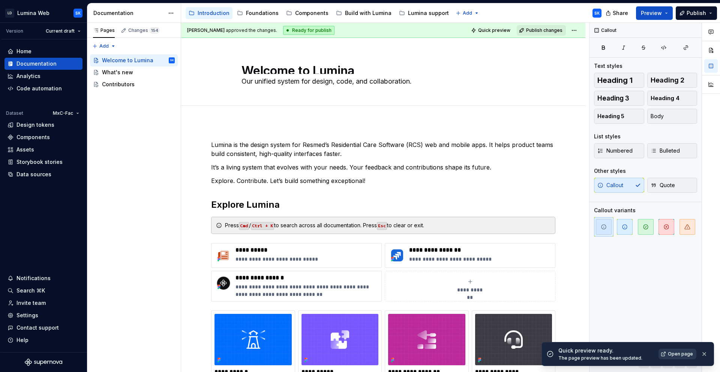
click at [681, 351] on span "Open page" at bounding box center [680, 354] width 25 height 6
type textarea "*"
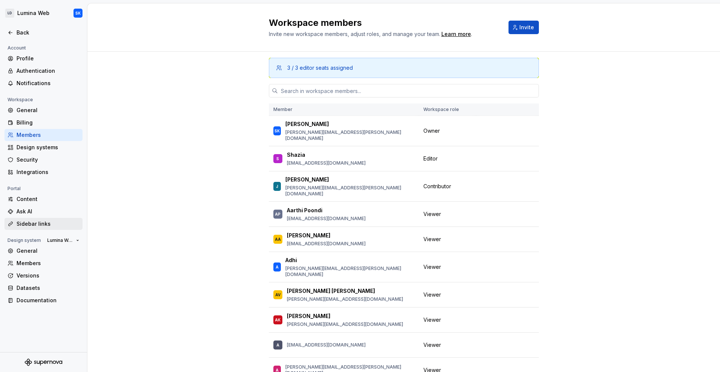
click at [53, 222] on div "Sidebar links" at bounding box center [48, 224] width 63 height 8
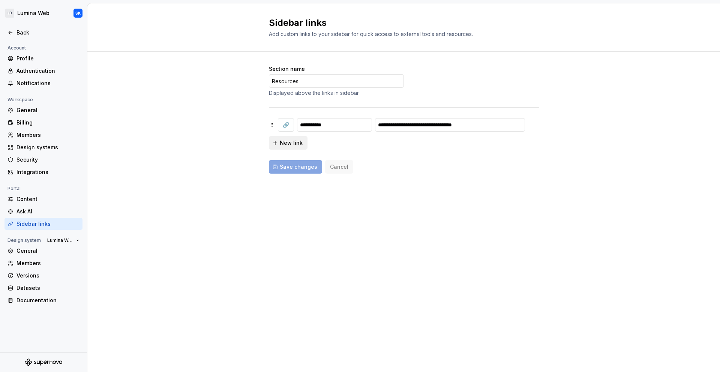
click at [50, 197] on div "Content" at bounding box center [48, 199] width 63 height 8
